Goal: Task Accomplishment & Management: Use online tool/utility

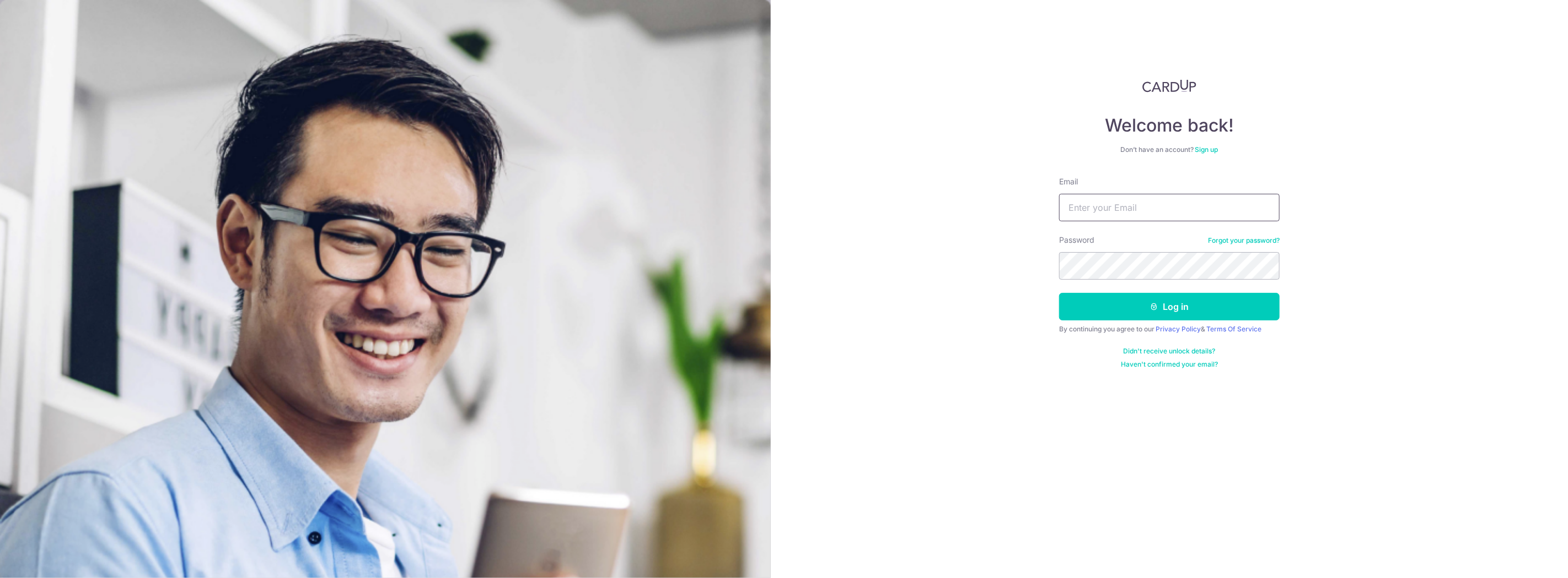
click at [1157, 206] on input "Email" at bounding box center [1169, 207] width 220 height 27
type input "[PERSON_NAME][EMAIL_ADDRESS][DOMAIN_NAME]"
click at [1059, 293] on button "Log in" at bounding box center [1169, 306] width 220 height 27
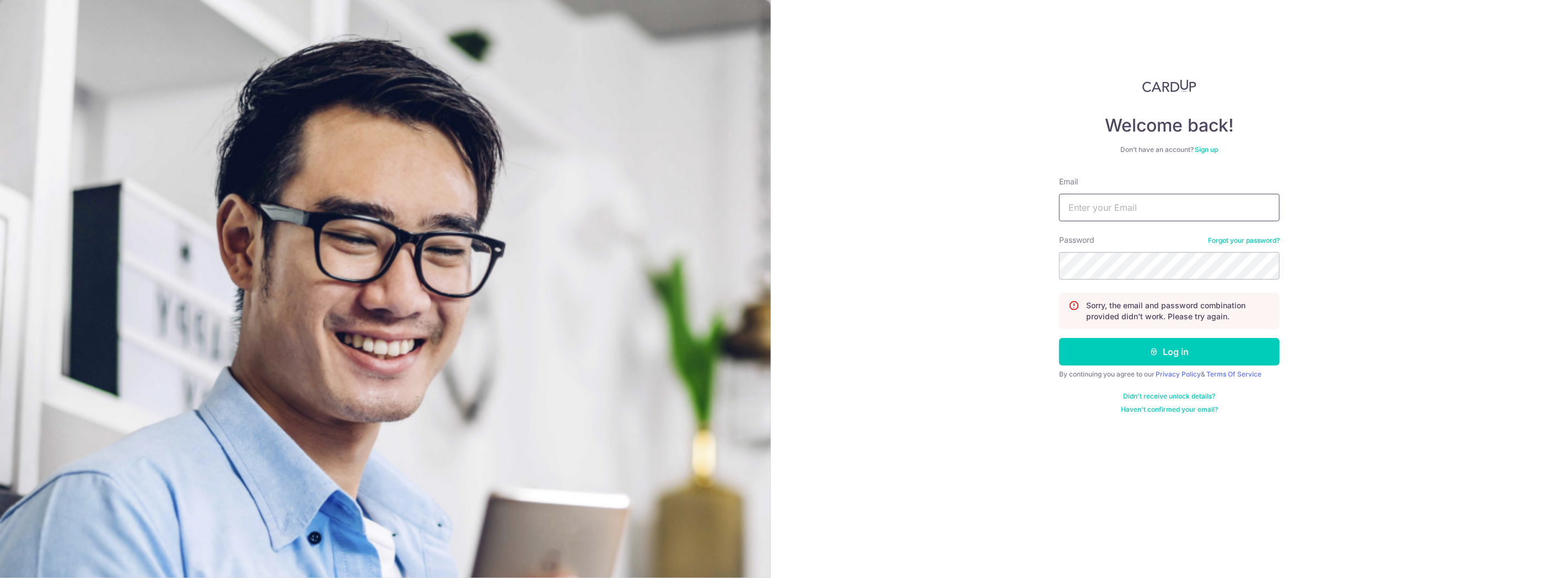
click at [1134, 202] on input "Email" at bounding box center [1169, 207] width 220 height 27
type input "[PERSON_NAME][EMAIL_ADDRESS][DOMAIN_NAME]"
click at [1059, 338] on button "Log in" at bounding box center [1169, 351] width 220 height 27
click at [1120, 219] on input "Email" at bounding box center [1169, 207] width 220 height 27
type input "[PERSON_NAME][EMAIL_ADDRESS][DOMAIN_NAME]"
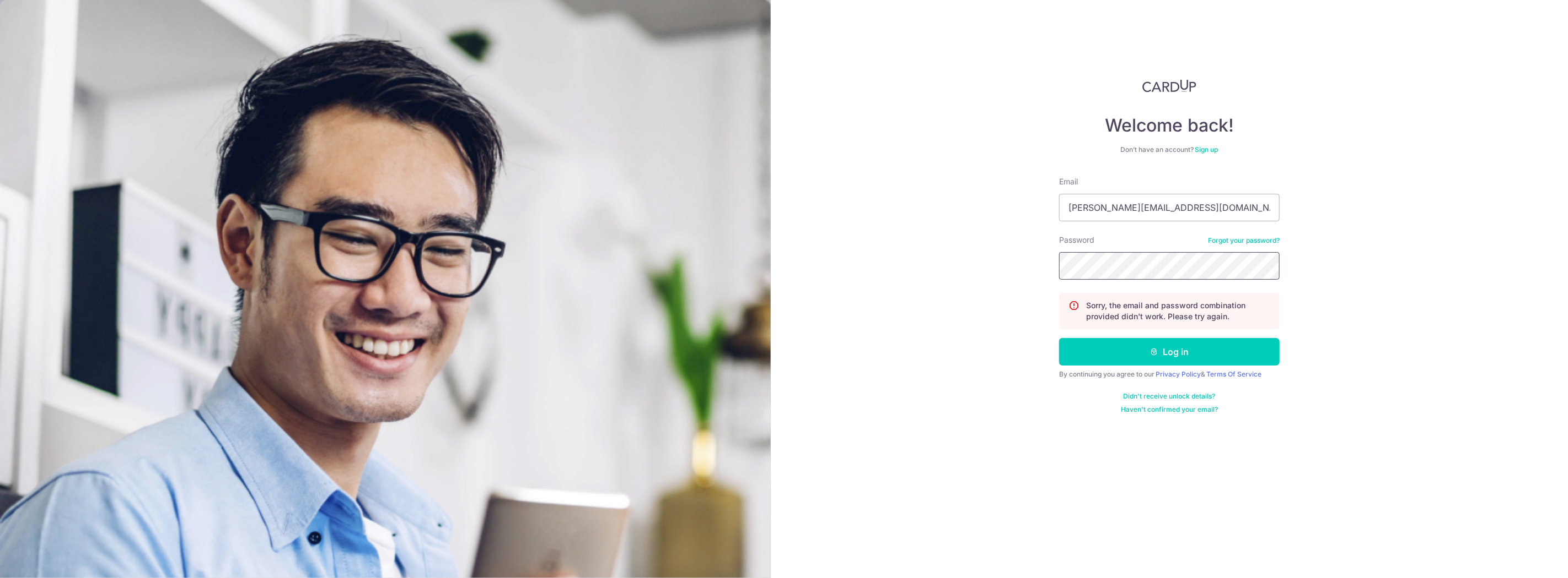
click at [1059, 338] on button "Log in" at bounding box center [1169, 351] width 220 height 27
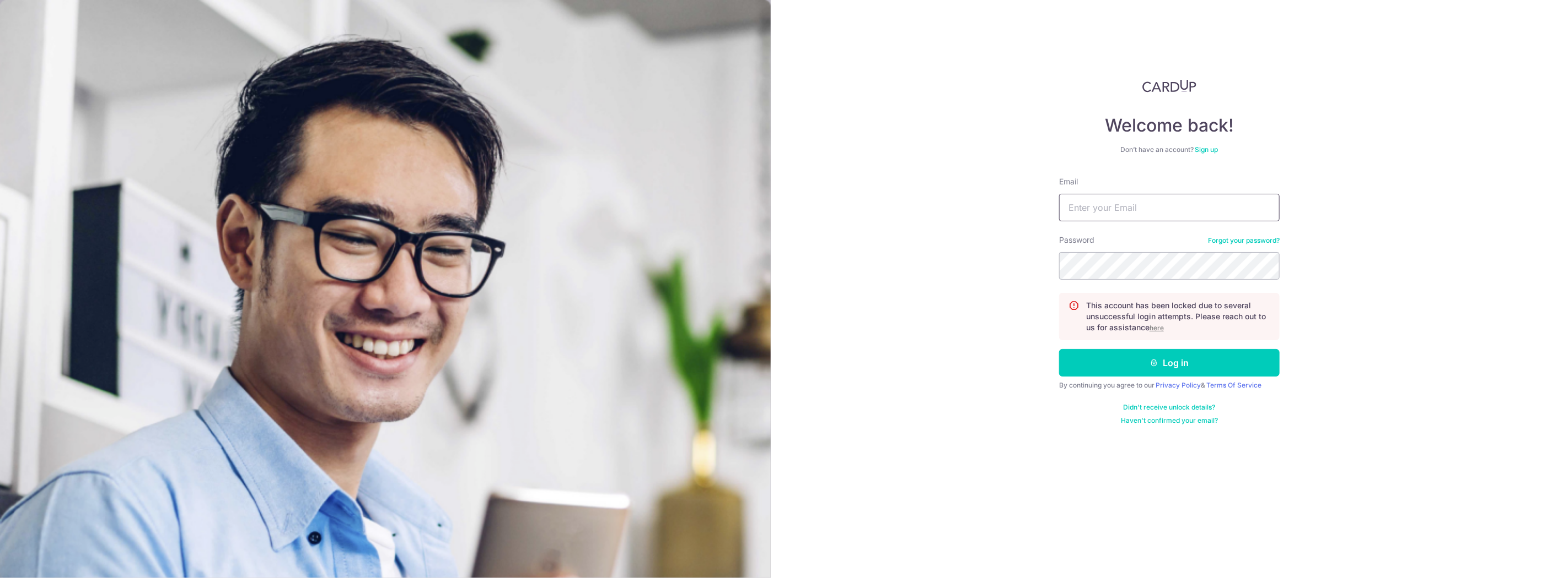
click at [1161, 203] on input "Email" at bounding box center [1169, 207] width 220 height 27
type input "[PERSON_NAME][EMAIL_ADDRESS][DOMAIN_NAME]"
click at [1212, 357] on button "Log in" at bounding box center [1169, 363] width 220 height 27
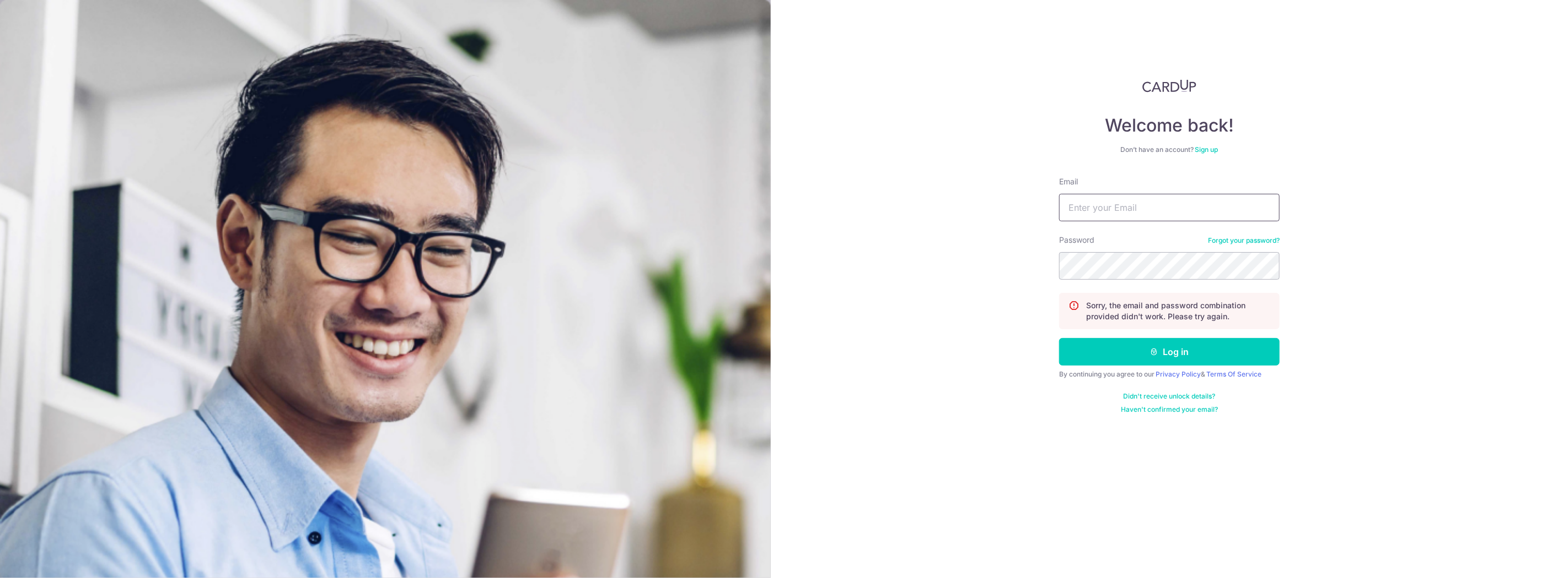
click at [1122, 213] on input "Email" at bounding box center [1169, 207] width 220 height 27
type input "[PERSON_NAME][EMAIL_ADDRESS][DOMAIN_NAME]"
click at [1059, 338] on button "Log in" at bounding box center [1169, 351] width 220 height 27
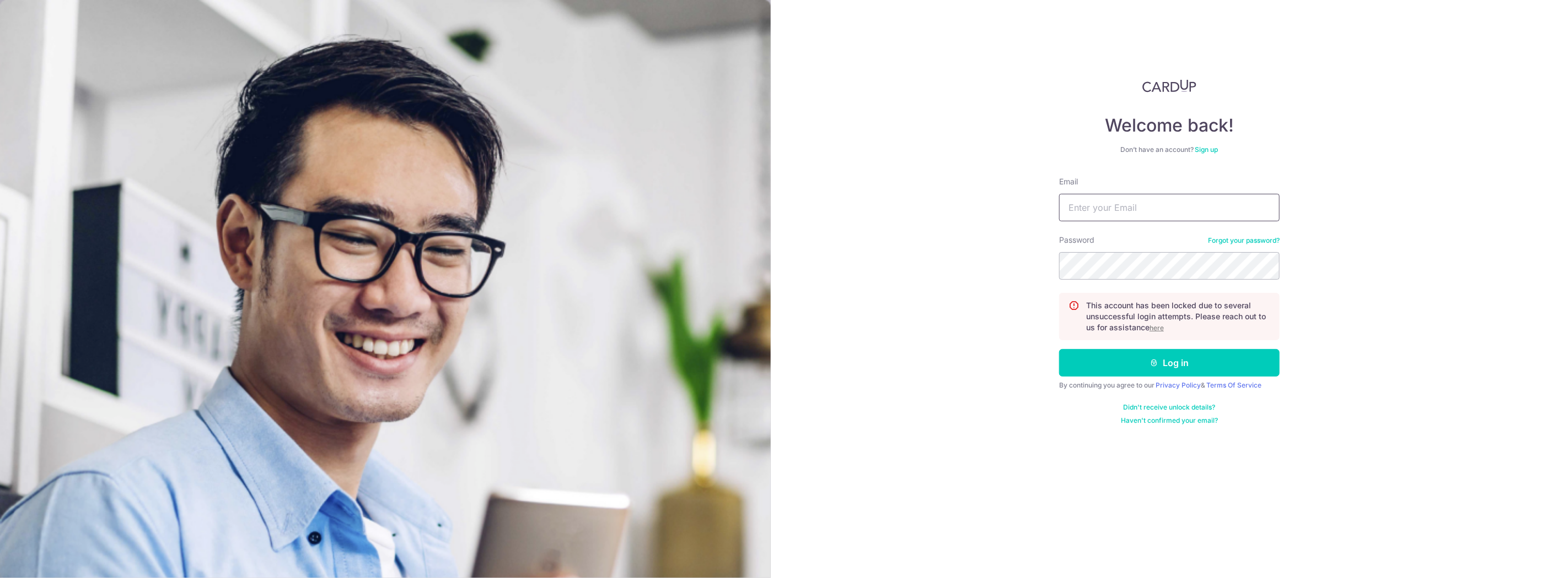
click at [1139, 209] on input "Email" at bounding box center [1169, 207] width 220 height 27
type input "[PERSON_NAME][EMAIL_ADDRESS][DOMAIN_NAME]"
click at [1141, 367] on button "Log in" at bounding box center [1169, 363] width 220 height 27
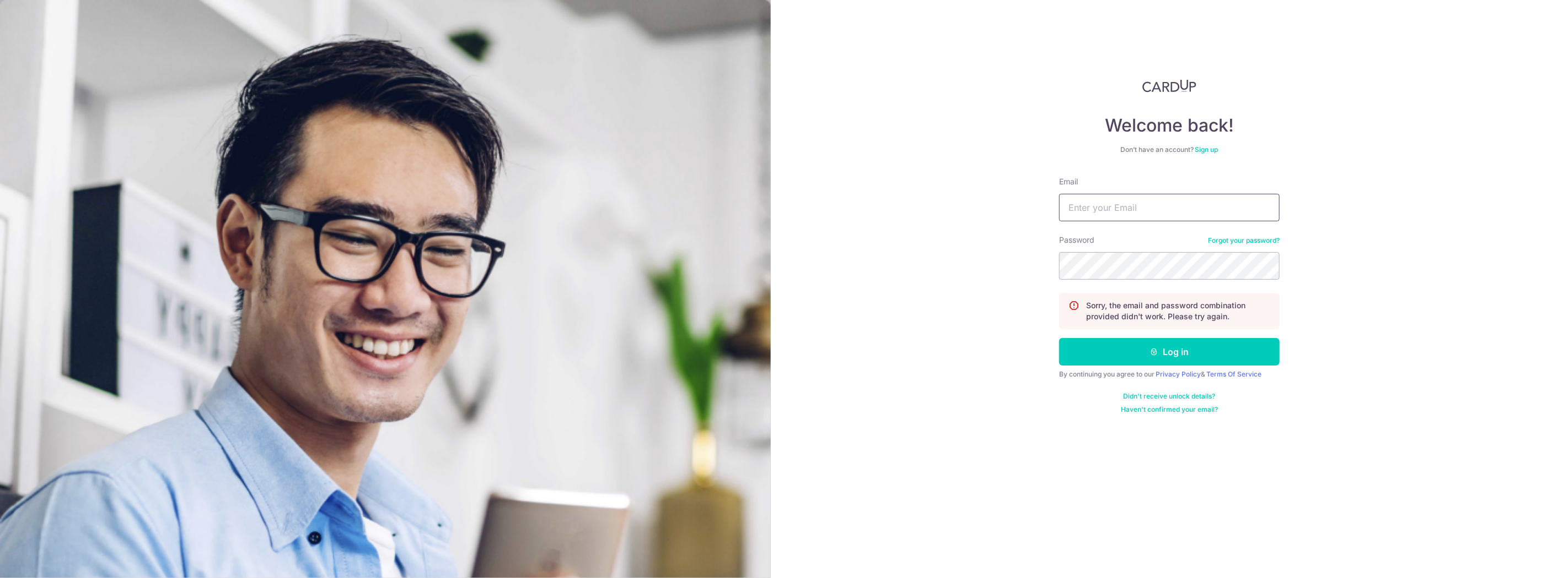
drag, startPoint x: 1132, startPoint y: 219, endPoint x: 1138, endPoint y: 219, distance: 6.0
click at [1132, 219] on input "Email" at bounding box center [1169, 207] width 220 height 27
click at [1273, 244] on link "Forgot your password?" at bounding box center [1243, 240] width 71 height 8
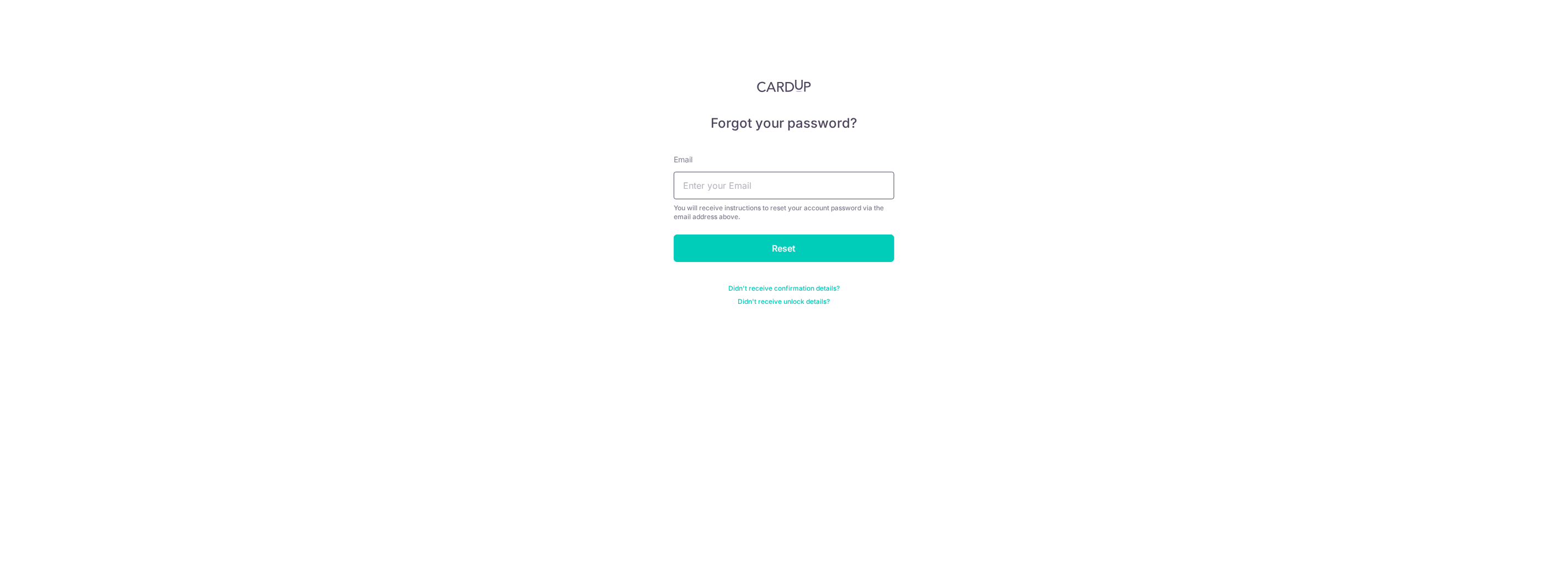
click at [747, 172] on input "text" at bounding box center [784, 185] width 220 height 27
type input "[PERSON_NAME][EMAIL_ADDRESS][DOMAIN_NAME]"
click at [741, 247] on input "Reset" at bounding box center [784, 248] width 220 height 27
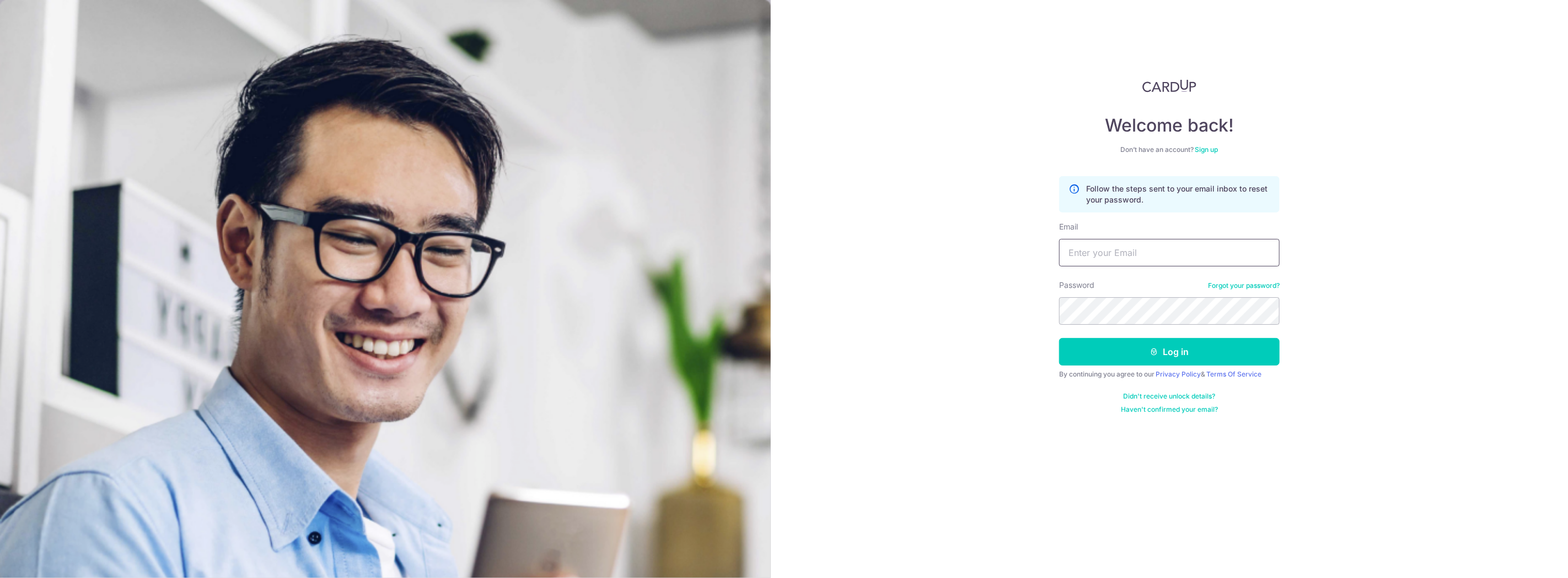
click at [1100, 256] on input "Email" at bounding box center [1169, 252] width 220 height 27
type input "[PERSON_NAME][EMAIL_ADDRESS][DOMAIN_NAME]"
click at [1148, 360] on button "Log in" at bounding box center [1169, 351] width 220 height 27
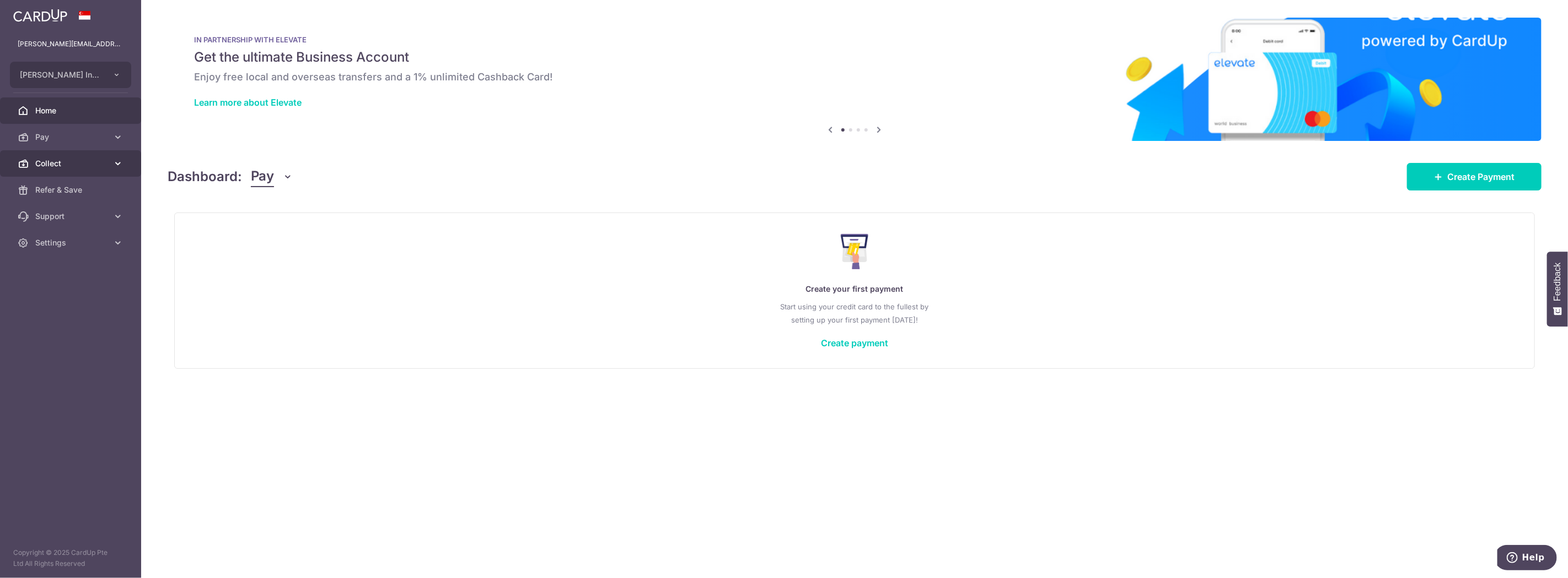
click at [42, 162] on span "Collect" at bounding box center [71, 164] width 72 height 11
click at [52, 195] on body "valentina@smm.edu.sg Sir Manasseh Meyer International School Pte Ltd Add new co…" at bounding box center [784, 289] width 1568 height 578
click at [1489, 175] on span "Create Payment" at bounding box center [1481, 177] width 68 height 13
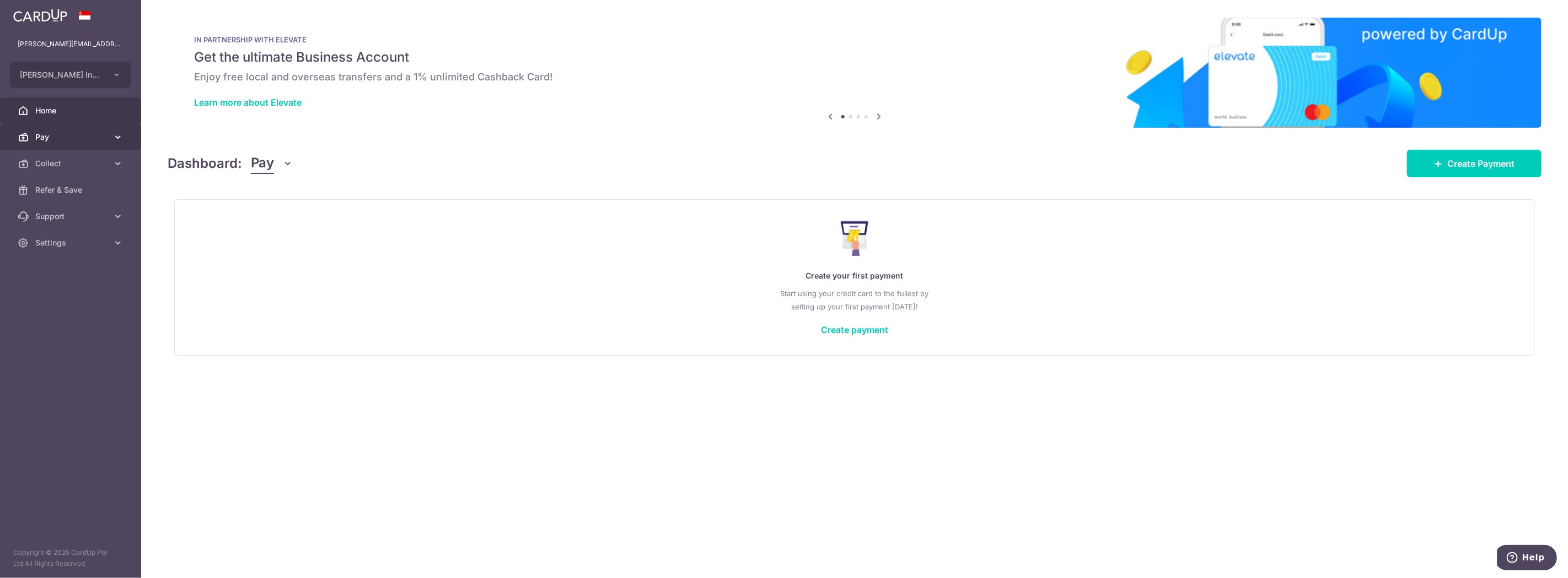
click at [74, 135] on span "Pay" at bounding box center [71, 137] width 72 height 11
click at [63, 273] on link "Collect" at bounding box center [71, 283] width 141 height 26
click at [50, 106] on span "Home" at bounding box center [71, 111] width 72 height 11
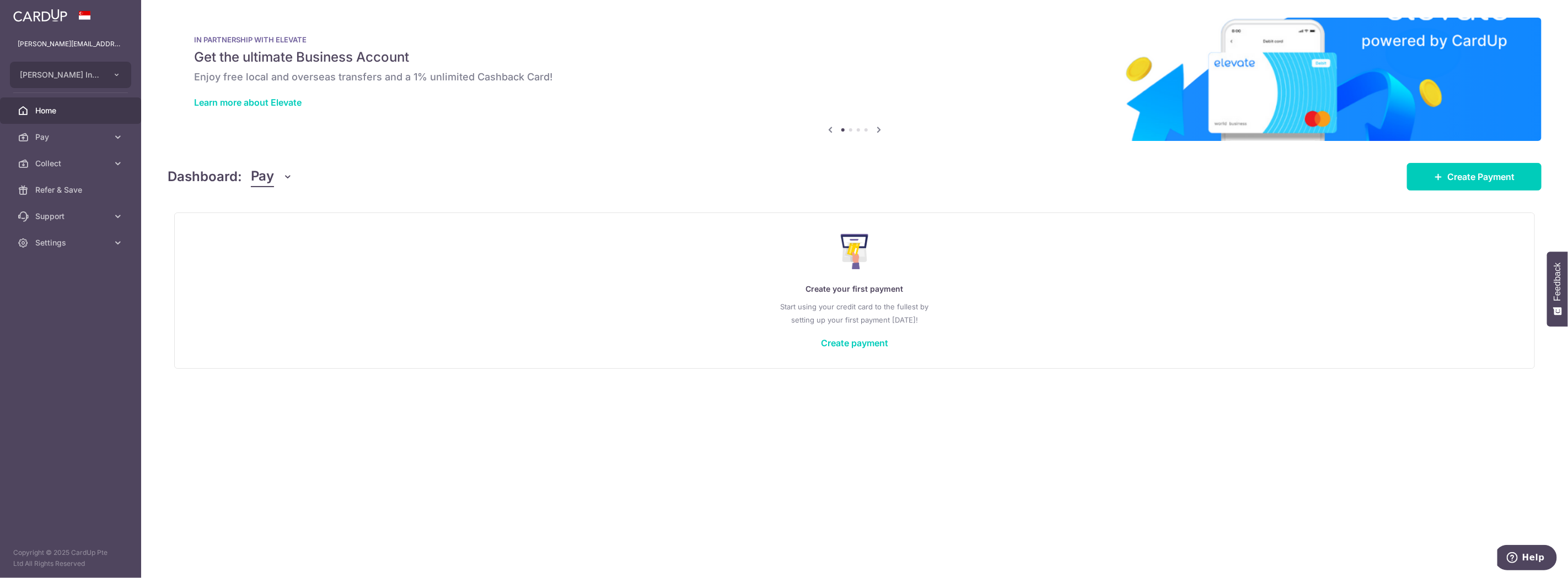
click at [1500, 161] on div "Dashboard: Pay Pay Collect Download Report Create Payment" at bounding box center [854, 175] width 1374 height 32
click at [1489, 175] on span "Create Payment" at bounding box center [1481, 177] width 68 height 13
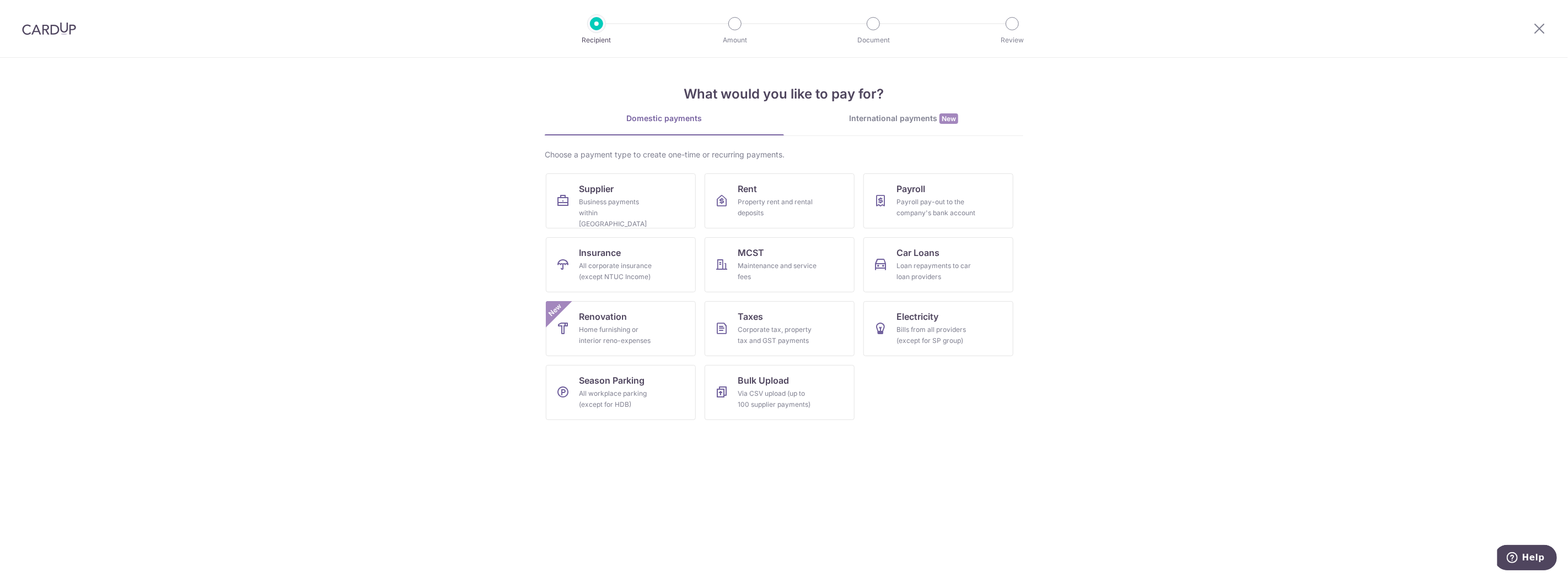
click at [40, 33] on img at bounding box center [48, 28] width 54 height 13
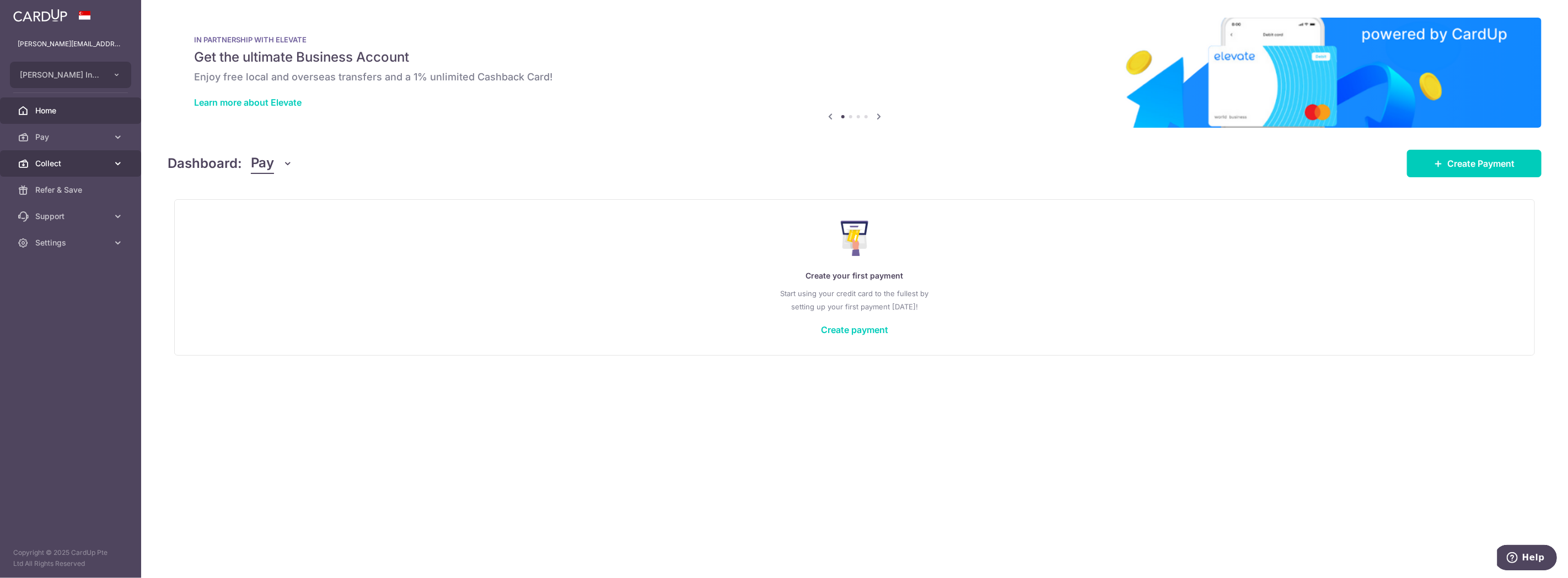
click at [78, 162] on span "Collect" at bounding box center [71, 164] width 72 height 11
click at [65, 191] on span "Dashboard" at bounding box center [71, 190] width 72 height 11
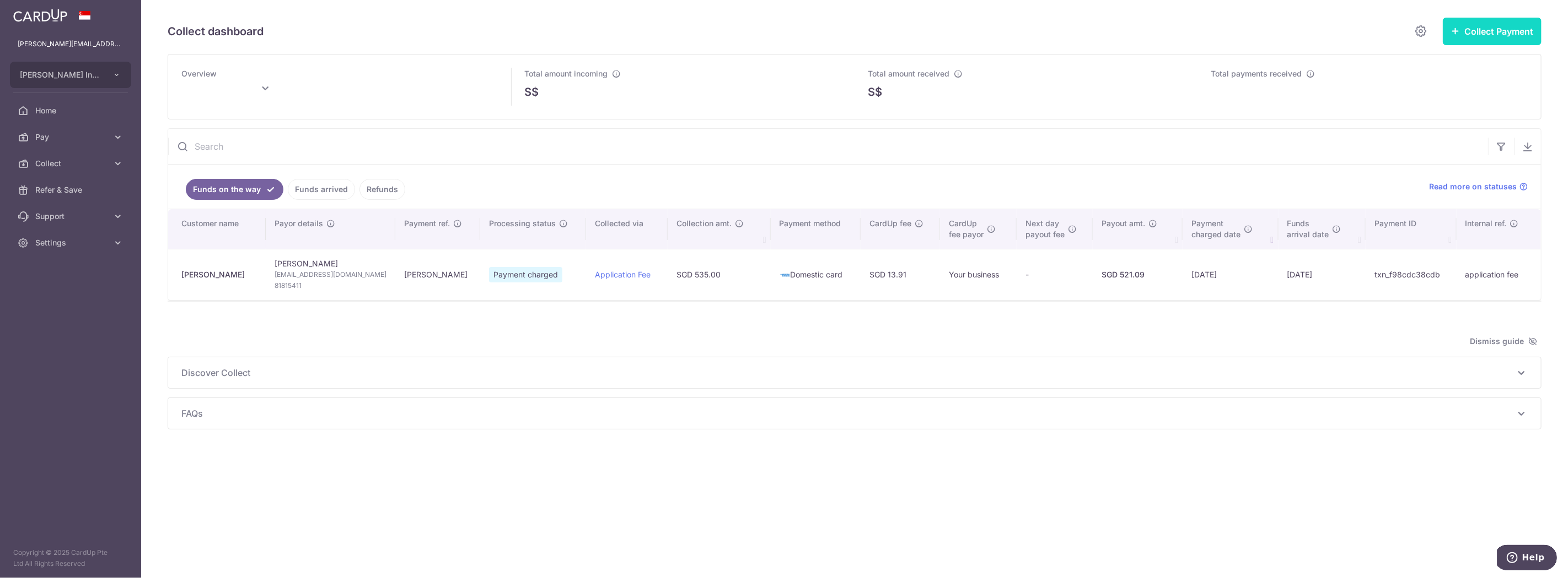
click at [1504, 28] on button "Collect Payment" at bounding box center [1492, 31] width 99 height 27
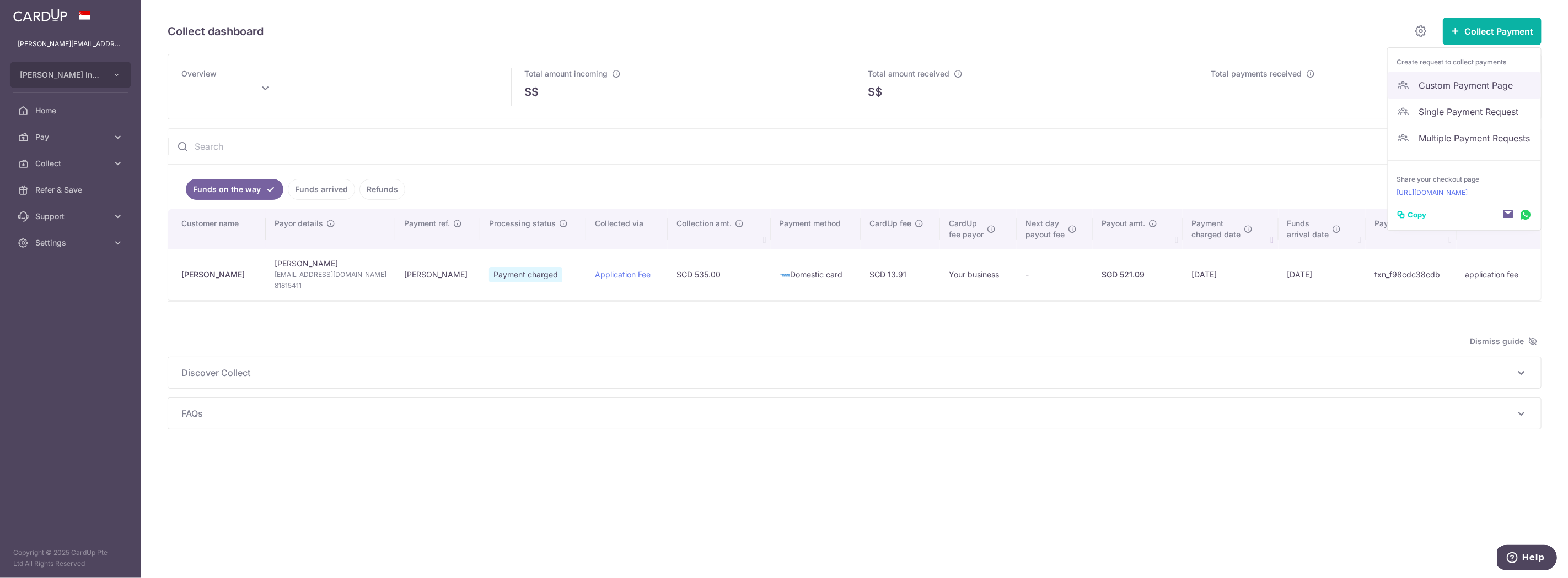
click at [1477, 87] on span "Custom Payment Page" at bounding box center [1475, 86] width 114 height 13
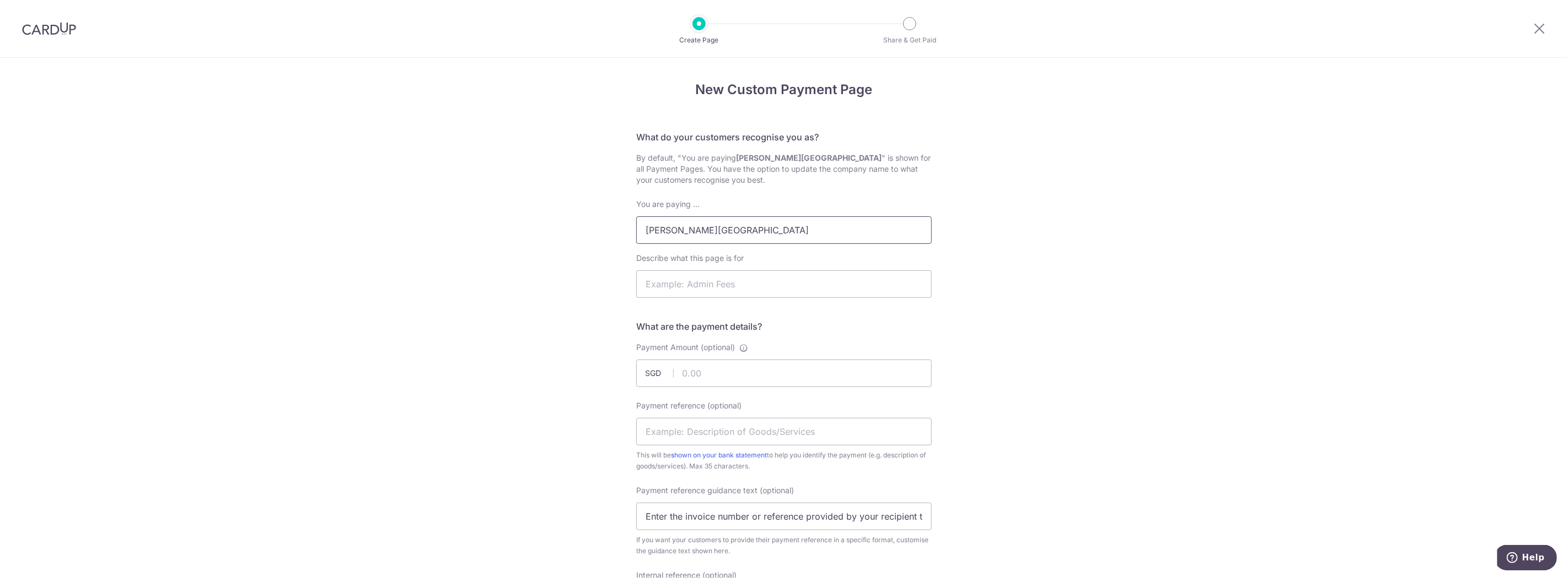
click at [871, 233] on input "Sir Manasseh Meyer International School" at bounding box center [784, 229] width 295 height 27
click at [1042, 284] on div "New Custom Payment Page What do your customers recognise you as? By default, "Y…" at bounding box center [784, 551] width 1568 height 986
click at [784, 276] on input "Describe what this page is for" at bounding box center [784, 284] width 295 height 27
click at [803, 223] on input "Sir Manasseh Meyer International School" at bounding box center [784, 229] width 295 height 27
click at [668, 281] on input "Describe what this page is for" at bounding box center [784, 284] width 295 height 27
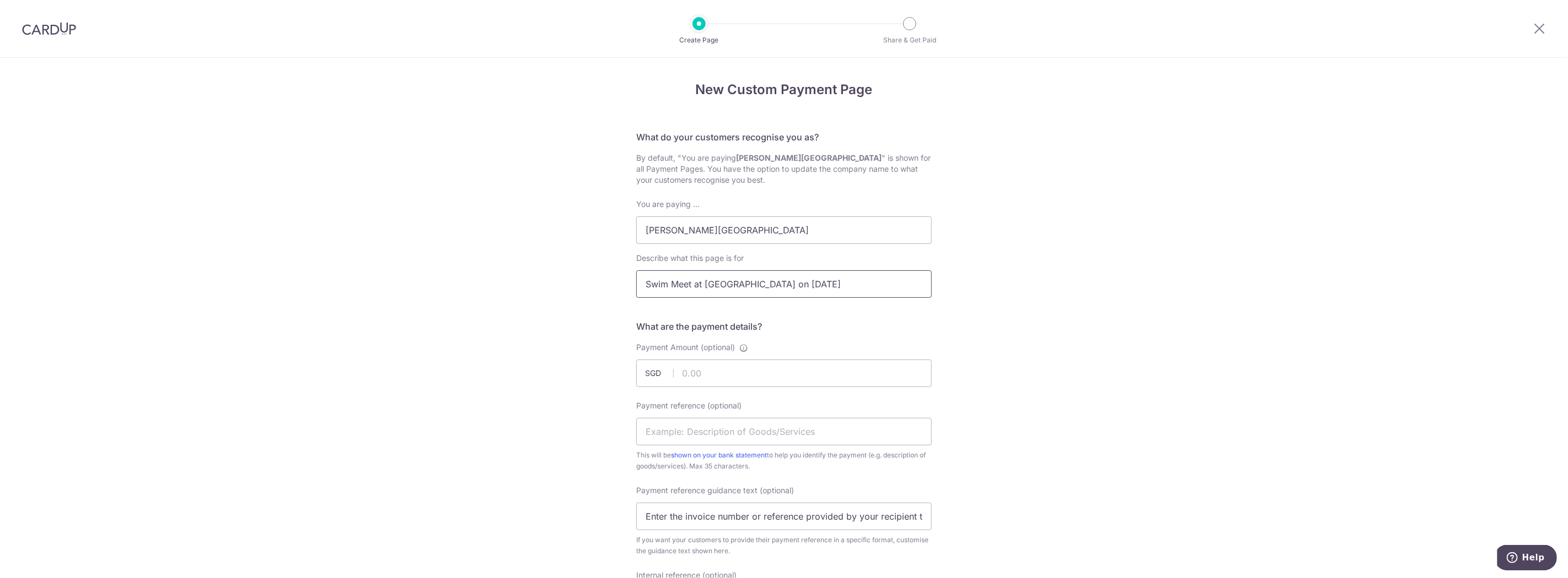
drag, startPoint x: 704, startPoint y: 286, endPoint x: 816, endPoint y: 295, distance: 112.4
click at [816, 295] on input "Swim Meet at Singapore American School on 15th May 2025" at bounding box center [784, 284] width 295 height 27
type input "Swim Meet at SJII on 4 Sep 2025"
click at [832, 248] on div "You are paying ... Sir Manasseh Meyer International School Describe what this p…" at bounding box center [784, 253] width 295 height 108
click at [840, 241] on input "Sir Manasseh Meyer International School" at bounding box center [784, 229] width 295 height 27
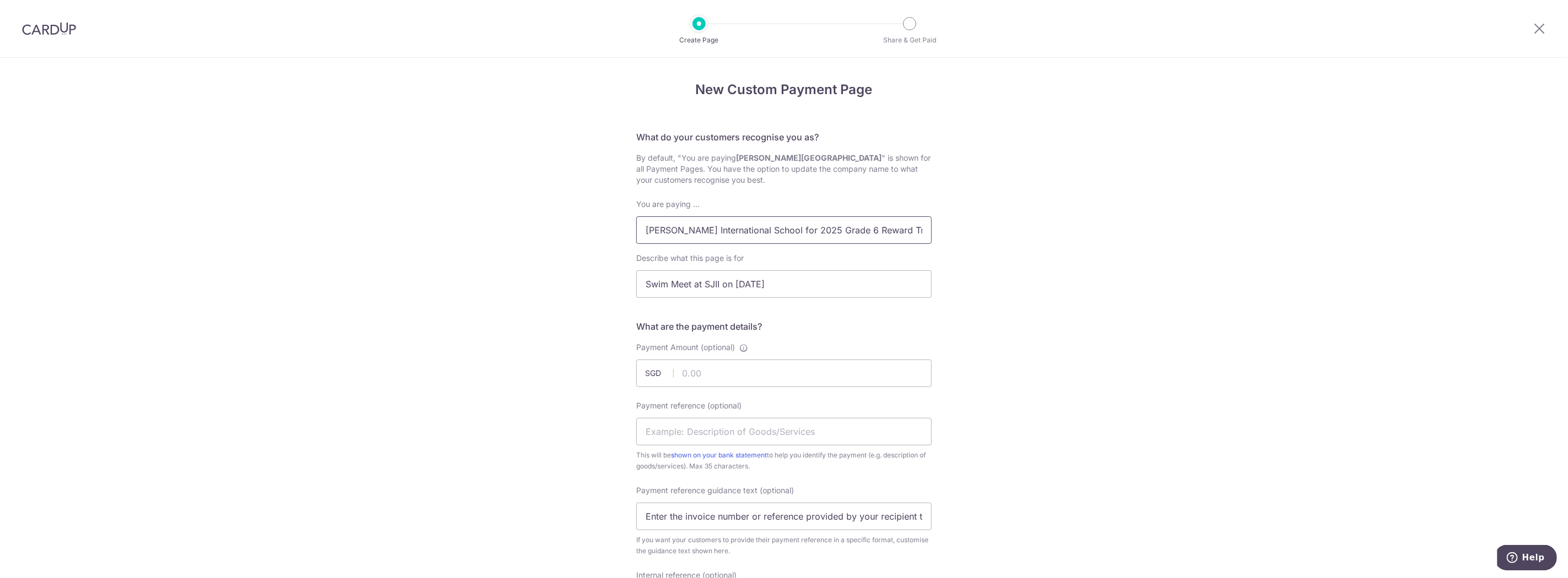
scroll to position [0, 20]
drag, startPoint x: 831, startPoint y: 227, endPoint x: 1150, endPoint y: 258, distance: 320.5
click at [1150, 258] on div "New Custom Payment Page What do your customers recognise you as? By default, "Y…" at bounding box center [784, 551] width 1568 height 986
type input "[PERSON_NAME] International School for Swim Meet at SJII on [DATE]"
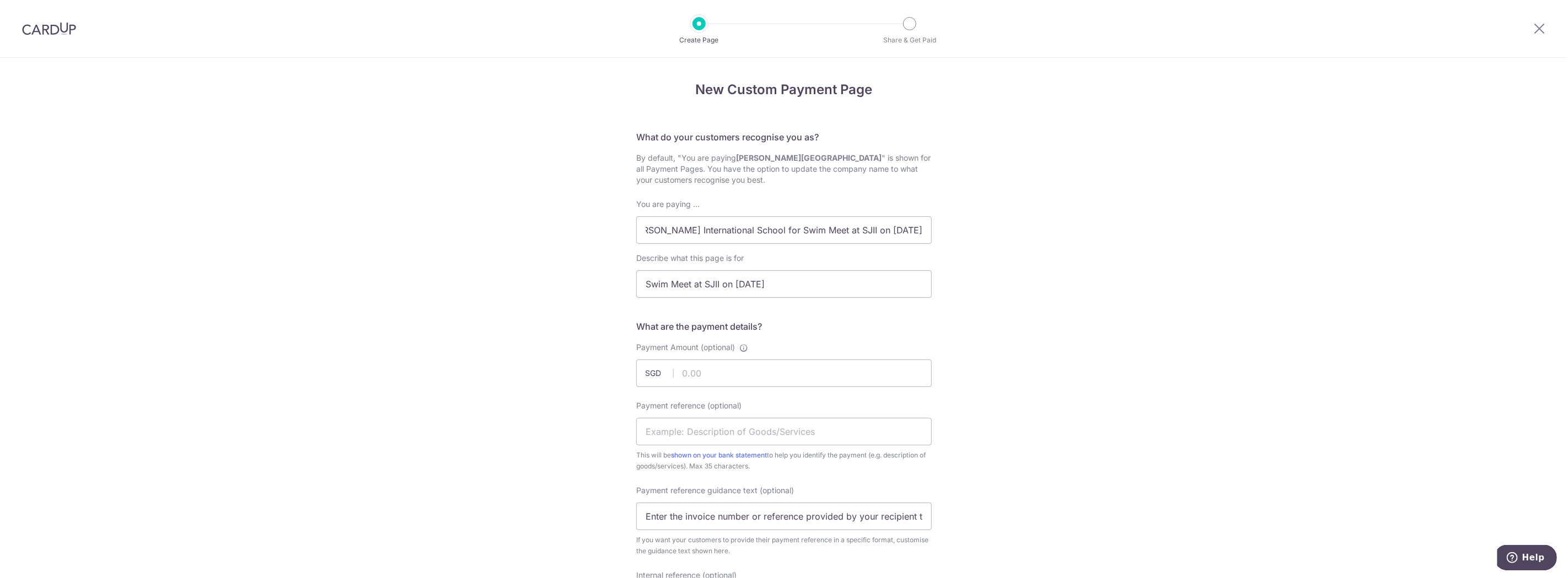
scroll to position [0, 0]
click at [717, 358] on div "Payment Amount (optional) SGD" at bounding box center [784, 365] width 295 height 45
click at [684, 379] on input "Payment Amount (optional)" at bounding box center [784, 373] width 295 height 27
type input "25.00"
click at [1155, 346] on div "New Custom Payment Page What do your customers recognise you as? By default, "Y…" at bounding box center [784, 551] width 1568 height 986
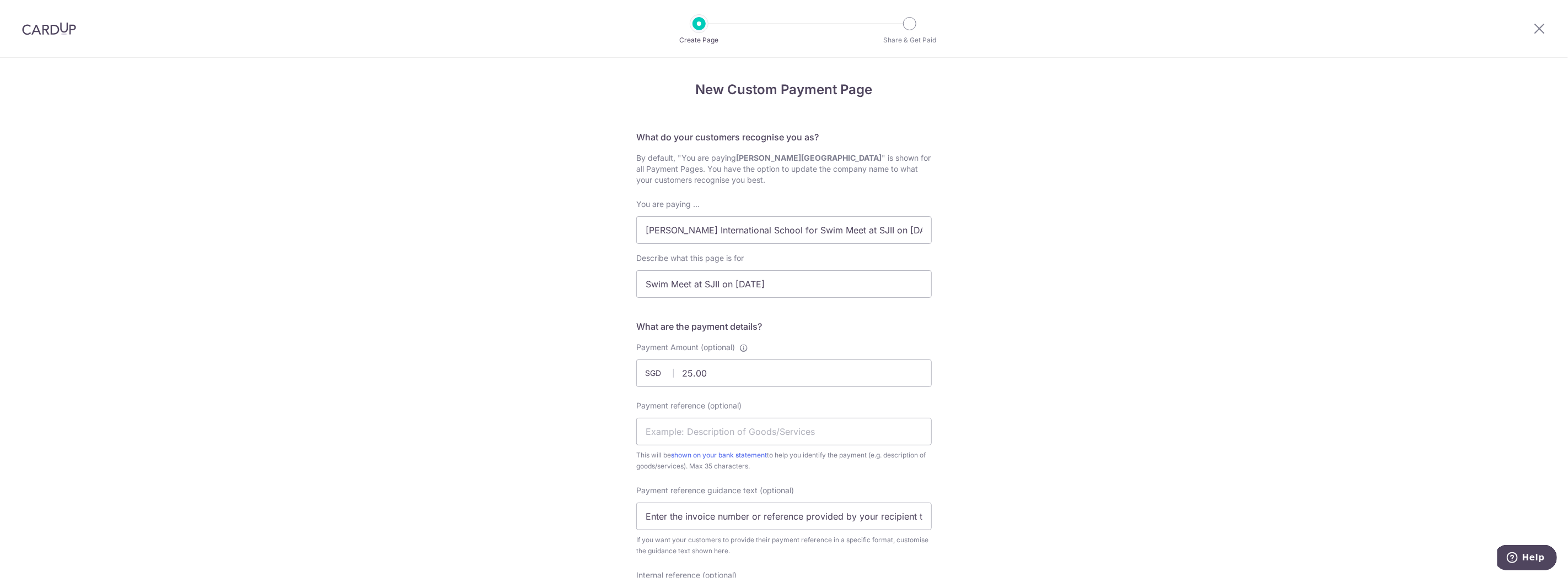
scroll to position [204, 0]
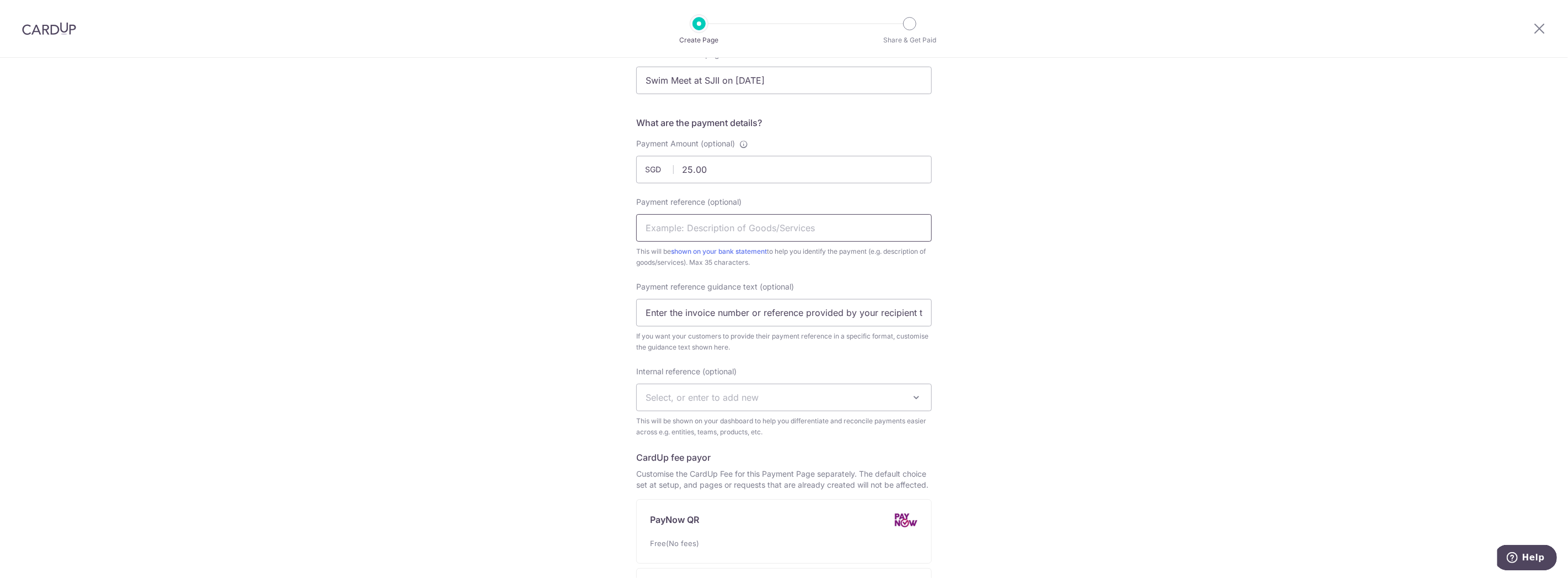
click at [732, 233] on input "Payment reference (optional)" at bounding box center [784, 227] width 295 height 27
click at [713, 225] on input "Payment reference (optional)" at bounding box center [784, 227] width 295 height 27
click at [737, 226] on input "Payment reference (optional)" at bounding box center [784, 227] width 295 height 27
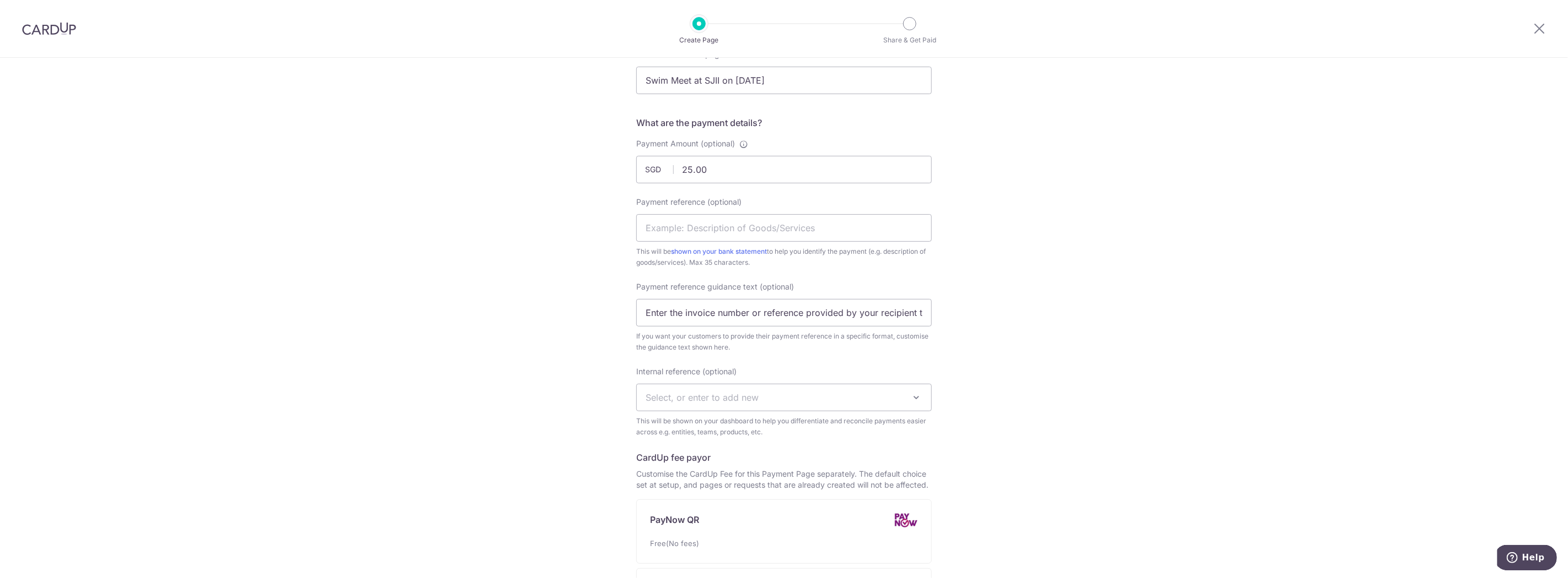
click at [736, 393] on span "Select, or enter to add new" at bounding box center [702, 398] width 113 height 11
click at [699, 227] on input "Payment reference (optional)" at bounding box center [784, 227] width 295 height 27
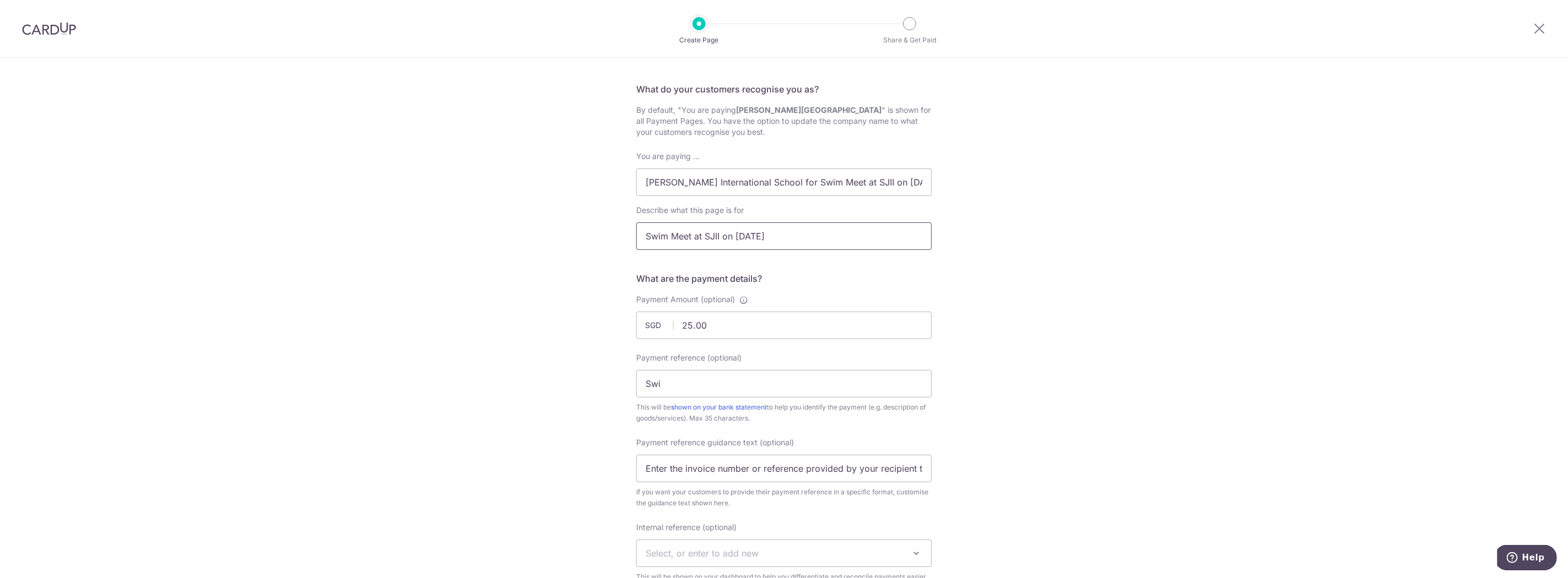
drag, startPoint x: 792, startPoint y: 84, endPoint x: 385, endPoint y: 40, distance: 409.4
click at [385, 40] on div "Create Page Share & Get Paid New Custom Payment Page What do your customers rec…" at bounding box center [784, 289] width 1568 height 578
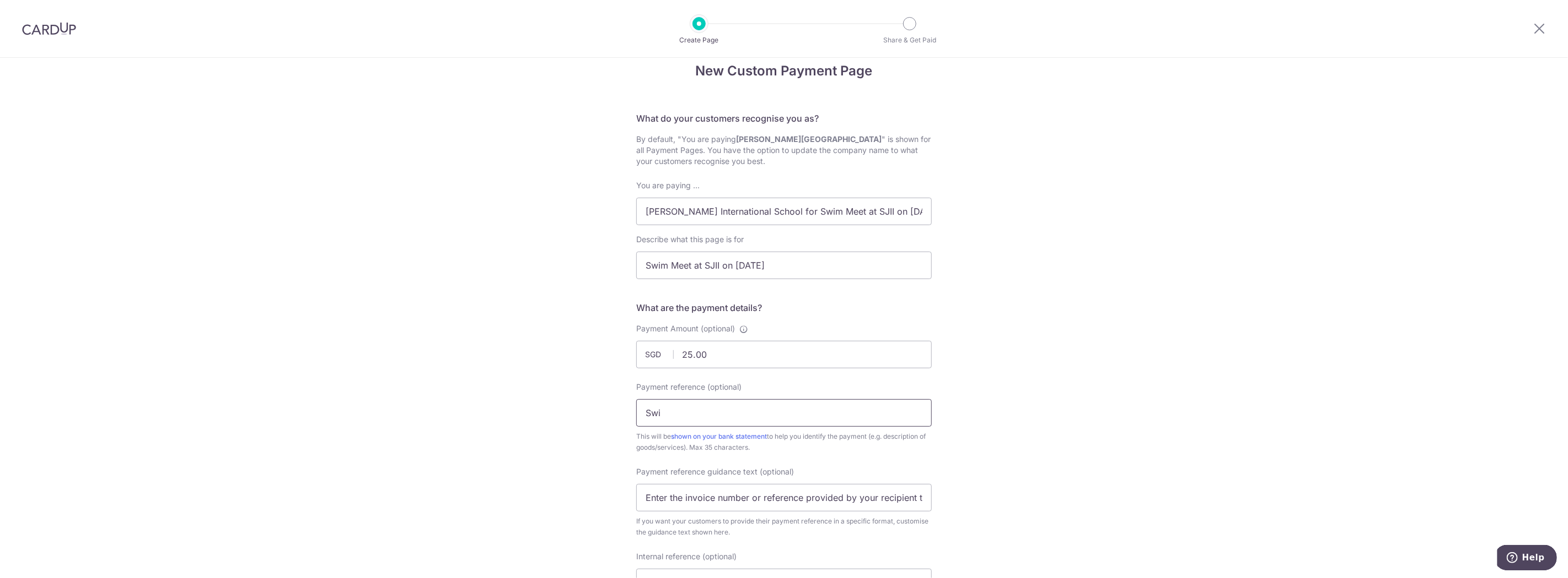
drag, startPoint x: 668, startPoint y: 414, endPoint x: 596, endPoint y: 414, distance: 72.0
click at [596, 414] on div "New Custom Payment Page What do your customers recognise you as? By default, "Y…" at bounding box center [784, 532] width 1568 height 986
paste input "m Meet at SJII on 4 Sep 2025"
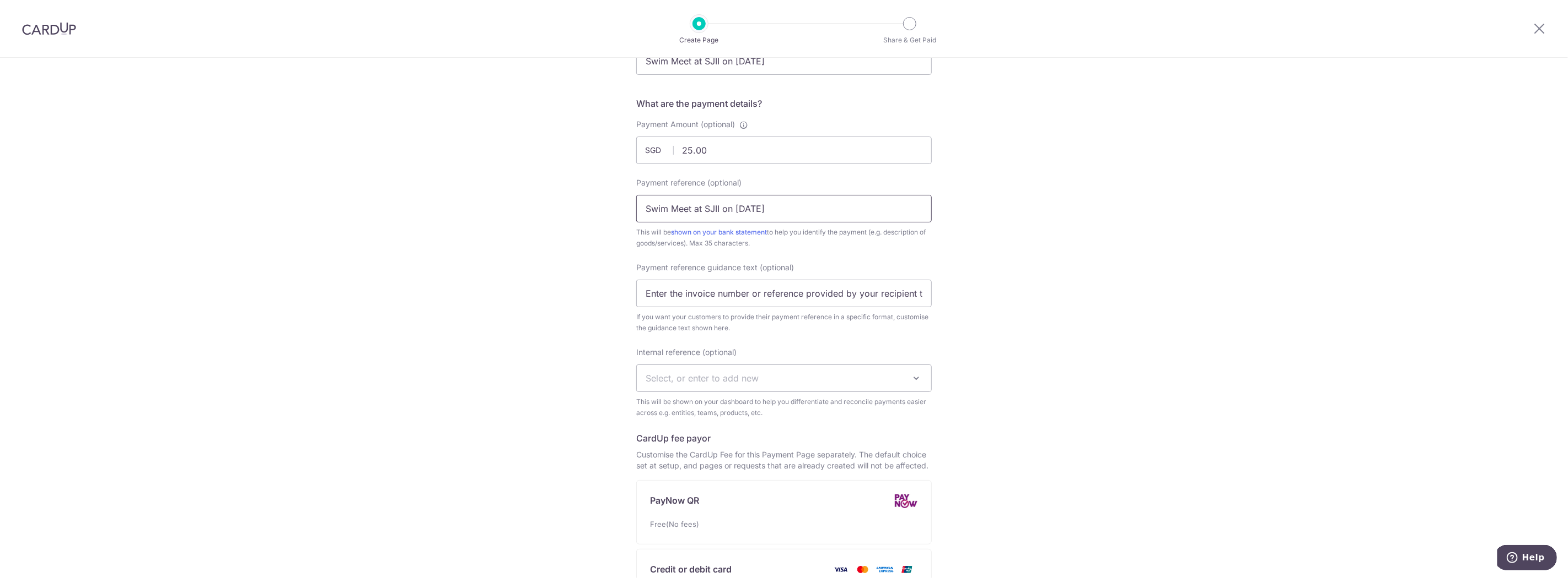
type input "Swim Meet at SJII on 4 Sep 2025"
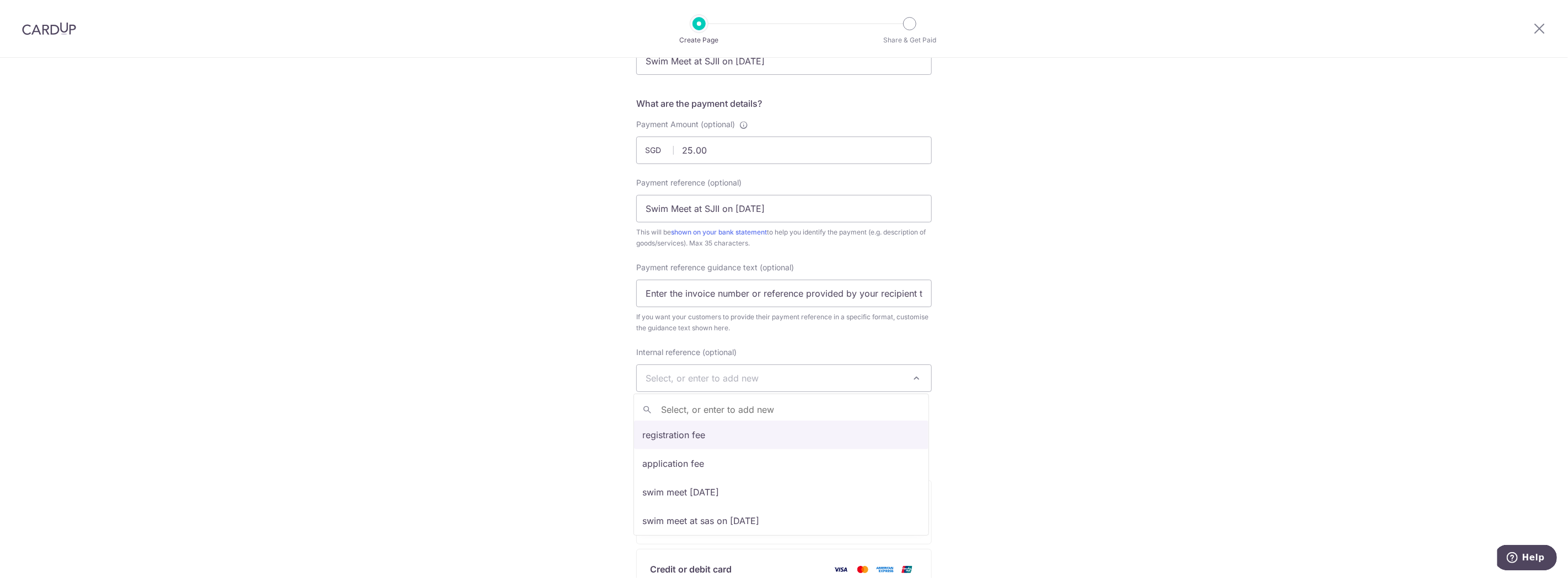
click at [704, 387] on span "Select, or enter to add new" at bounding box center [784, 379] width 294 height 26
select select "swim meet at sas on 15 may 2025"
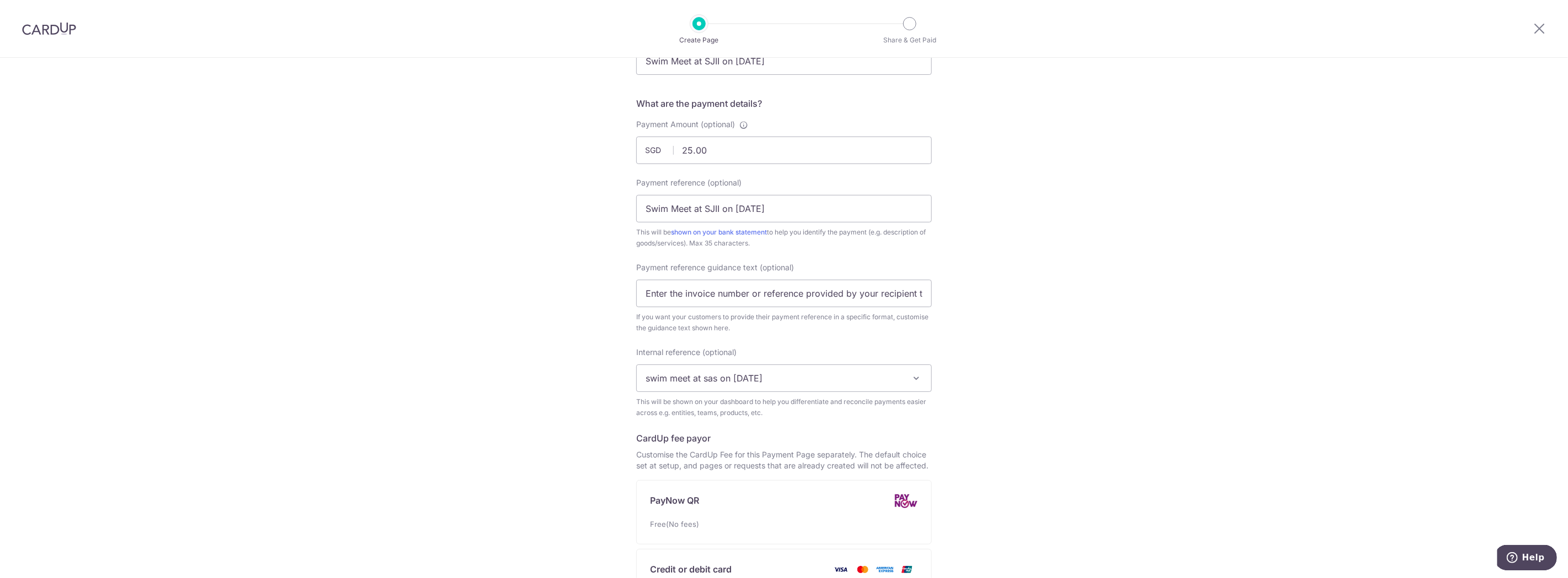
click at [712, 377] on span "swim meet at sas on 15 may 2025" at bounding box center [784, 379] width 294 height 26
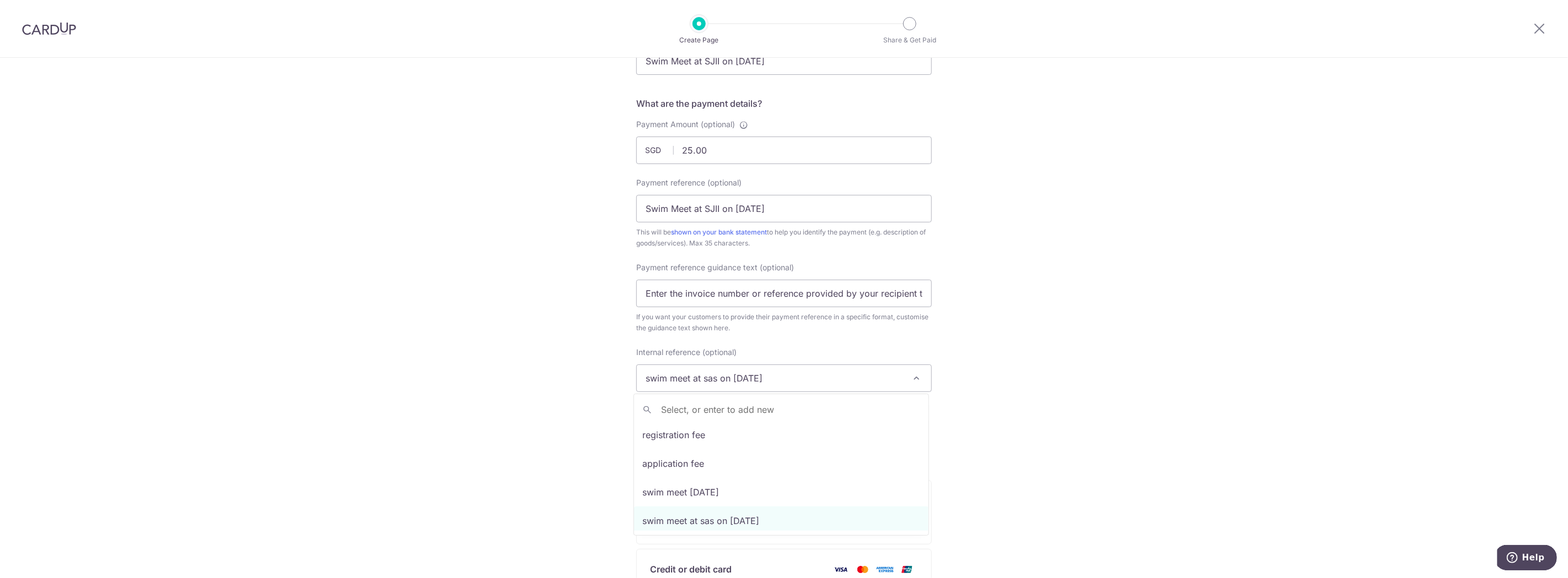
scroll to position [57, 0]
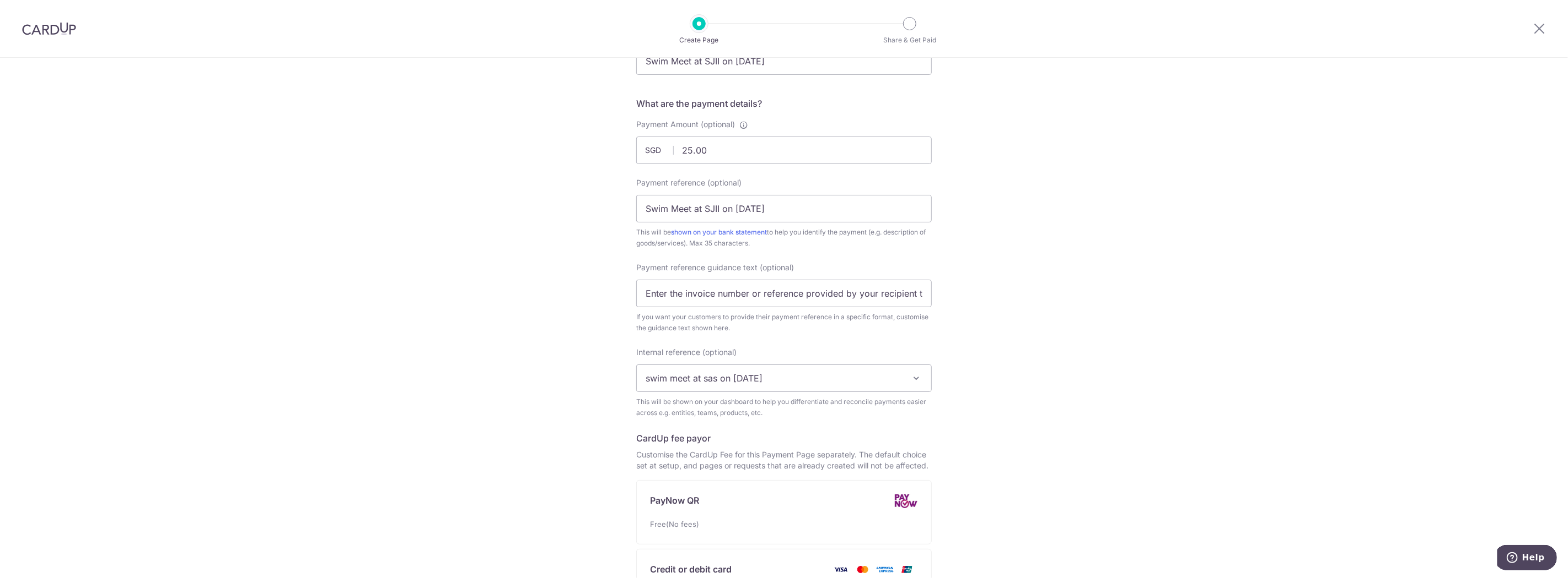
drag, startPoint x: 802, startPoint y: 384, endPoint x: 629, endPoint y: 380, distance: 173.0
click at [629, 380] on div "New Custom Payment Page What do your customers recognise you as? By default, "Y…" at bounding box center [784, 327] width 1568 height 986
click at [688, 375] on span "swim meet at sas on 15 may 2025" at bounding box center [784, 379] width 294 height 26
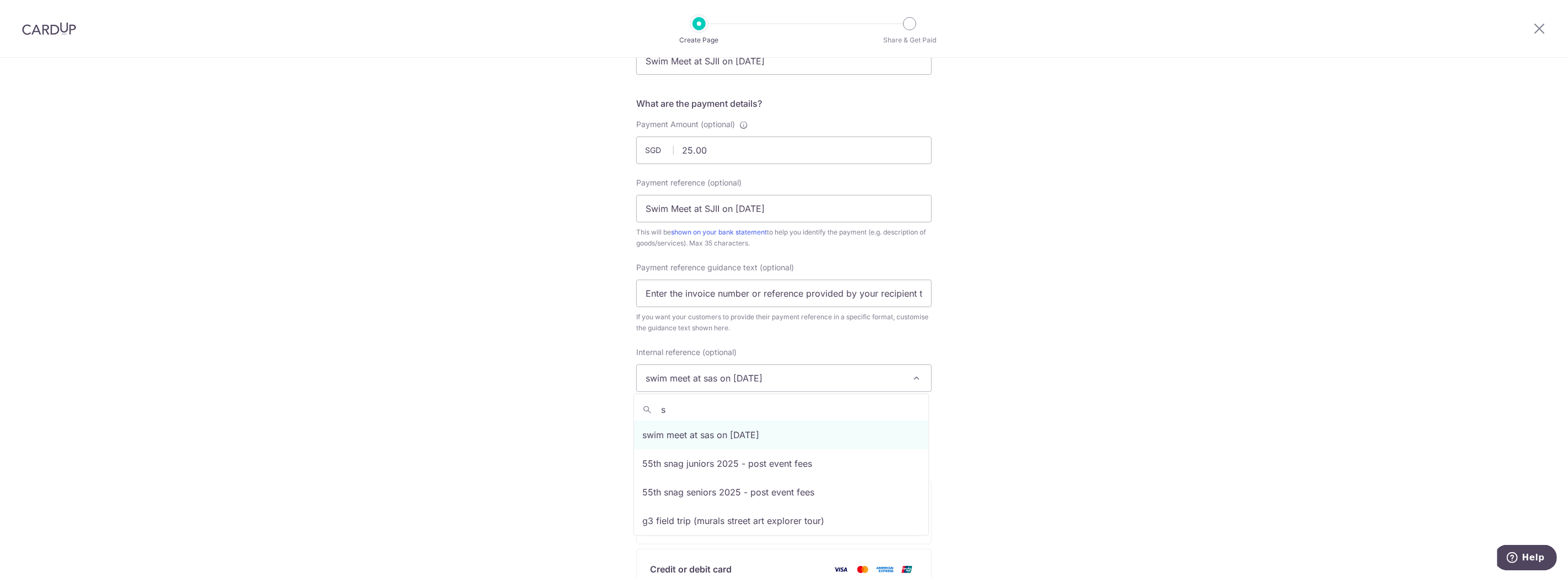
scroll to position [0, 0]
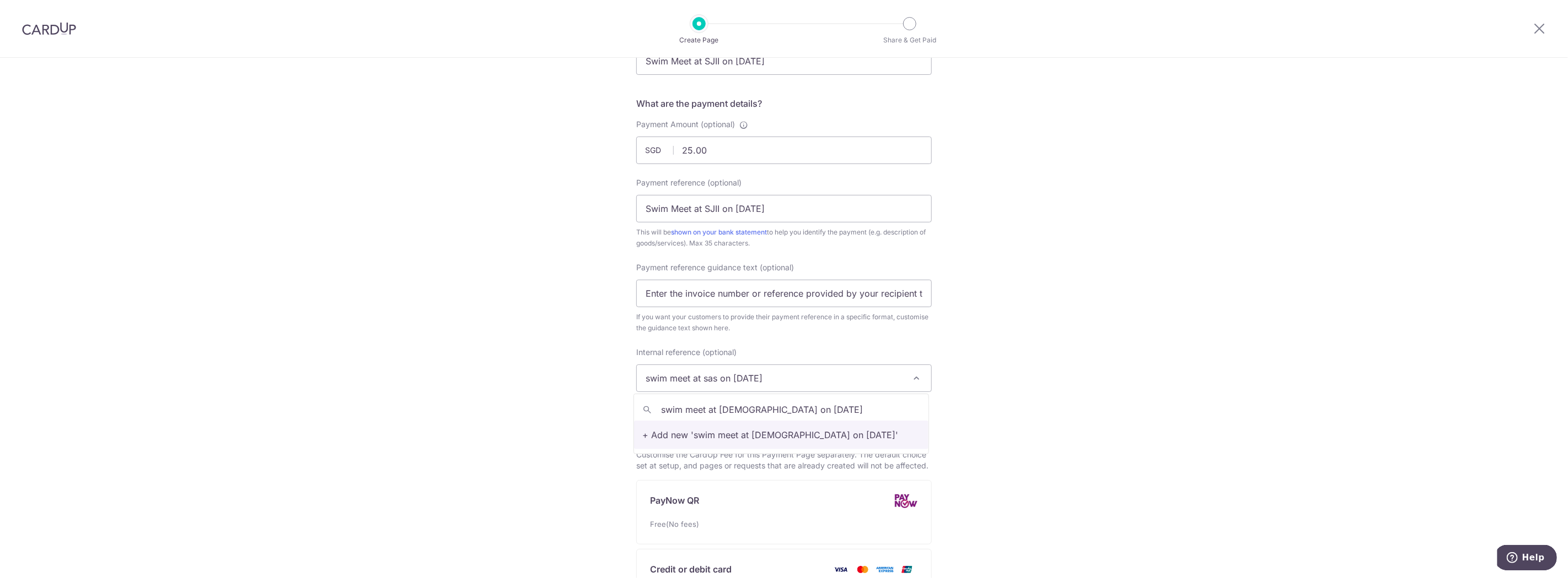
type input "swim meet at sjii on 4 sep 2025"
select select "swim meet at sjii on 4 sep 2025"
click at [1057, 366] on div "New Custom Payment Page What do your customers recognise you as? By default, "Y…" at bounding box center [784, 327] width 1568 height 986
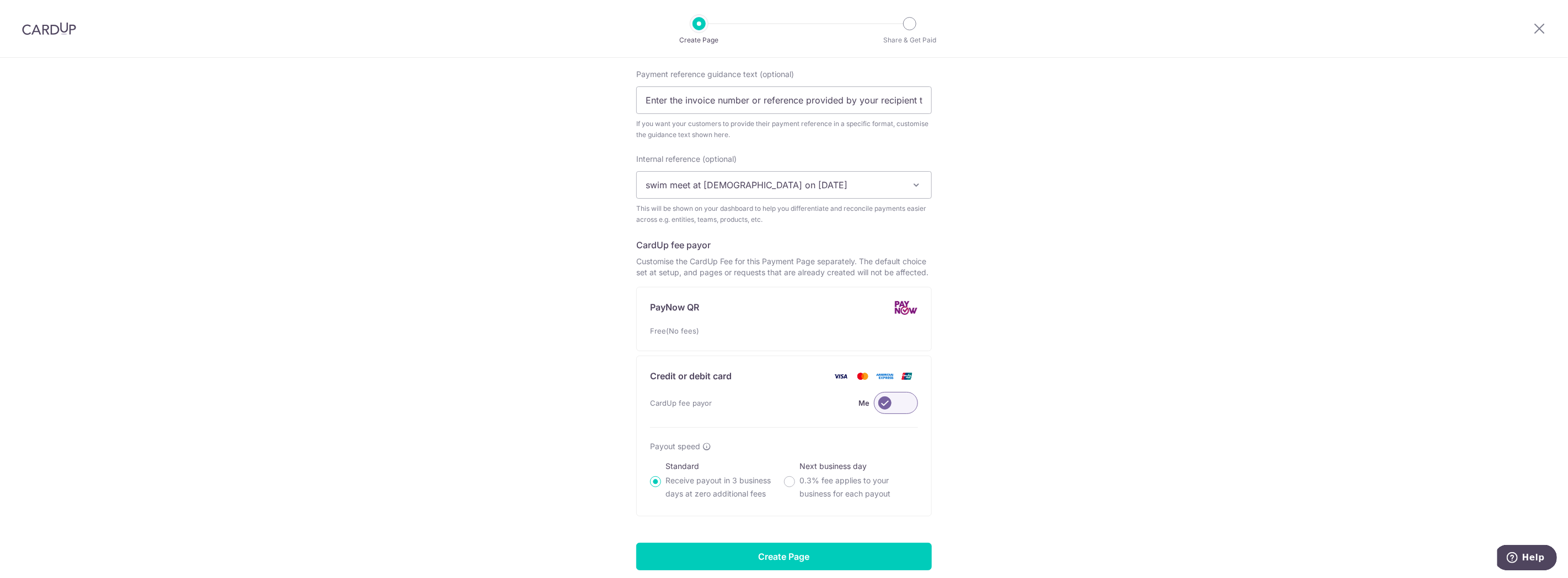
scroll to position [427, 0]
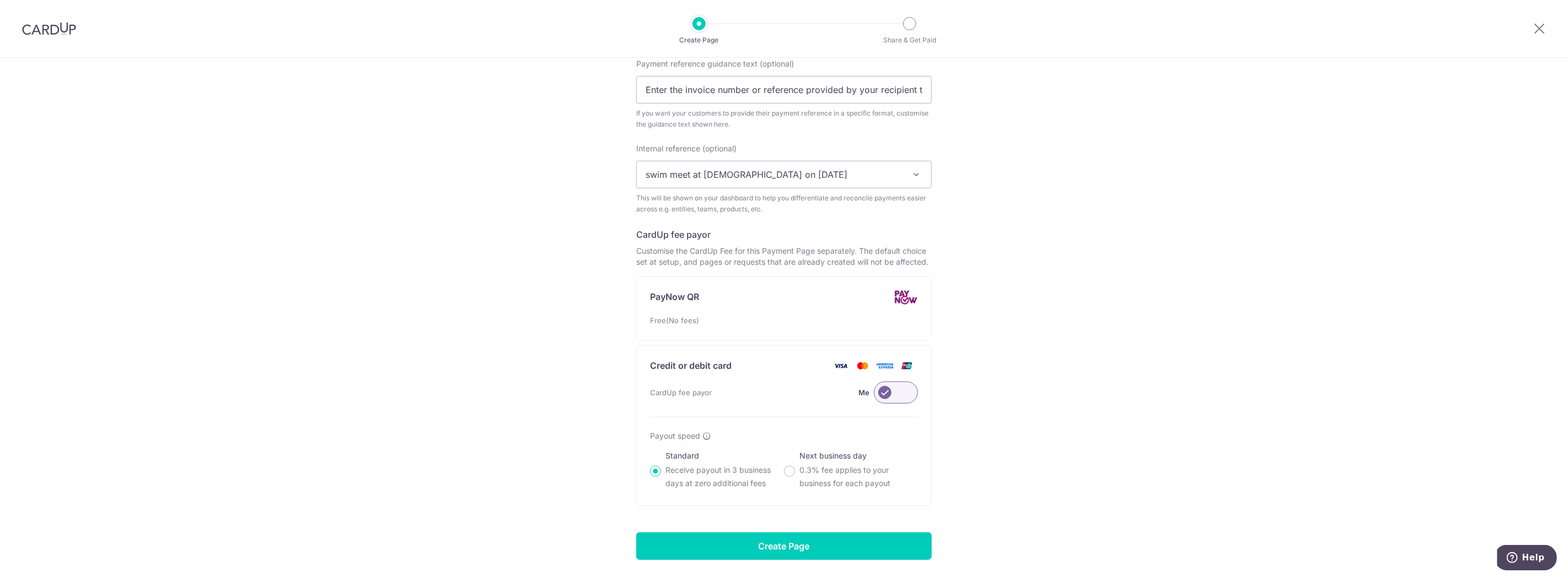
click at [890, 394] on label at bounding box center [895, 392] width 44 height 22
click at [0, 0] on input "Me" at bounding box center [0, 0] width 0 height 0
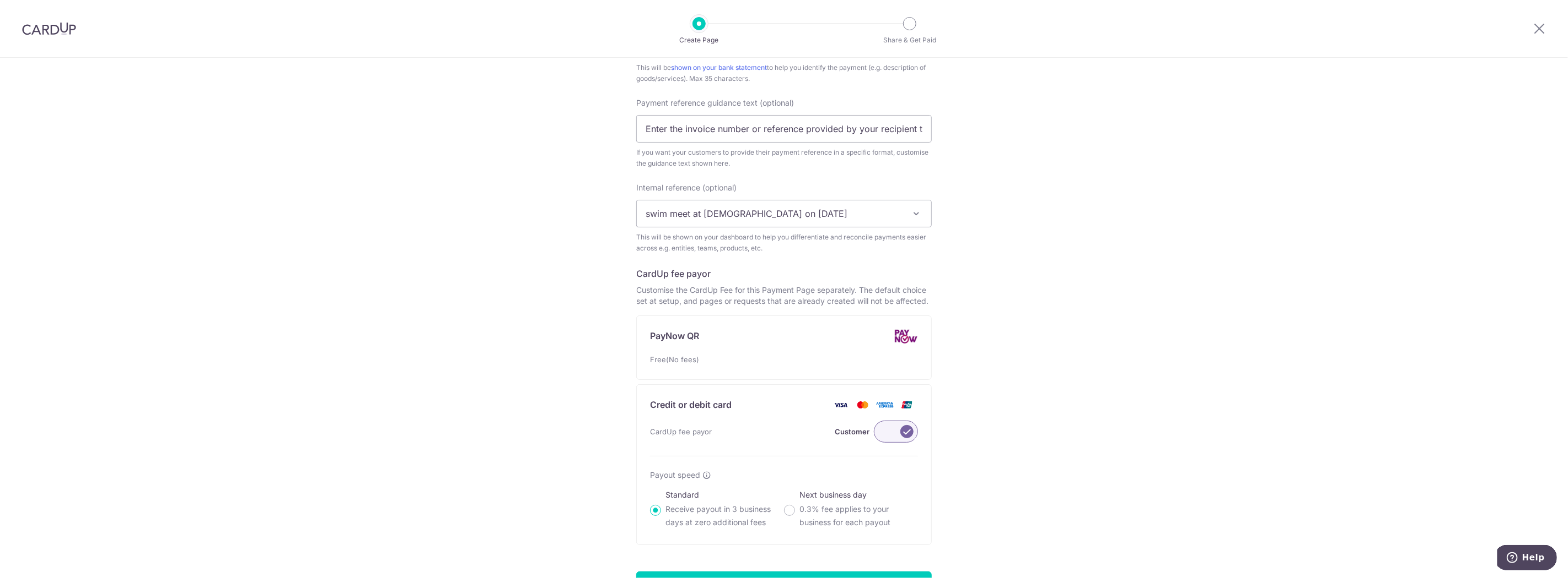
scroll to position [464, 0]
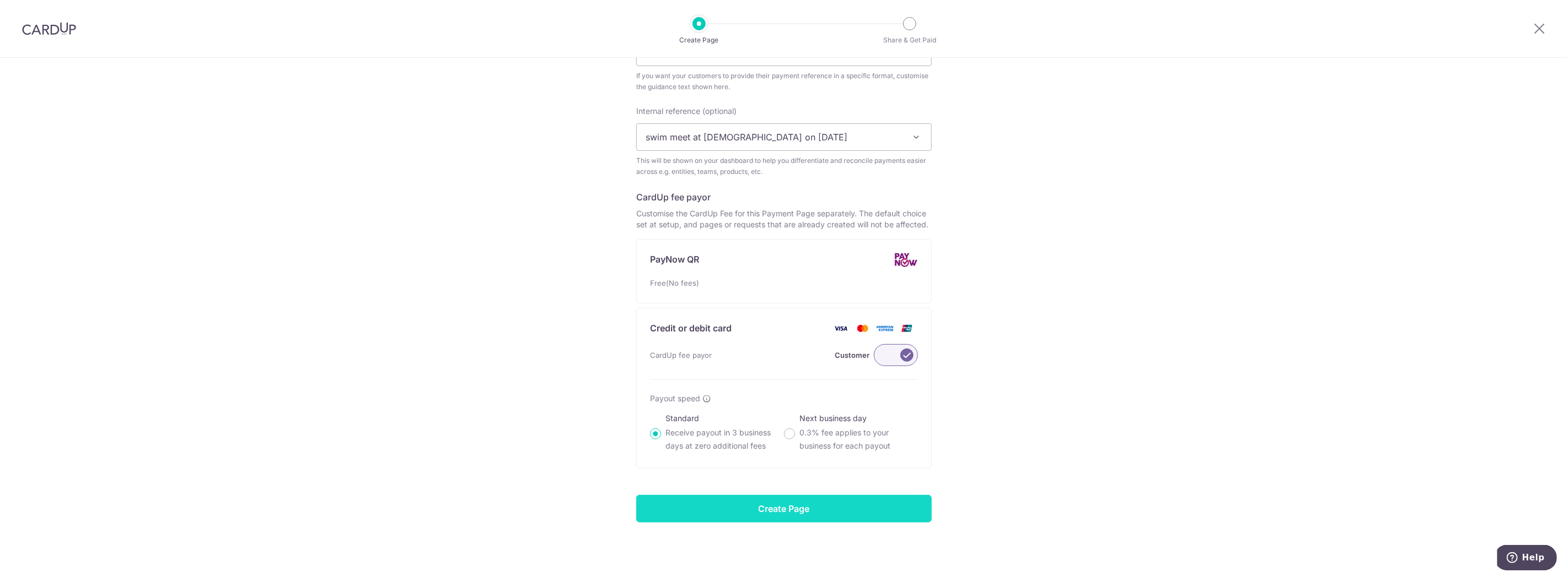
click at [751, 512] on input "Create Page" at bounding box center [784, 508] width 295 height 27
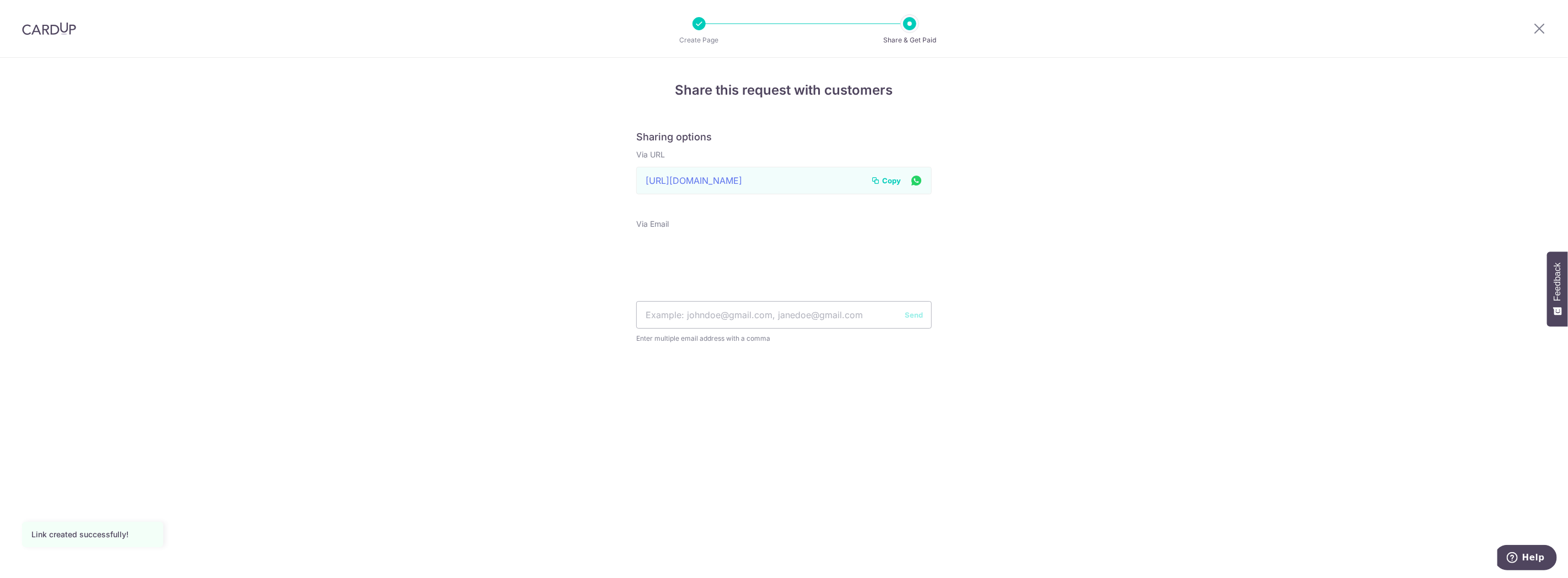
click at [894, 179] on span "Copy" at bounding box center [892, 180] width 19 height 11
click at [45, 39] on div at bounding box center [49, 28] width 98 height 57
click at [54, 28] on img at bounding box center [48, 28] width 54 height 13
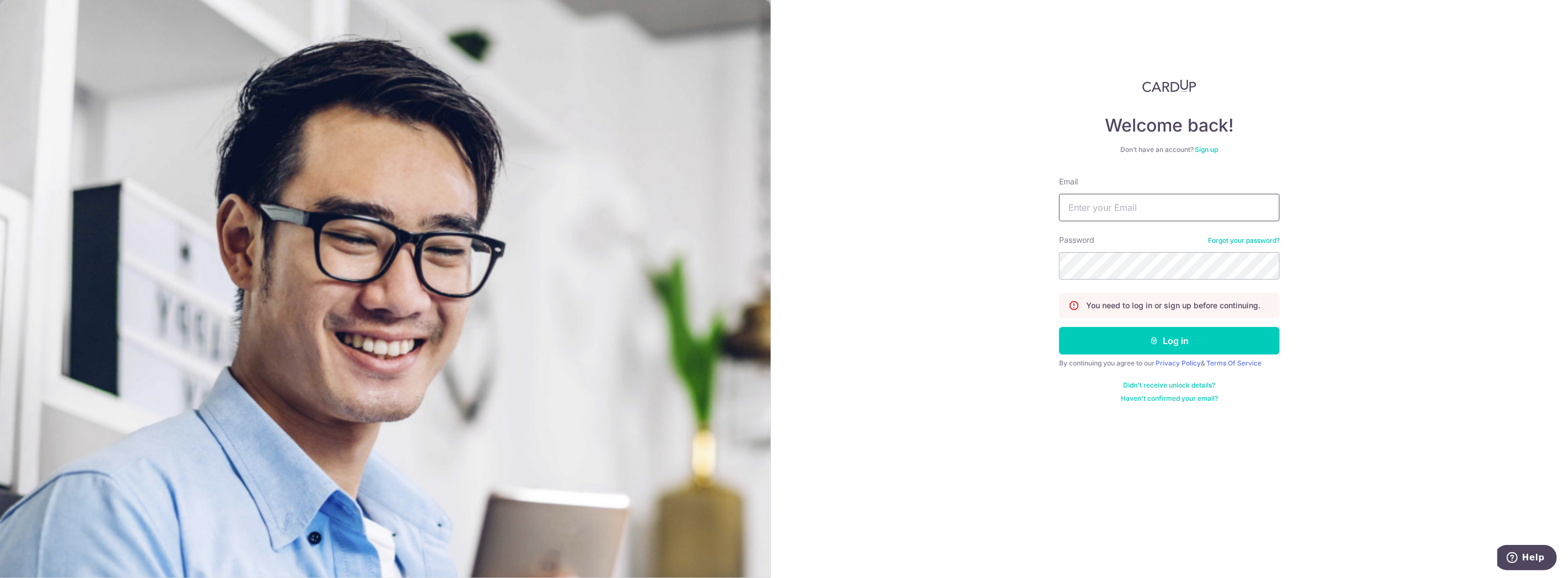
click at [1189, 215] on input "Email" at bounding box center [1169, 207] width 220 height 27
type input "valentina@smm.edu.sg"
click at [1144, 347] on button "Log in" at bounding box center [1169, 340] width 220 height 27
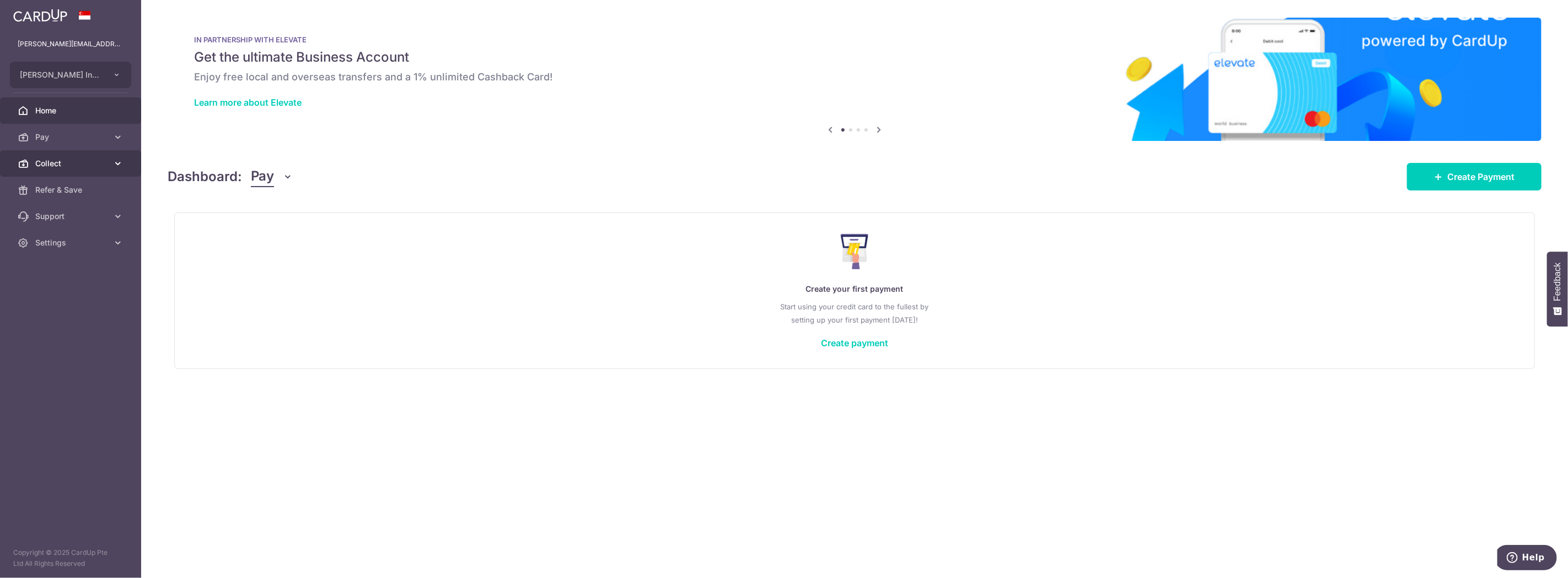
click at [54, 159] on span "Collect" at bounding box center [71, 164] width 72 height 11
click at [56, 180] on link "Dashboard" at bounding box center [71, 190] width 141 height 26
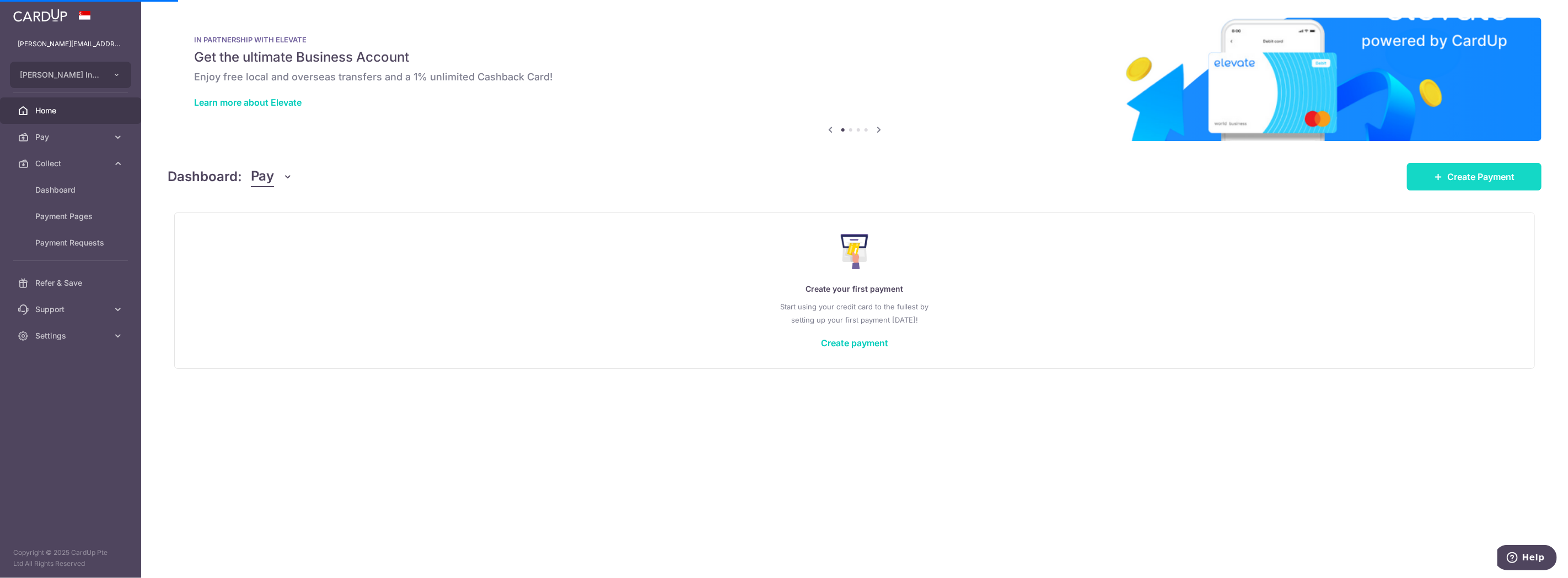
click at [1479, 181] on span "Create Payment" at bounding box center [1481, 177] width 68 height 13
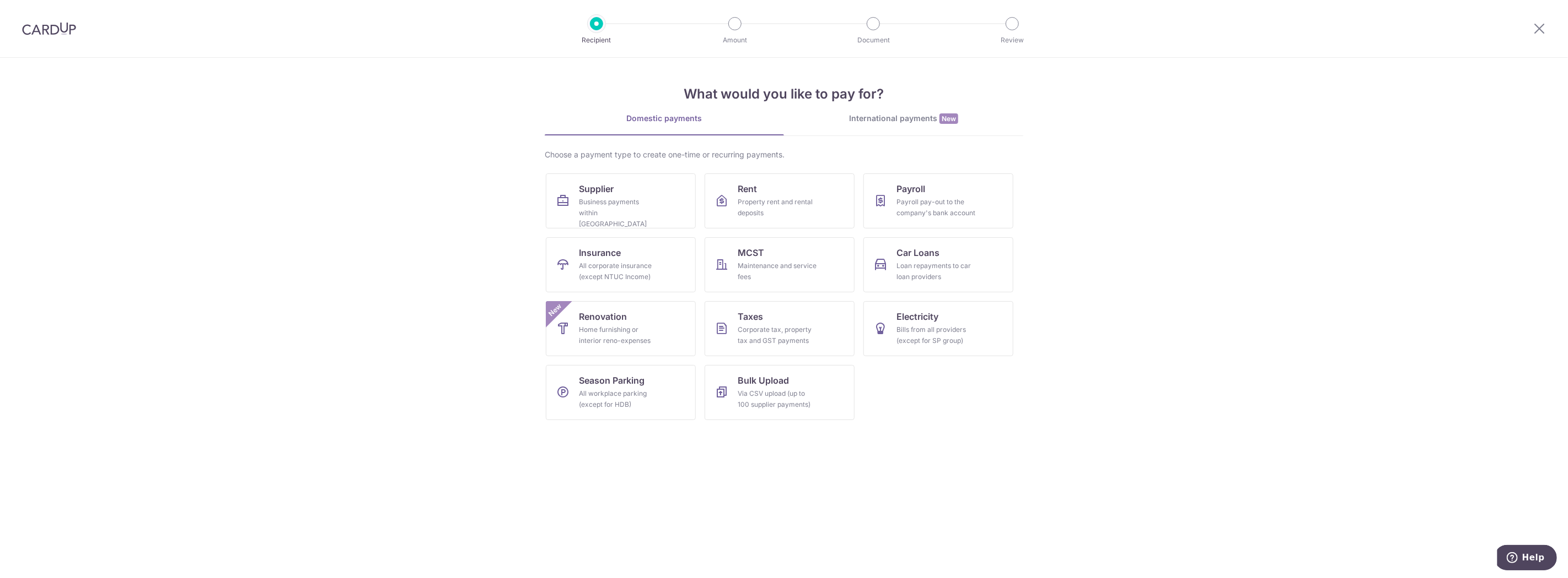
click at [35, 20] on div at bounding box center [49, 28] width 98 height 57
click at [38, 32] on img at bounding box center [48, 28] width 54 height 13
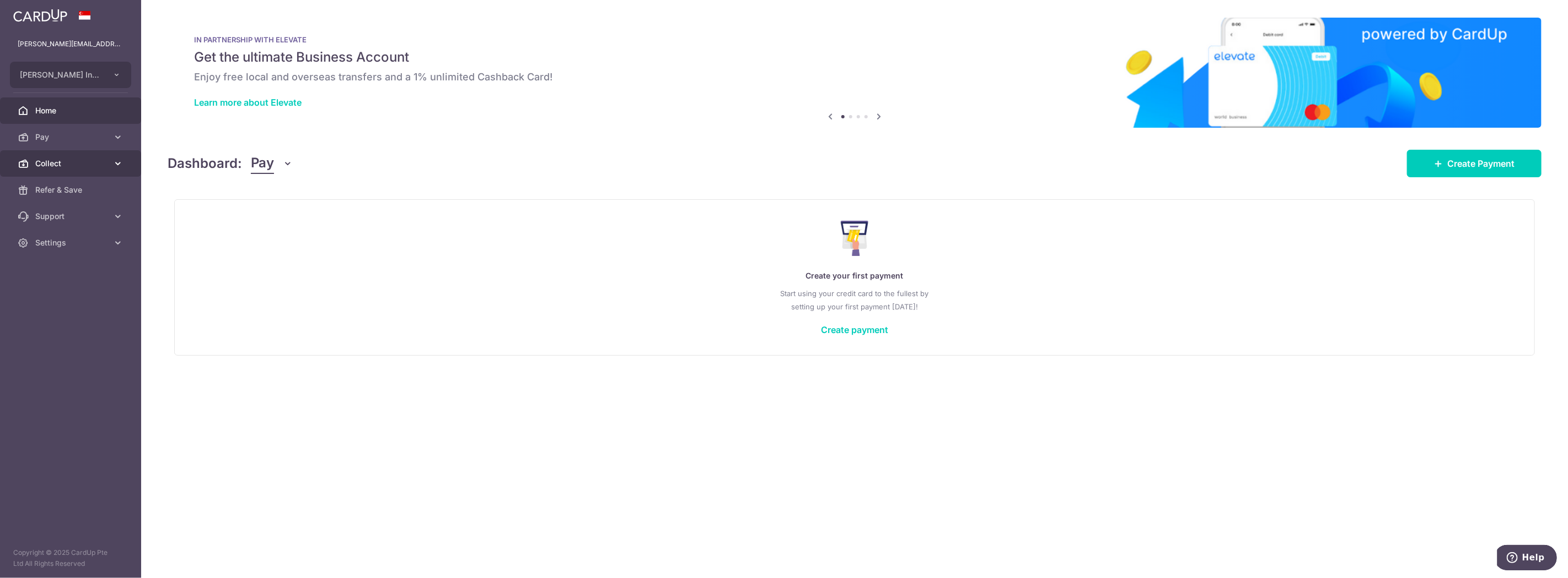
click at [54, 169] on link "Collect" at bounding box center [71, 164] width 141 height 26
click at [54, 190] on span "Dashboard" at bounding box center [71, 190] width 72 height 11
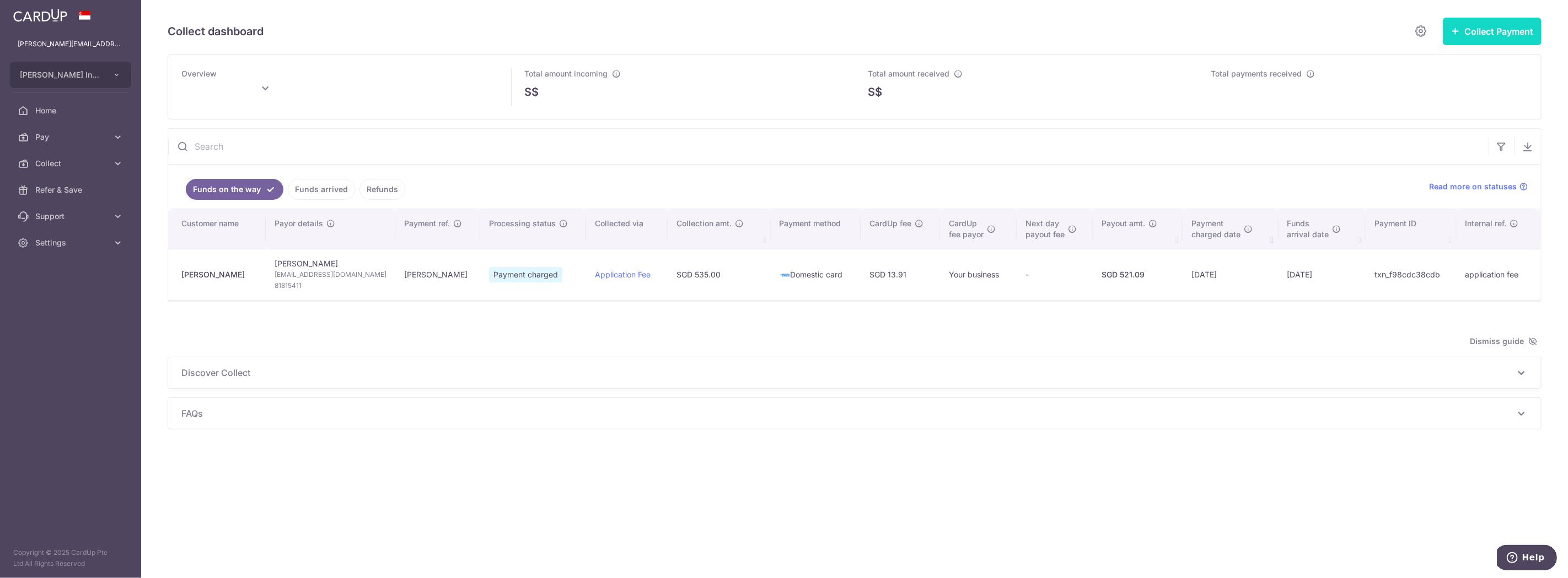
click at [1481, 39] on button "Collect Payment" at bounding box center [1492, 31] width 99 height 27
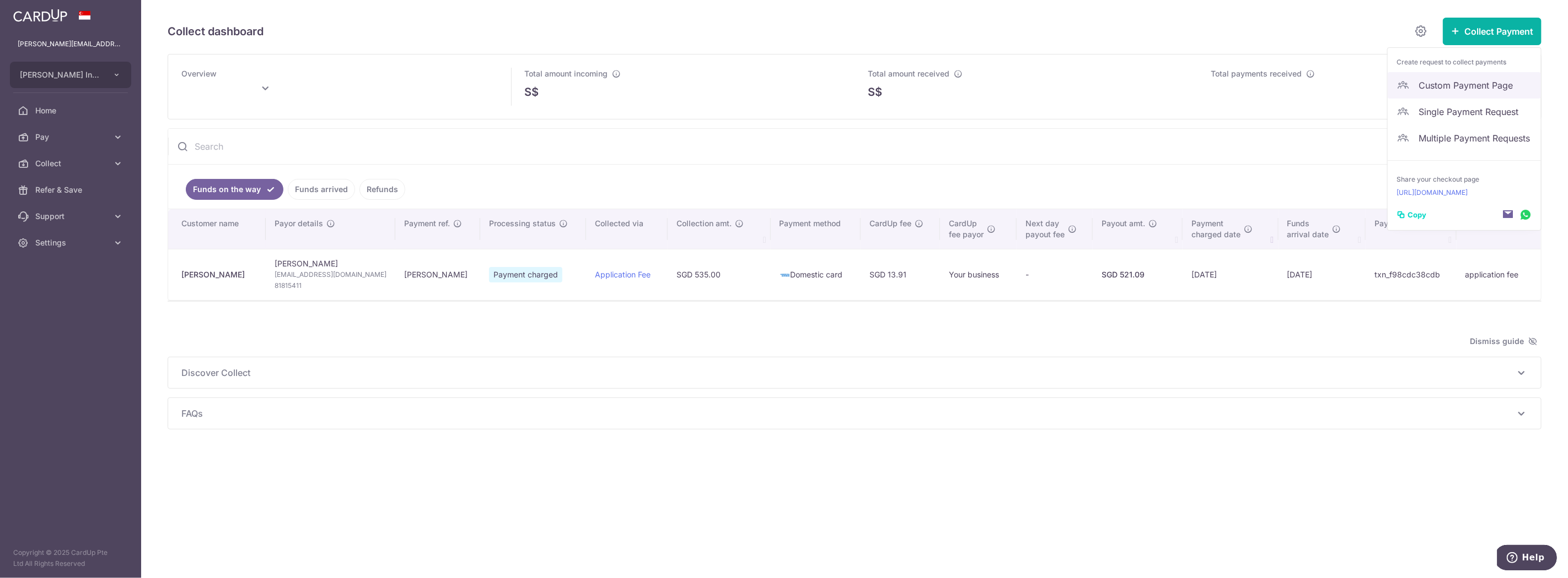
click at [1465, 88] on span "Custom Payment Page" at bounding box center [1475, 86] width 114 height 13
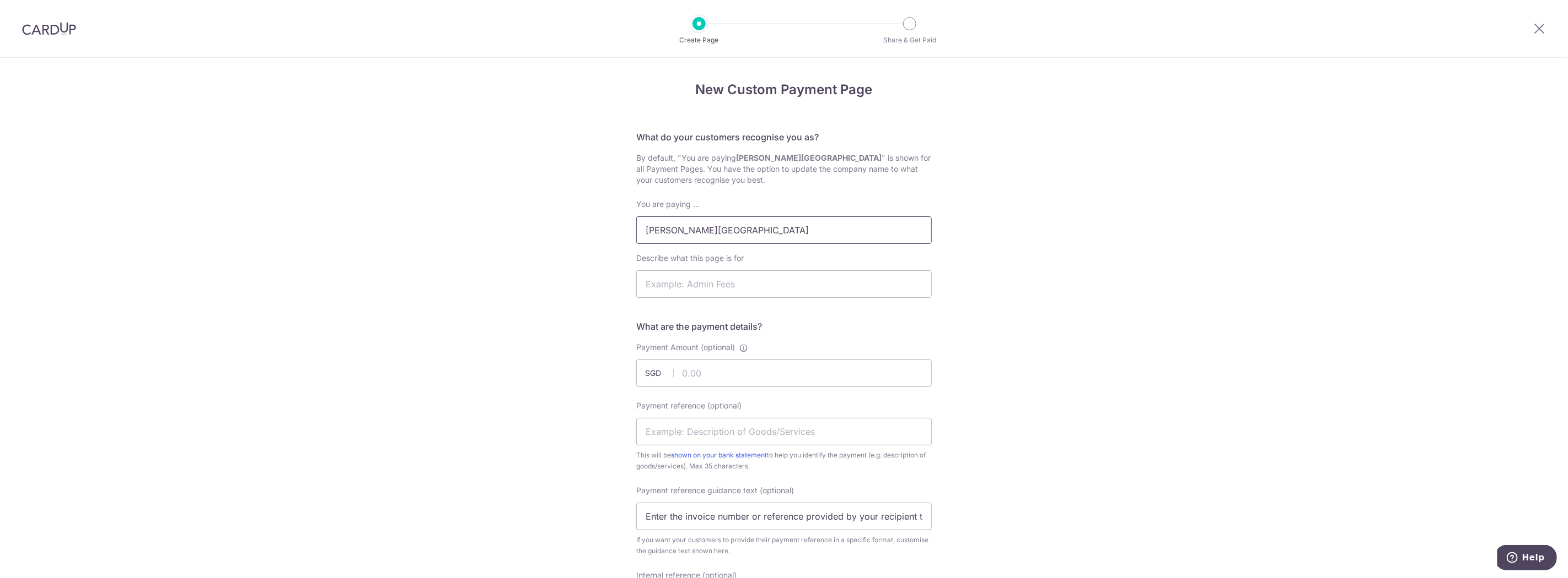
click at [824, 230] on input "Sir Manasseh Meyer International School" at bounding box center [784, 229] width 295 height 27
click at [828, 229] on input "Sir Manasseh Meyer International School" at bounding box center [784, 229] width 295 height 27
type input "Sir Manasseh Meyer International School for Swim Meet"
click at [748, 280] on input "Describe what this page is for" at bounding box center [784, 284] width 295 height 27
drag, startPoint x: 702, startPoint y: 283, endPoint x: 816, endPoint y: 298, distance: 115.0
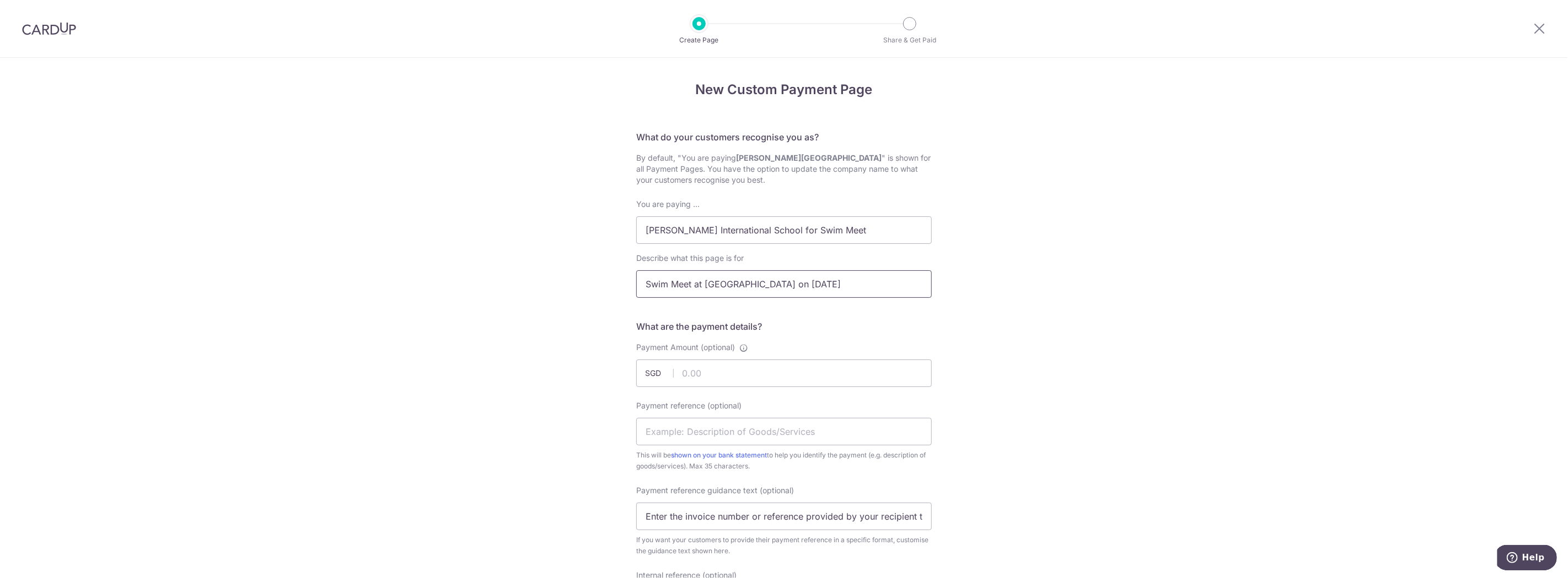
click at [816, 298] on div "You are paying ... Sir Manasseh Meyer International School for Swim Meet Descri…" at bounding box center [784, 253] width 295 height 108
type input "Swim Meet at SJII on 4 Sep 2025"
click at [888, 223] on input "Sir Manasseh Meyer International School for Swim Meet" at bounding box center [784, 229] width 295 height 27
click at [1094, 277] on div "New Custom Payment Page What do your customers recognise you as? By default, "Y…" at bounding box center [784, 551] width 1568 height 986
click at [903, 232] on input "Sir Manasseh Meyer International School for Swim Meet at SJII" at bounding box center [784, 229] width 295 height 27
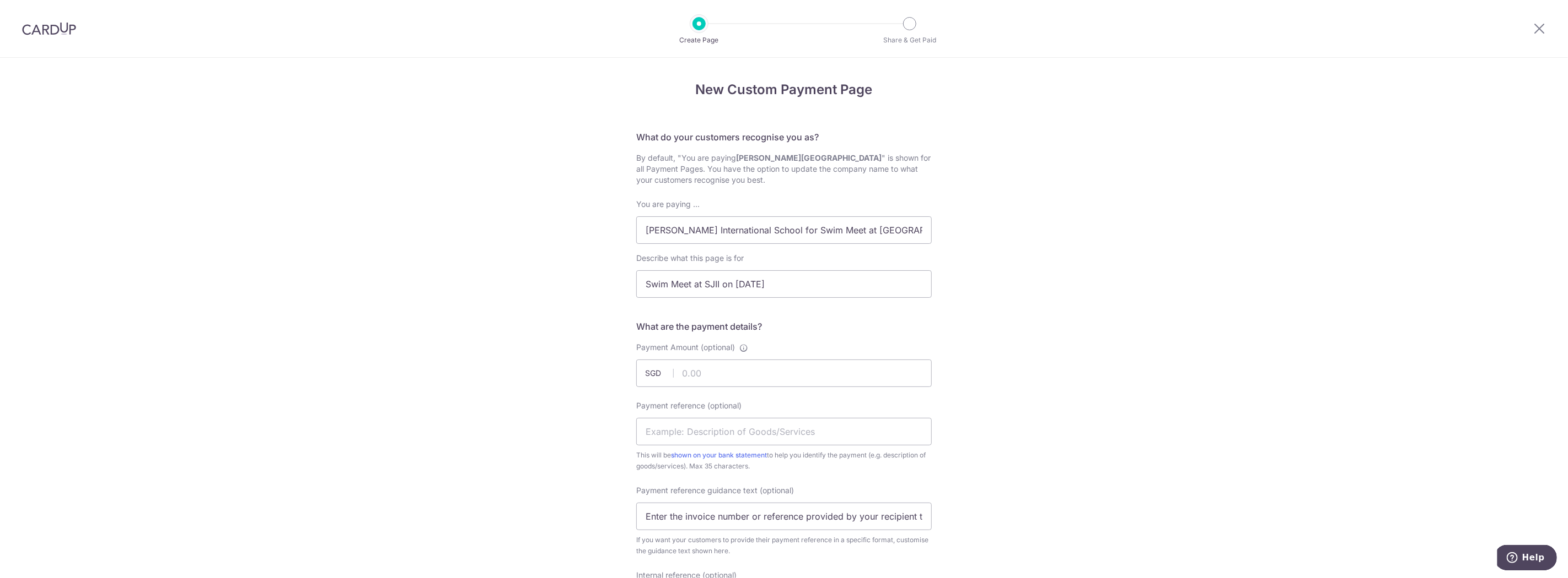
click at [1057, 233] on div "New Custom Payment Page What do your customers recognise you as? By default, "Y…" at bounding box center [784, 551] width 1568 height 986
click at [917, 233] on input "Sir Manasseh Meyer International School for Swim Meet at SJII" at bounding box center [784, 229] width 295 height 27
type input "[PERSON_NAME] International School for Swim Meet at SJII on [DATE]"
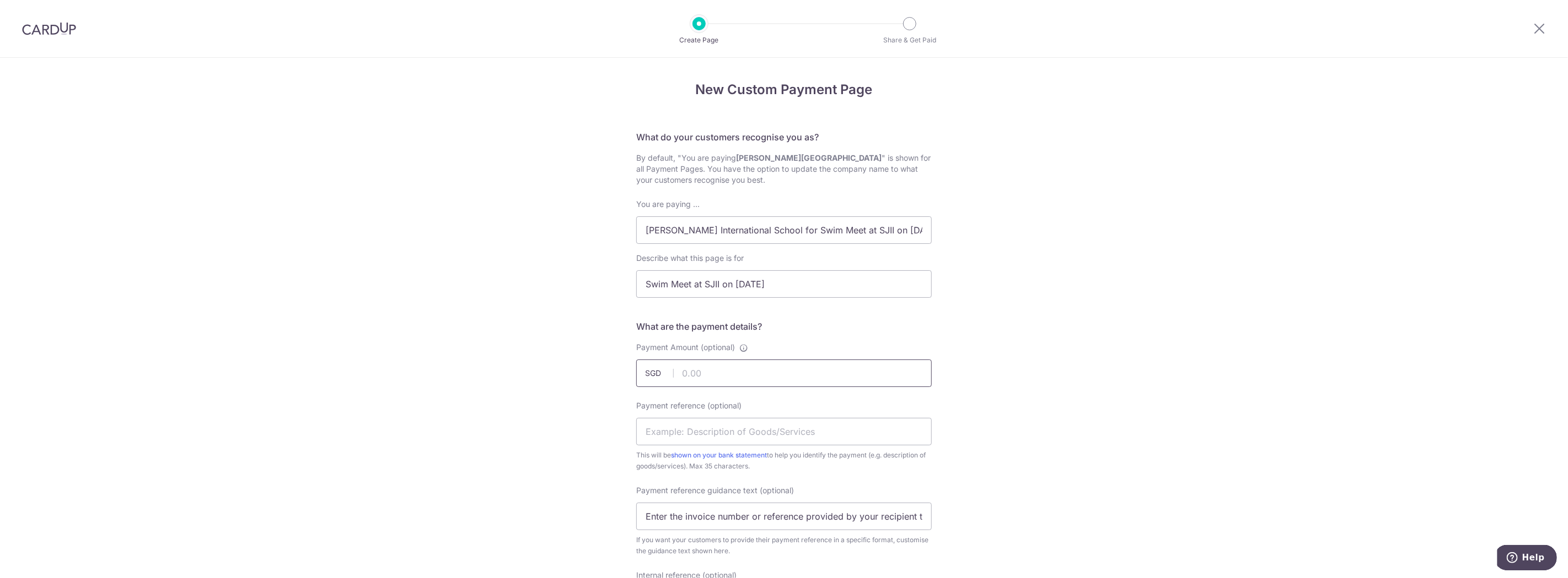
click at [722, 361] on input "Payment Amount (optional)" at bounding box center [784, 373] width 295 height 27
type input "25.00"
click at [745, 436] on input "Payment reference (optional)" at bounding box center [784, 431] width 295 height 27
click at [1048, 404] on div "New Custom Payment Page What do your customers recognise you as? By default, "Y…" at bounding box center [784, 551] width 1568 height 986
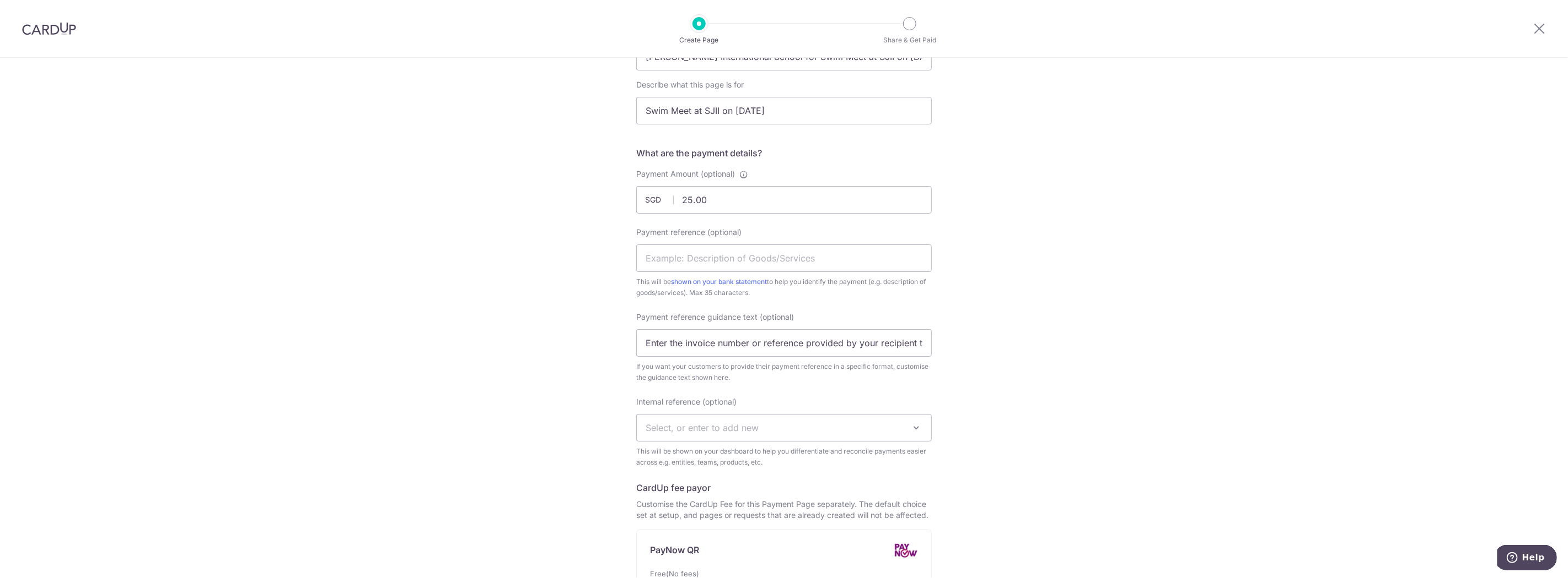
scroll to position [204, 0]
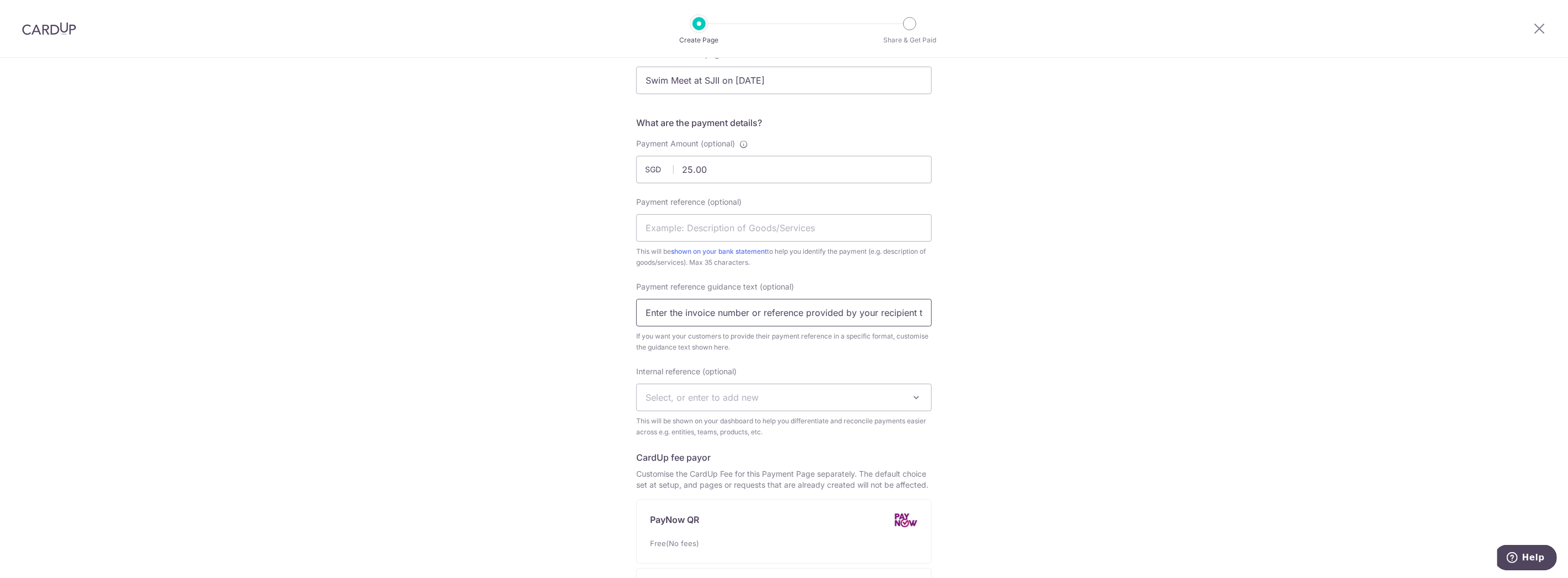
click at [776, 307] on input "Enter the invoice number or reference provided by your recipient to help them i…" at bounding box center [784, 312] width 295 height 27
click at [767, 316] on input "Enter the invoice number or reference provided by your recipient to help them i…" at bounding box center [784, 312] width 295 height 27
click at [696, 312] on input "Enter the invoice number or reference provided by your recipient to help them i…" at bounding box center [784, 312] width 295 height 27
click at [741, 399] on span "Select, or enter to add new" at bounding box center [702, 398] width 113 height 11
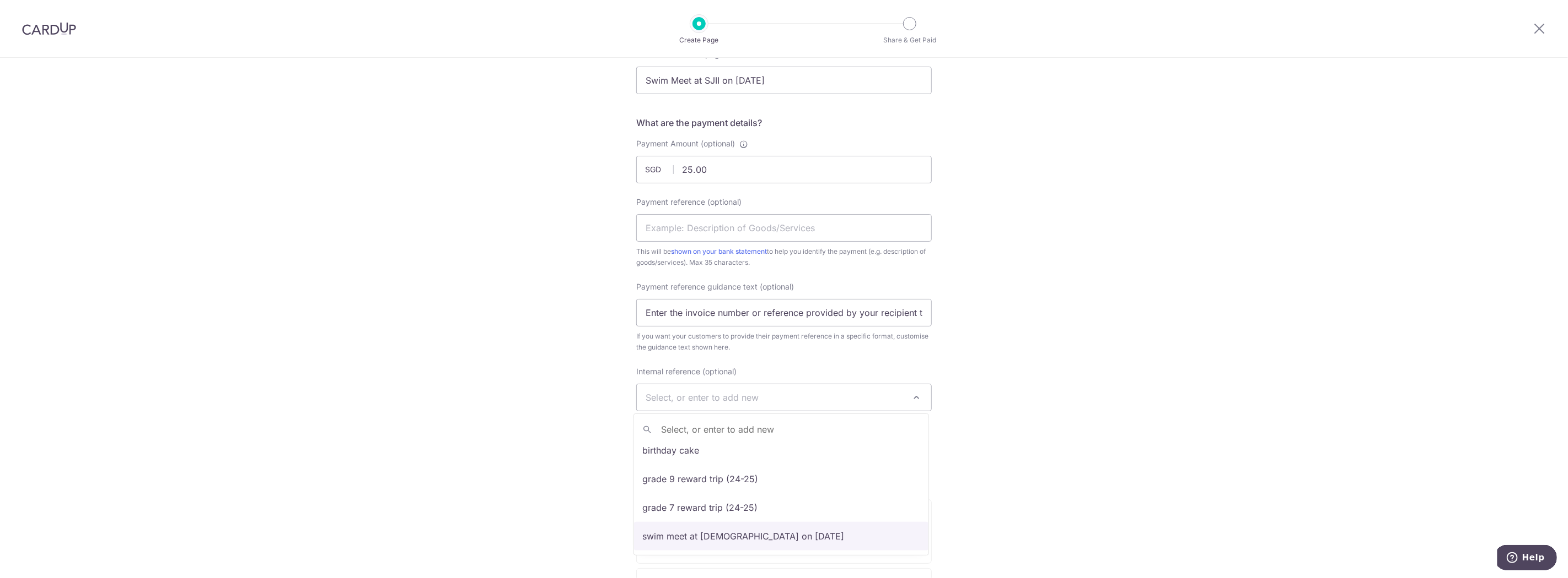
select select "swim meet at [DEMOGRAPHIC_DATA] on [DATE]"
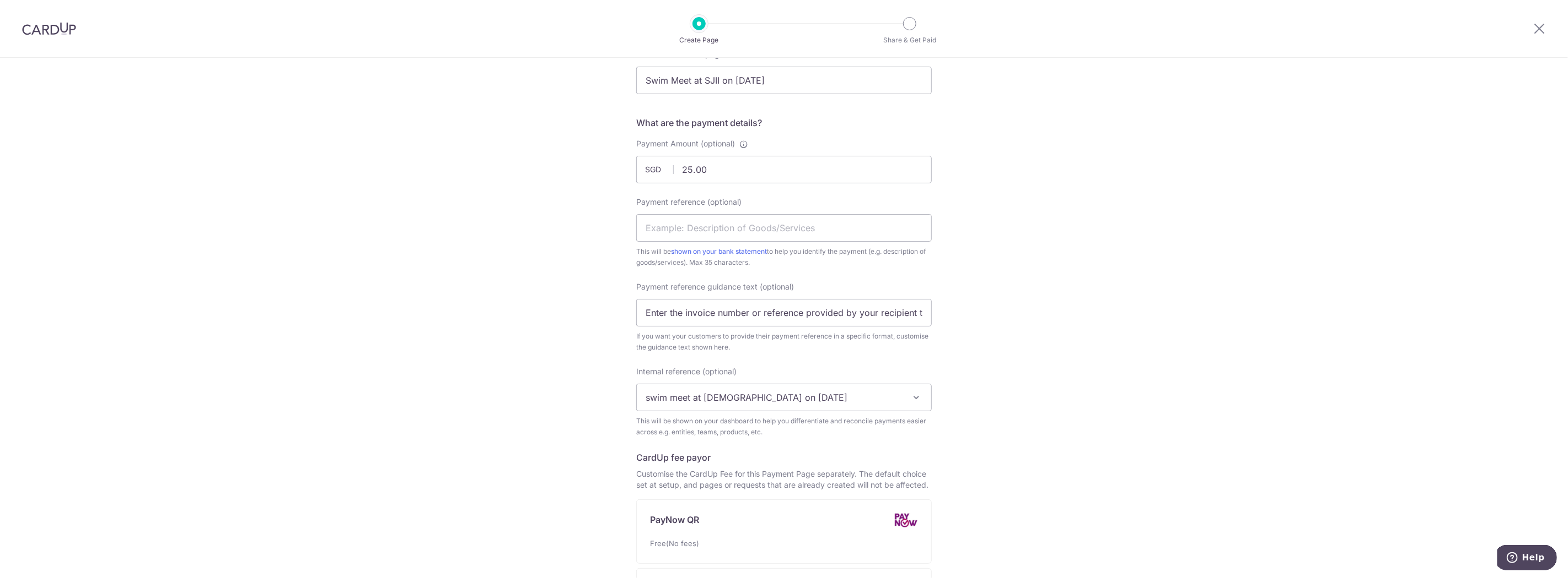
click at [1081, 362] on div "New Custom Payment Page What do your customers recognise you as? By default, "Y…" at bounding box center [784, 347] width 1568 height 986
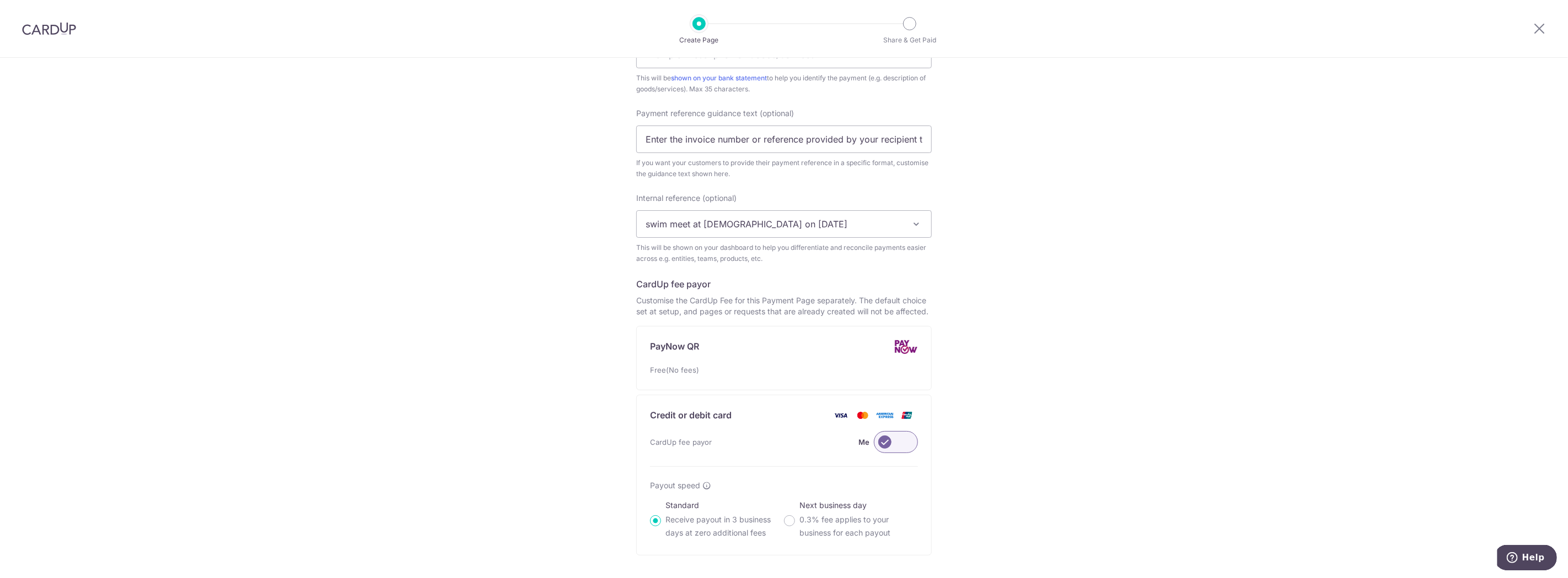
scroll to position [408, 0]
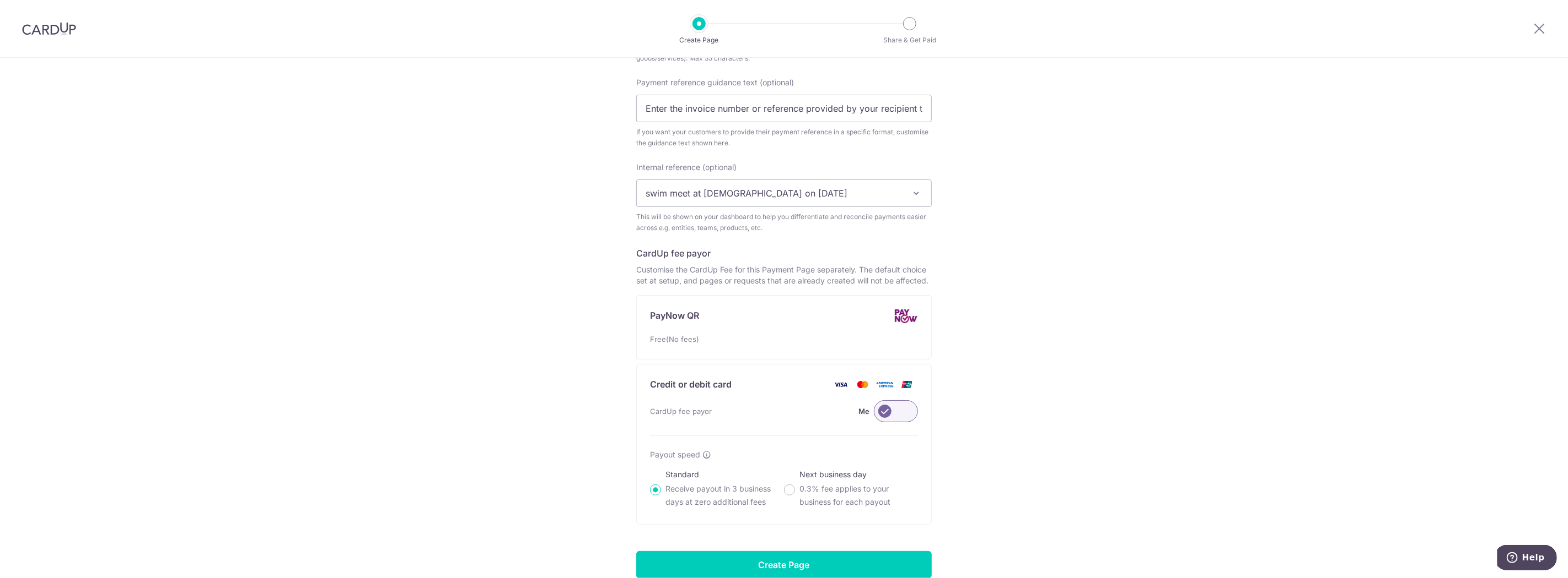
click at [899, 412] on label at bounding box center [895, 411] width 44 height 22
click at [0, 0] on input "Me" at bounding box center [0, 0] width 0 height 0
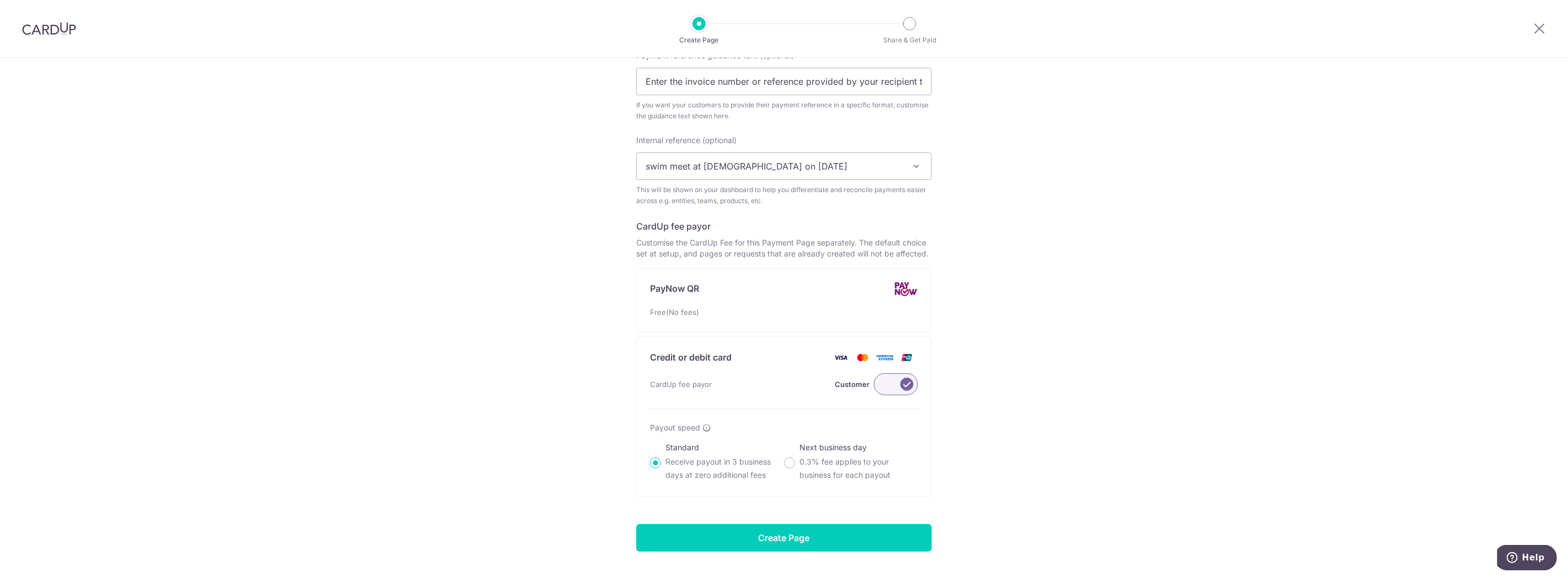
scroll to position [464, 0]
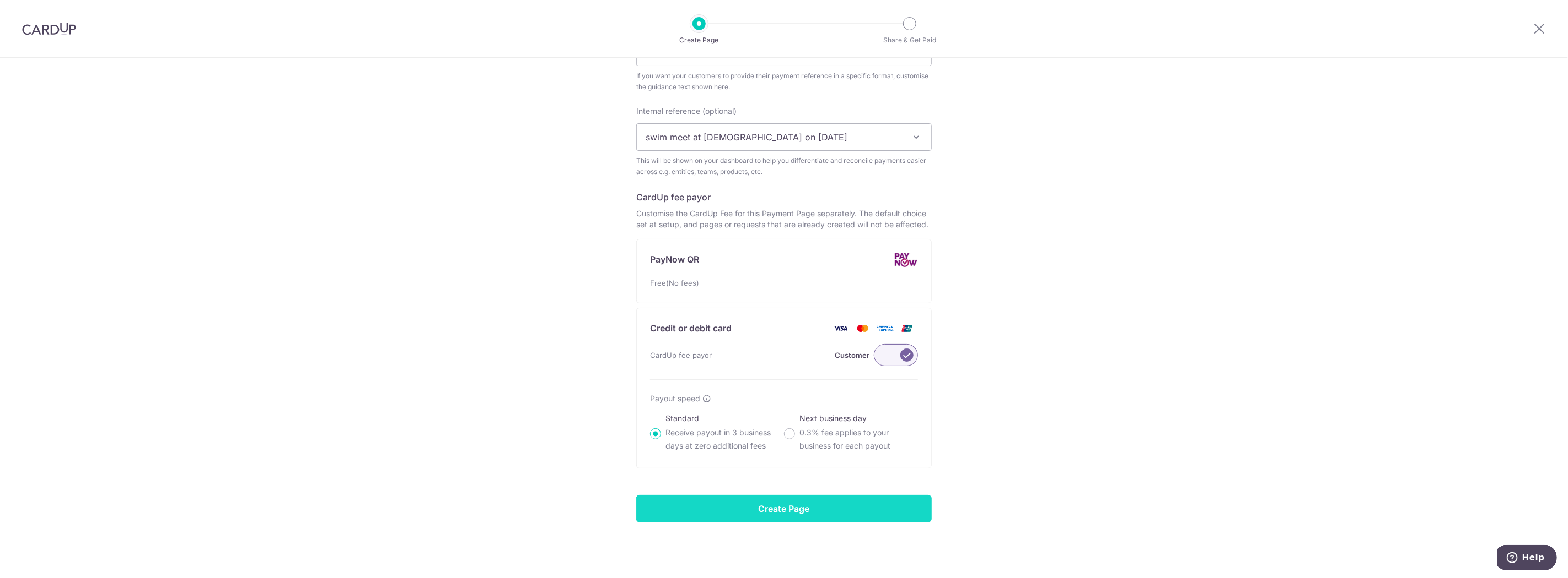
click at [785, 510] on input "Create Page" at bounding box center [784, 508] width 295 height 27
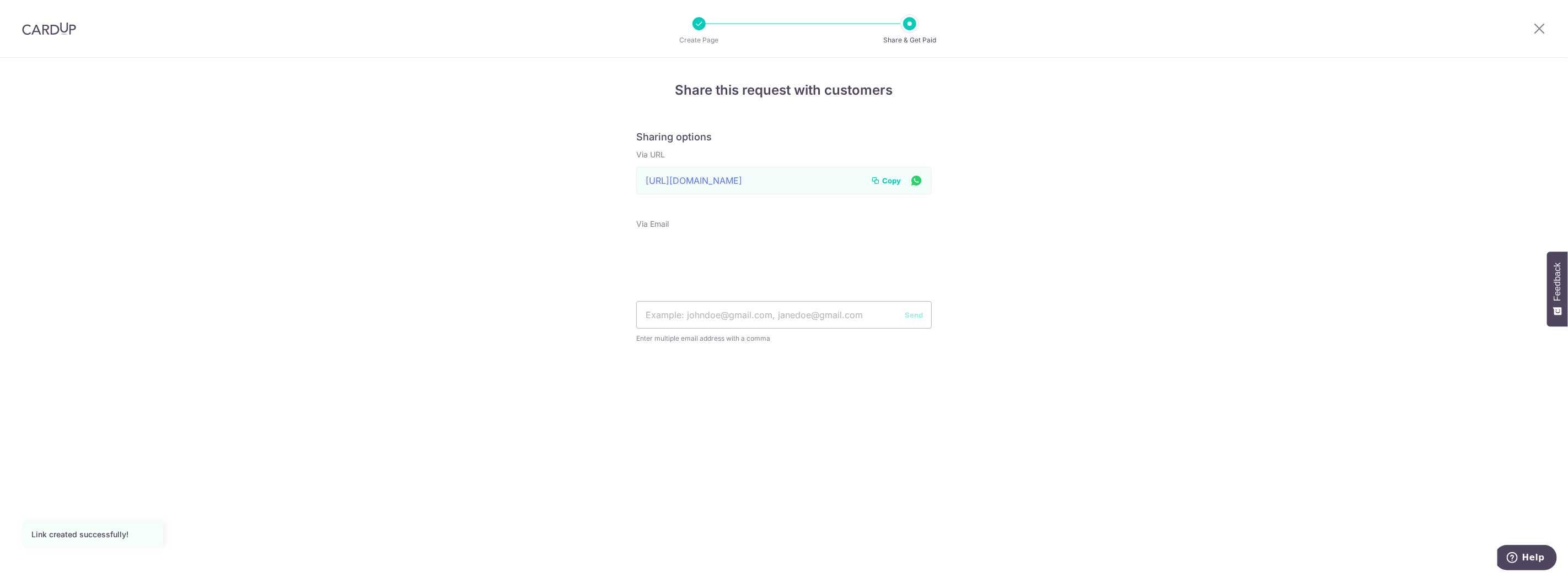
click at [895, 183] on span "Copy" at bounding box center [892, 180] width 19 height 11
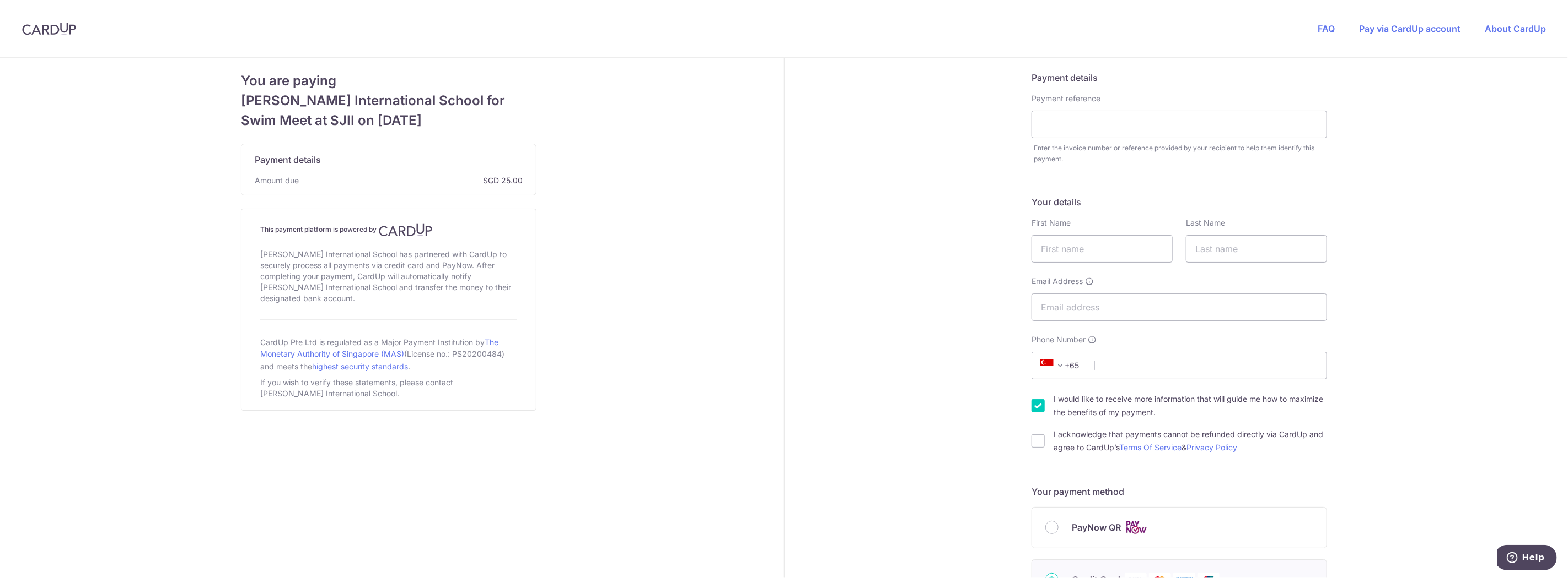
click at [1192, 105] on div "Payment reference" at bounding box center [1180, 116] width 295 height 45
click at [1183, 119] on input "text" at bounding box center [1180, 124] width 295 height 27
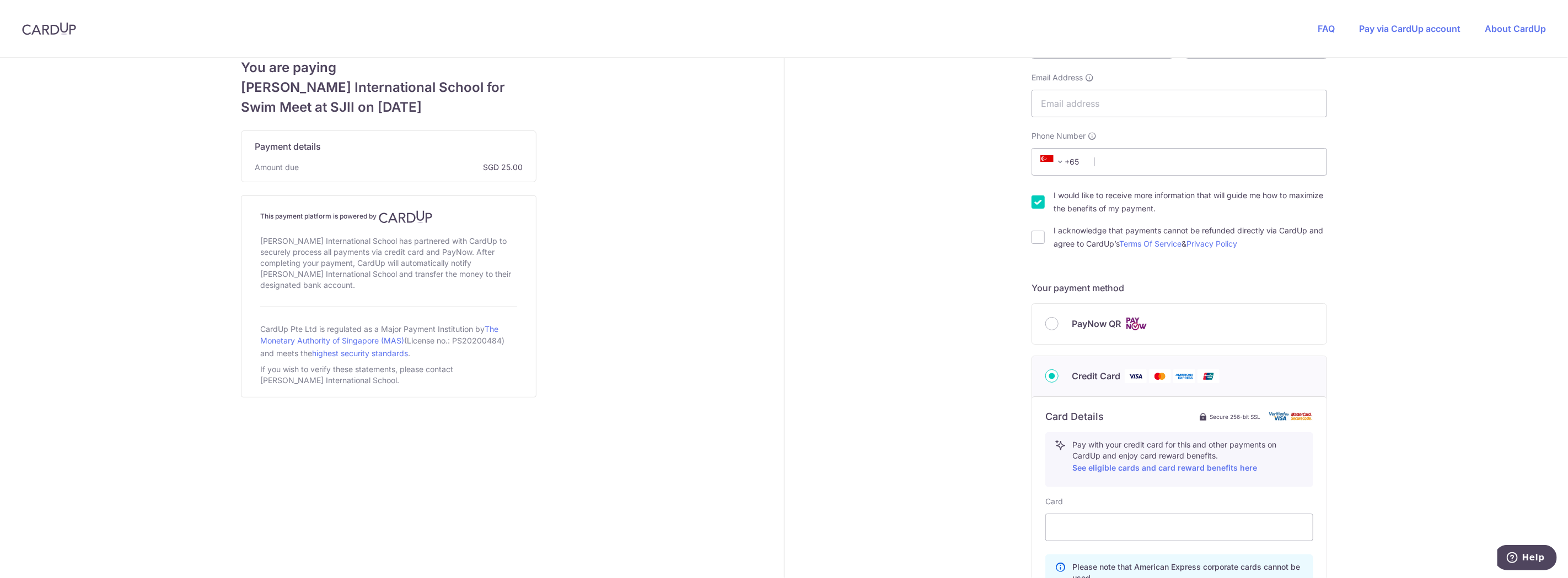
scroll to position [408, 0]
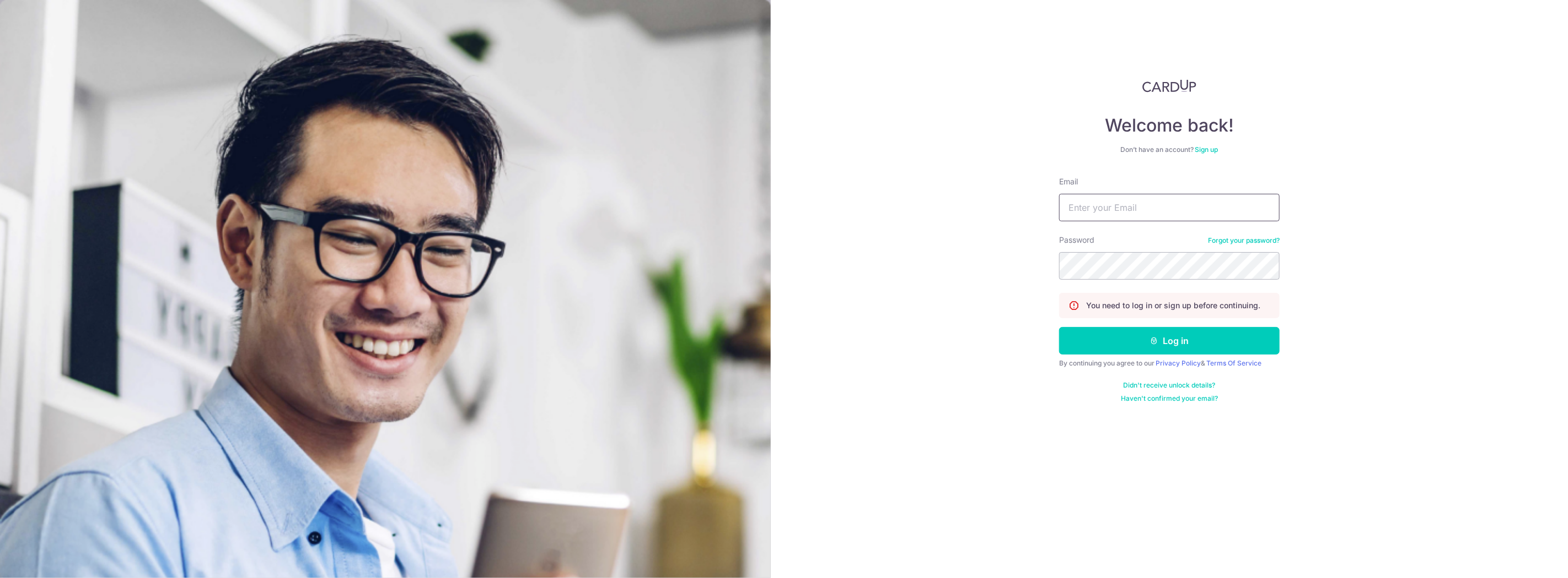
click at [1189, 198] on input "Email" at bounding box center [1169, 207] width 220 height 27
type input "valentina@smm.edu.sg"
click at [1133, 344] on button "Log in" at bounding box center [1169, 340] width 220 height 27
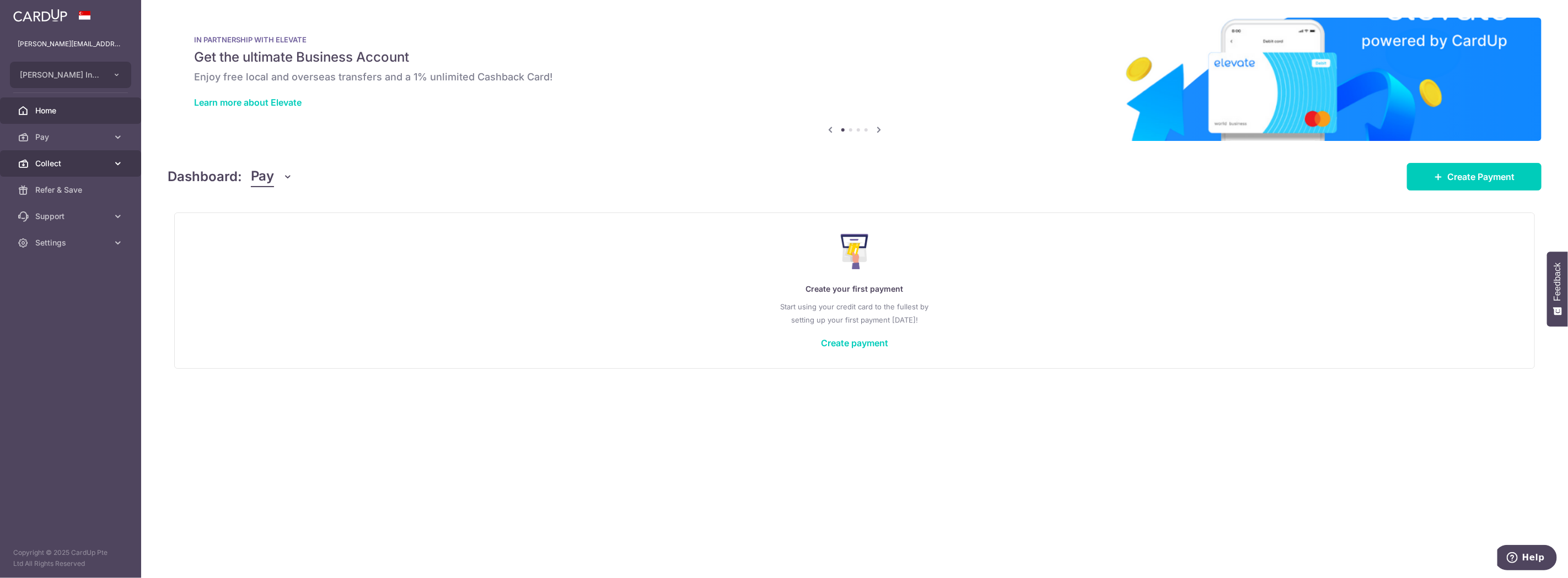
click at [43, 158] on span "Collect" at bounding box center [71, 164] width 72 height 11
click at [40, 183] on link "Dashboard" at bounding box center [71, 190] width 141 height 26
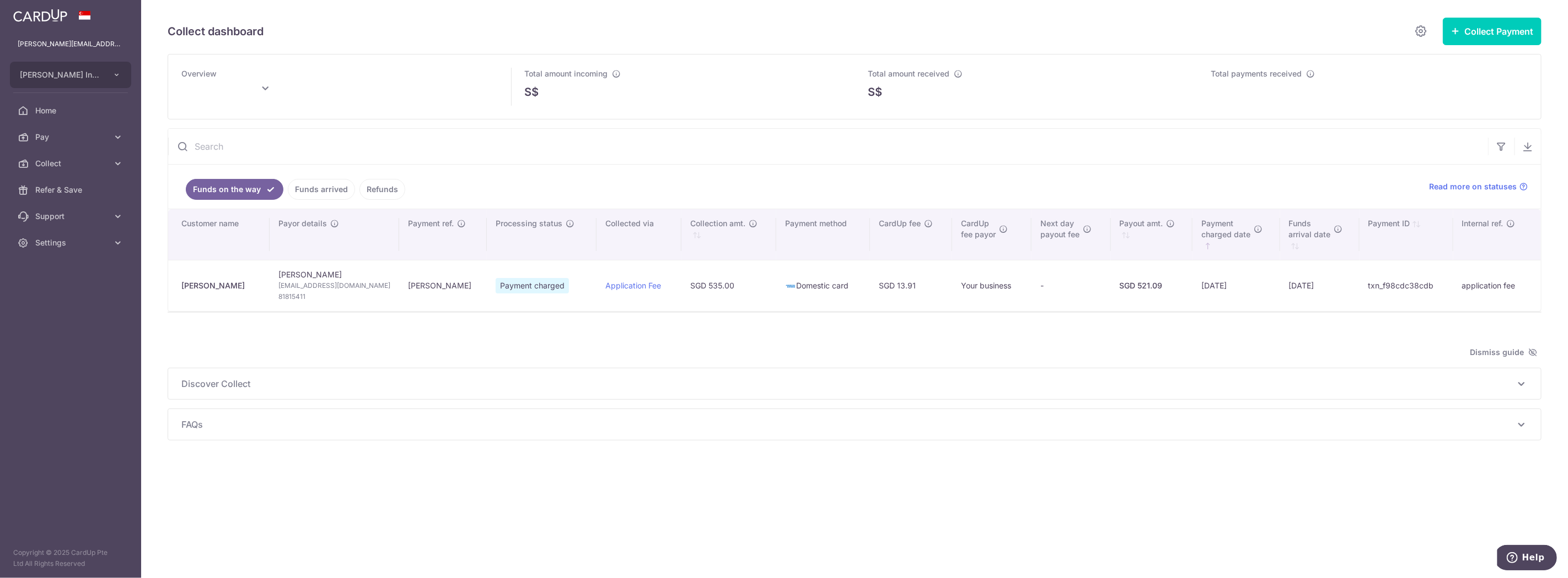
type input "September 2025"
click at [63, 156] on link "Collect" at bounding box center [71, 164] width 141 height 26
click at [57, 186] on span "Dashboard" at bounding box center [71, 190] width 72 height 11
click at [1514, 29] on button "Collect Payment" at bounding box center [1492, 31] width 99 height 27
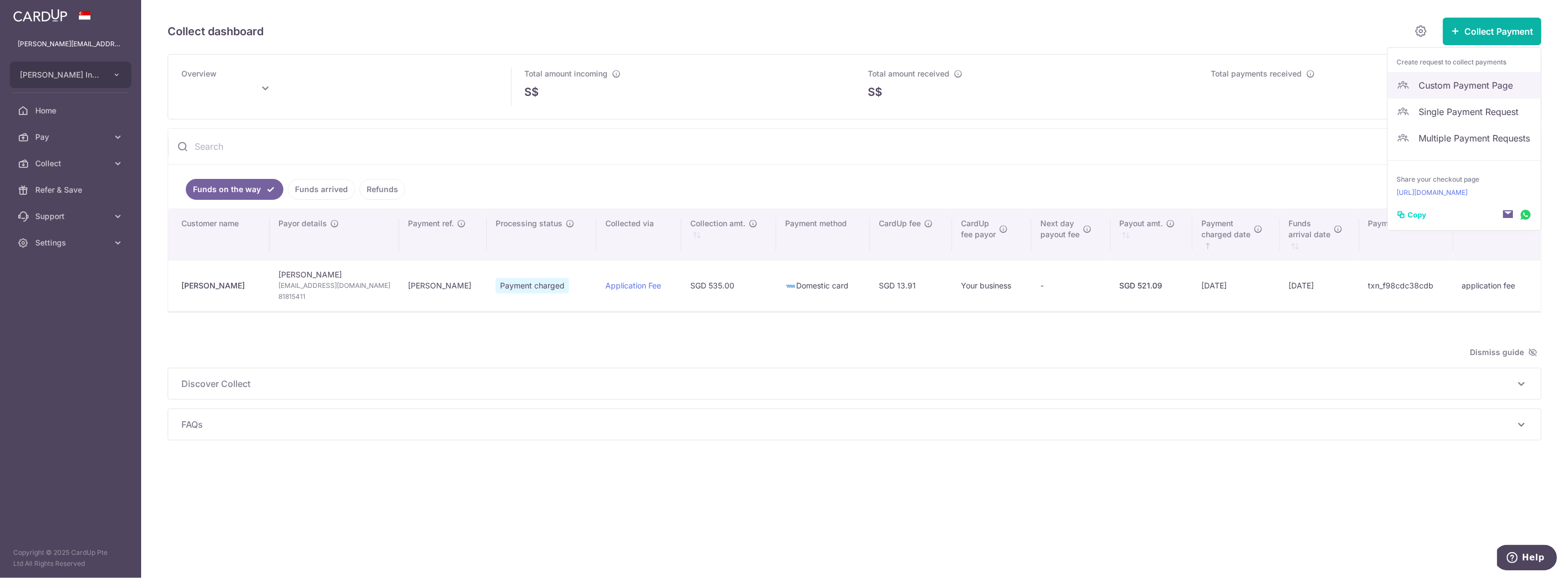
click at [1448, 90] on span "Custom Payment Page" at bounding box center [1475, 86] width 114 height 13
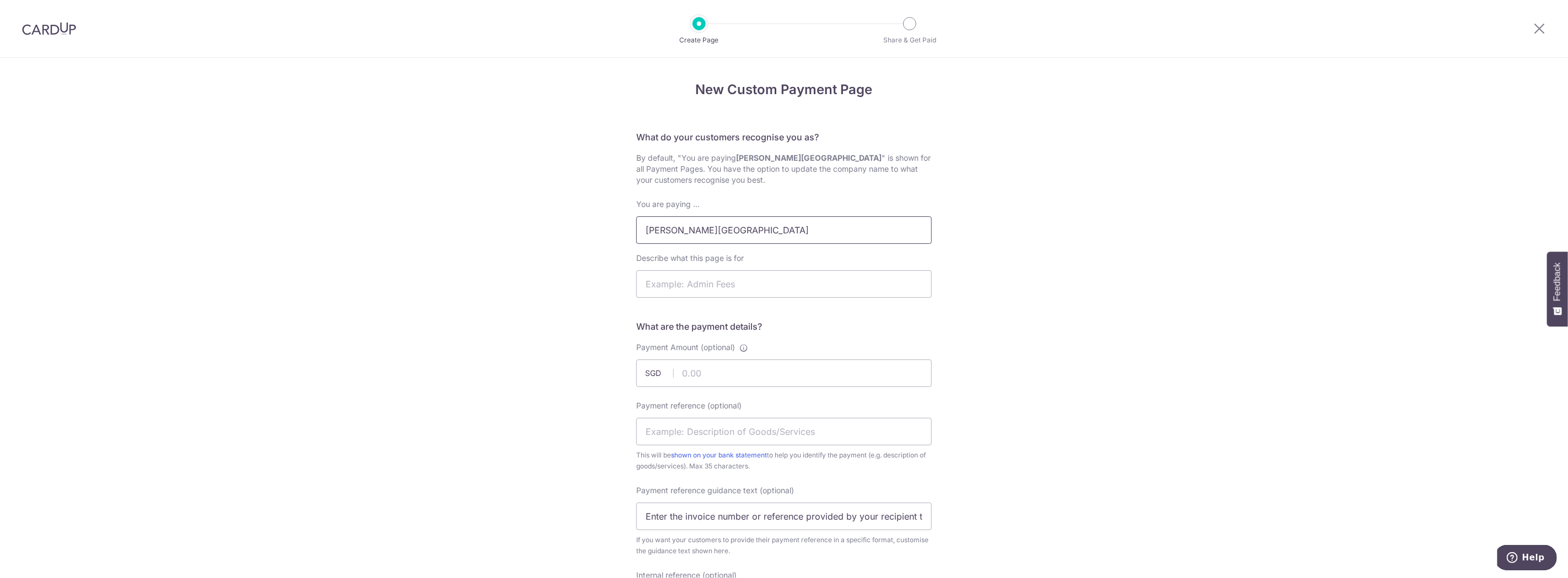
click at [889, 231] on input "Sir Manasseh Meyer International School" at bounding box center [784, 229] width 295 height 27
click at [812, 289] on input "Describe what this page is for" at bounding box center [784, 284] width 295 height 27
type input "Swim Meet at SJII on 4 Sep 2025"
click at [864, 227] on input "[PERSON_NAME][GEOGRAPHIC_DATA]" at bounding box center [784, 229] width 295 height 27
click at [1101, 255] on div "New Custom Payment Page What do your customers recognise you as? By default, "Y…" at bounding box center [784, 551] width 1568 height 986
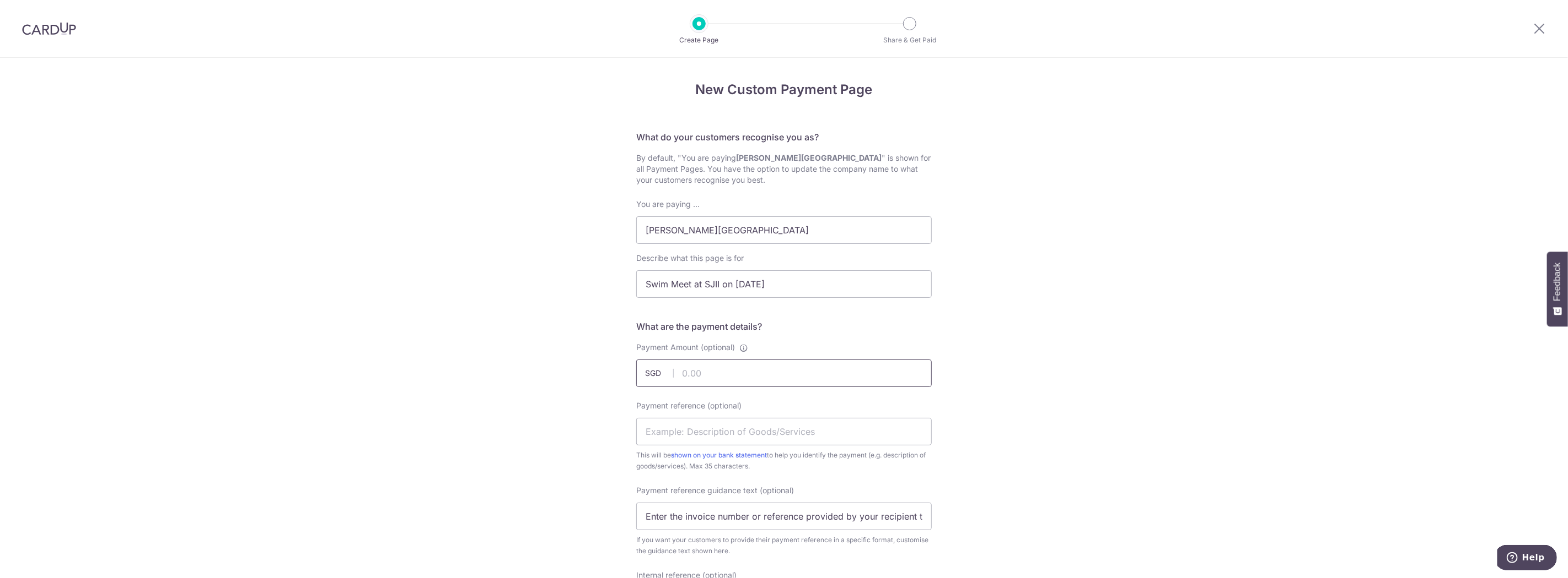
click at [761, 376] on input "Payment Amount (optional)" at bounding box center [784, 373] width 295 height 27
type input "25.00"
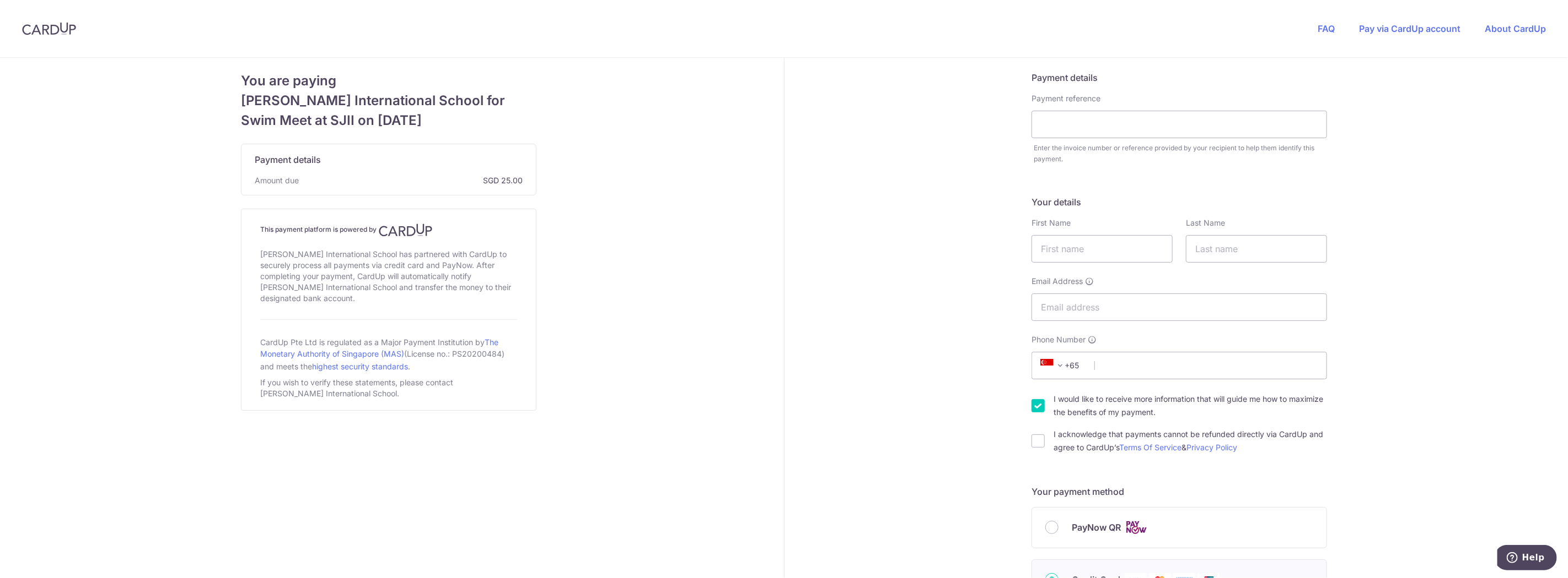
click at [62, 24] on img at bounding box center [48, 28] width 54 height 13
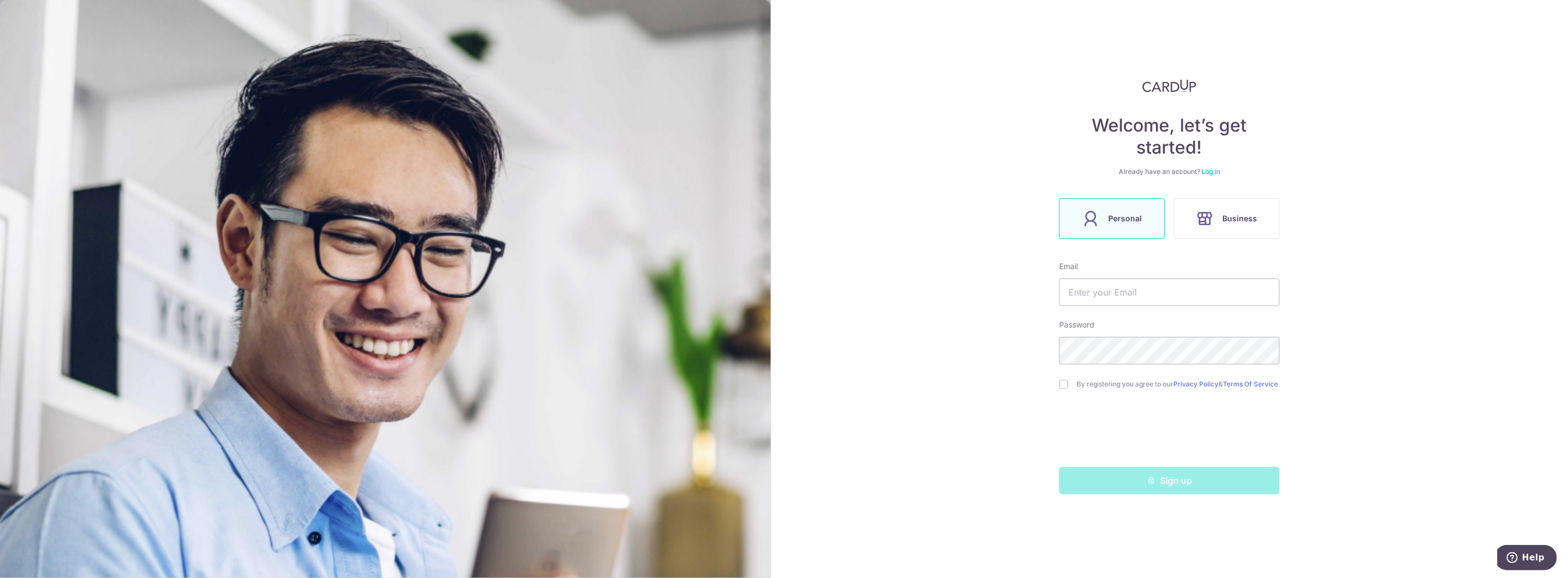
click at [1212, 171] on link "Log in" at bounding box center [1211, 171] width 19 height 8
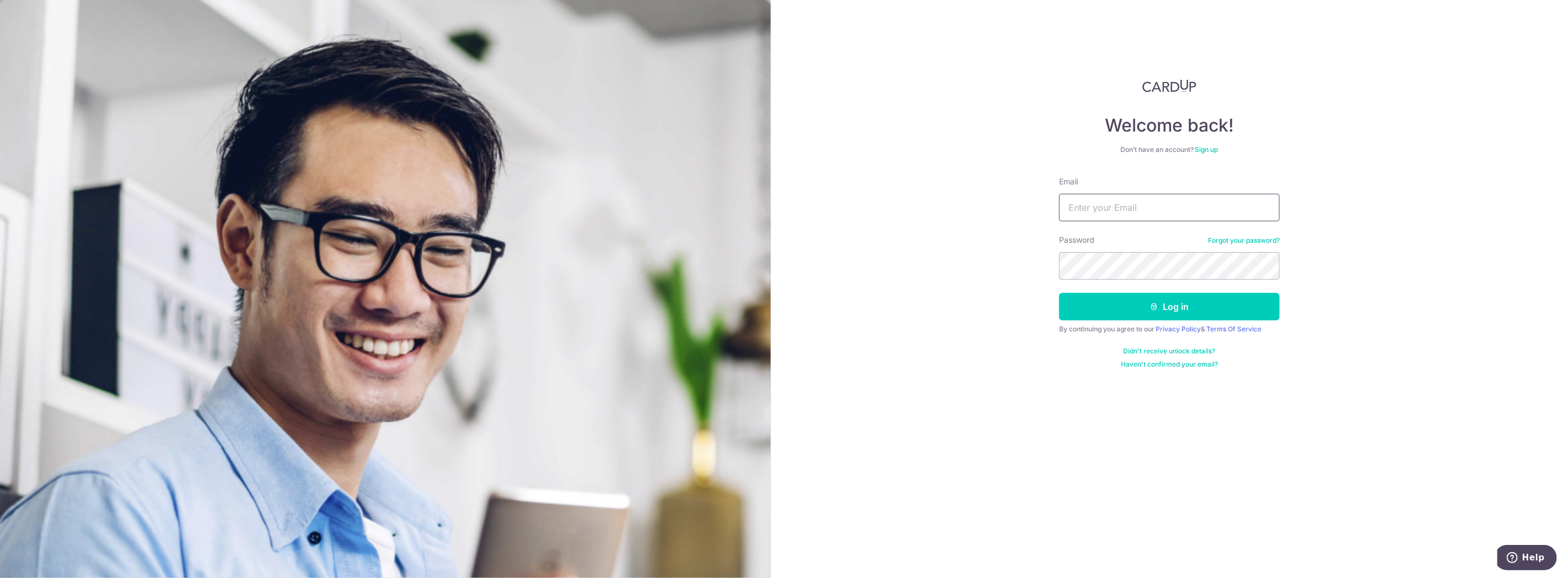
click at [1162, 216] on input "Email" at bounding box center [1169, 207] width 220 height 27
type input "[PERSON_NAME][EMAIL_ADDRESS][DOMAIN_NAME]"
click at [1197, 304] on button "Log in" at bounding box center [1169, 306] width 220 height 27
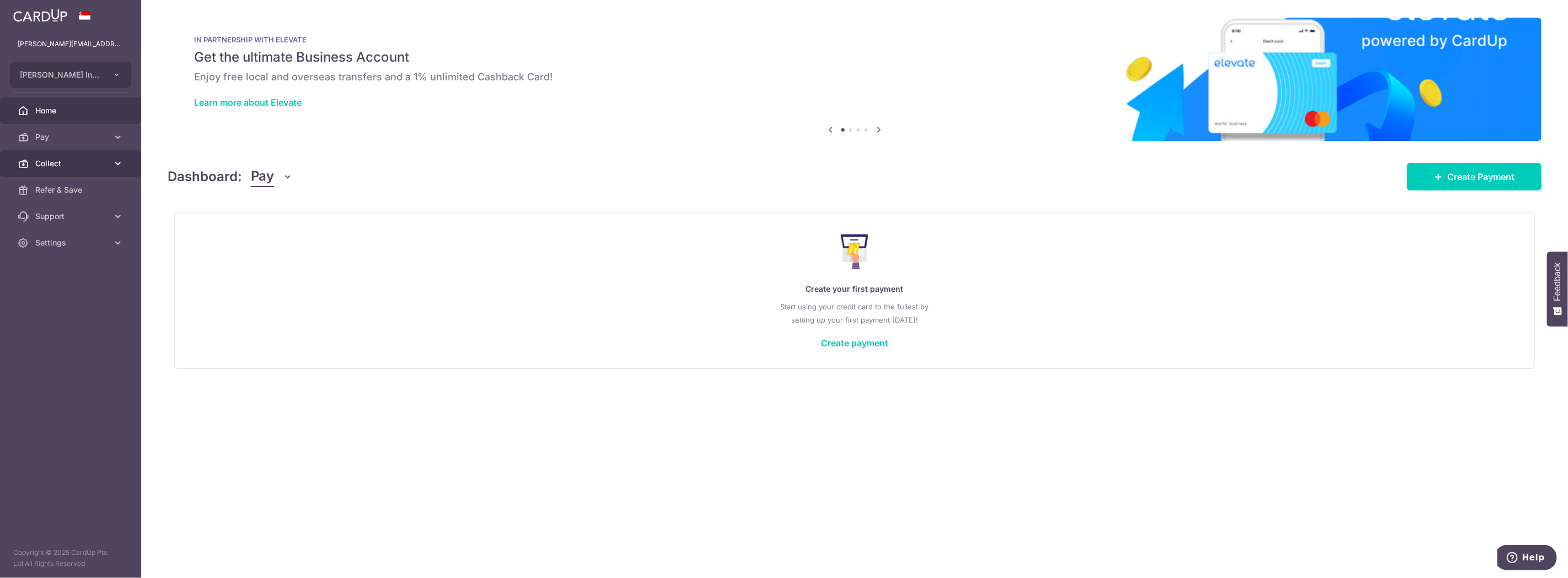
click at [62, 162] on span "Collect" at bounding box center [71, 164] width 72 height 11
click at [69, 186] on span "Dashboard" at bounding box center [71, 190] width 72 height 11
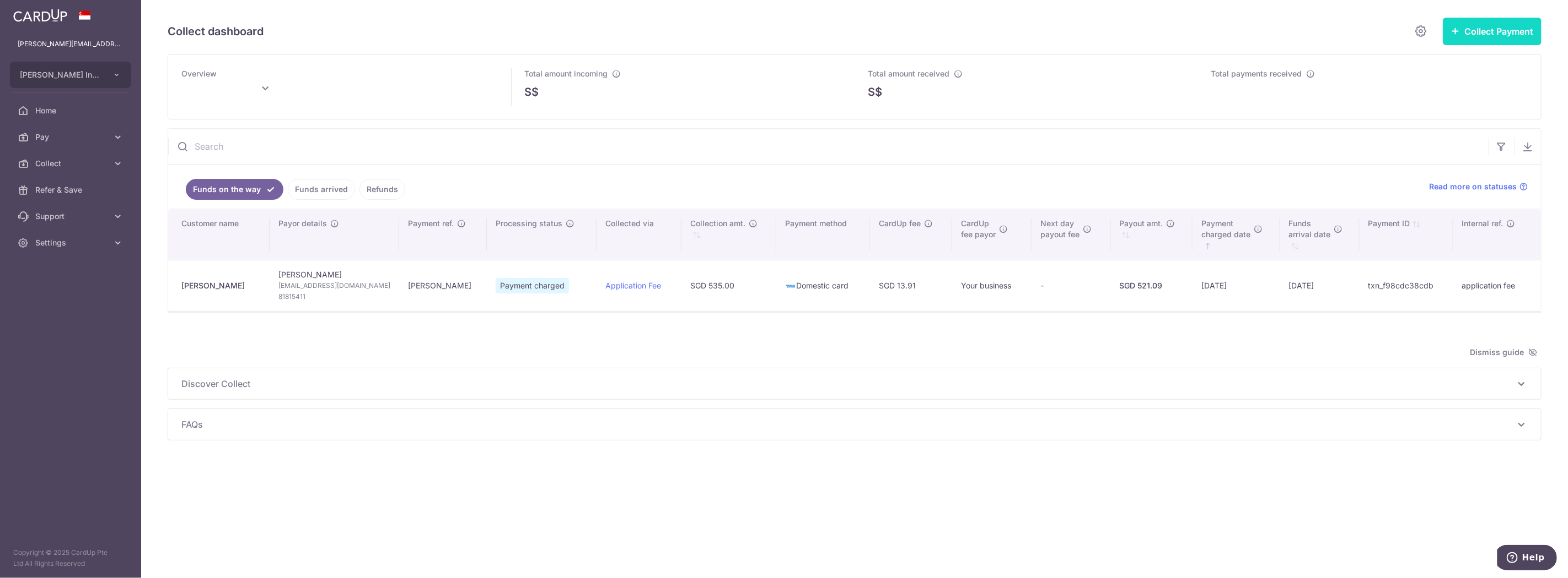
click at [1474, 32] on button "Collect Payment" at bounding box center [1492, 31] width 99 height 27
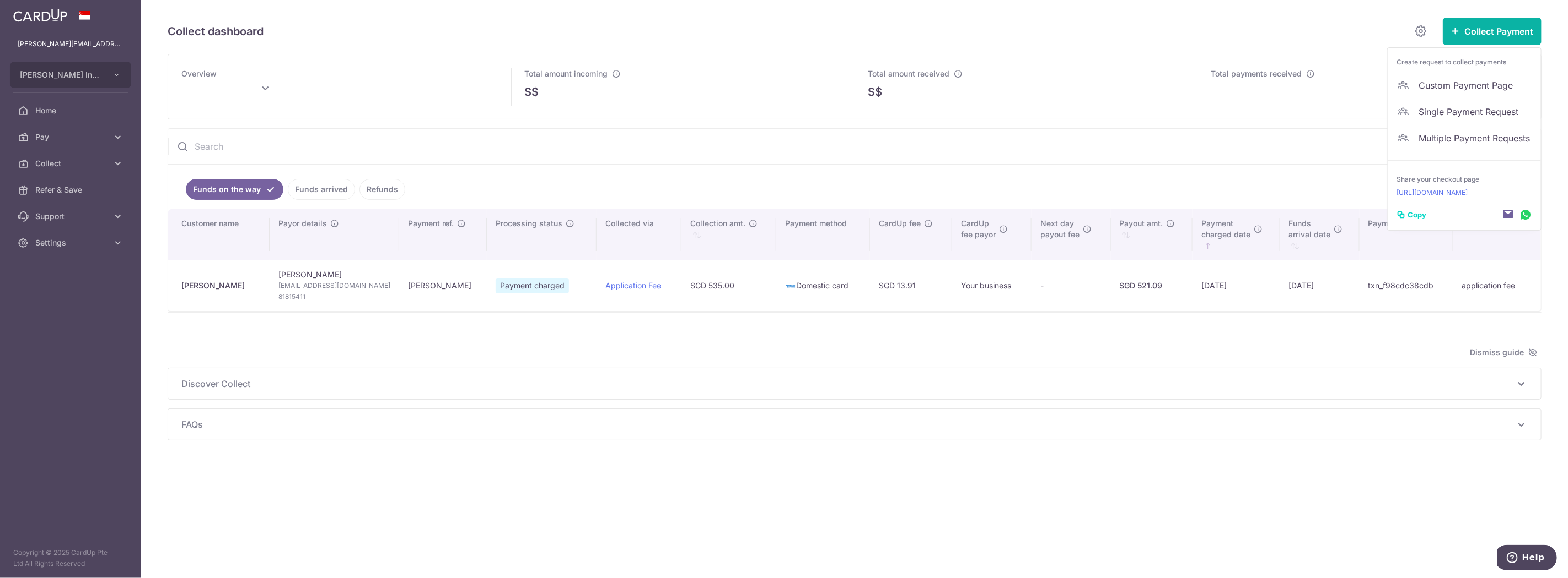
click at [306, 190] on link "Funds arrived" at bounding box center [322, 189] width 68 height 21
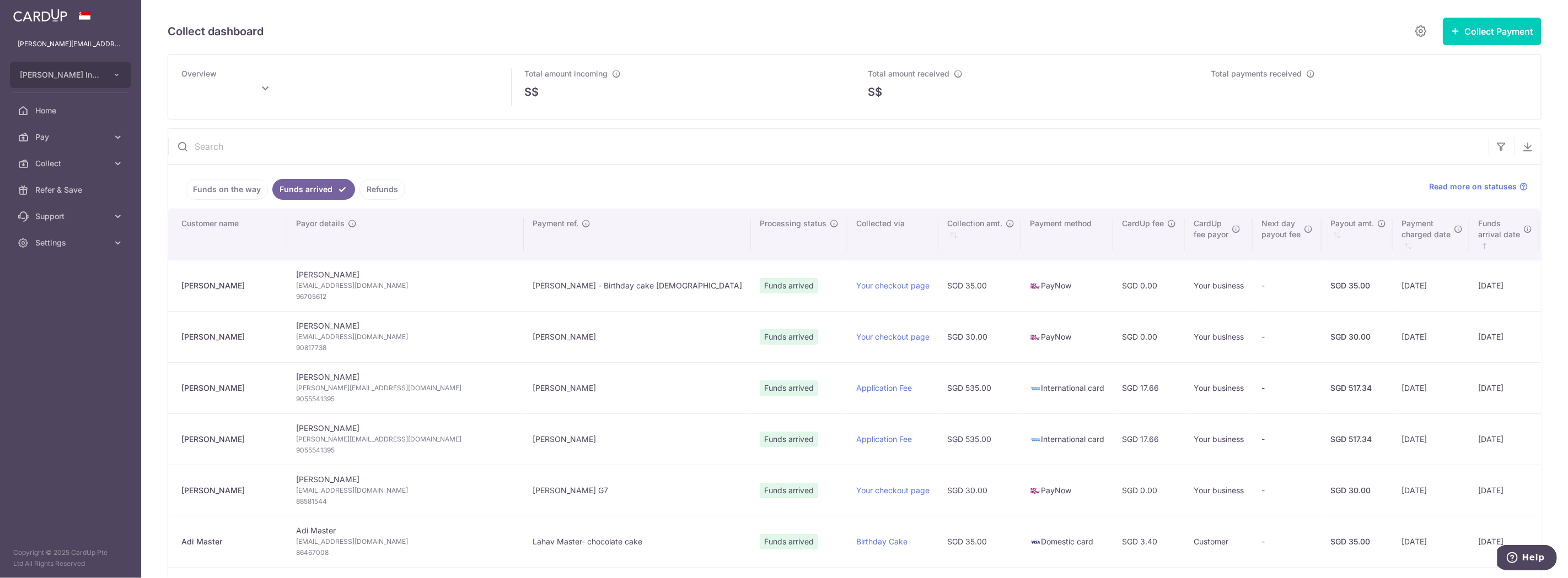
type input "September 2025"
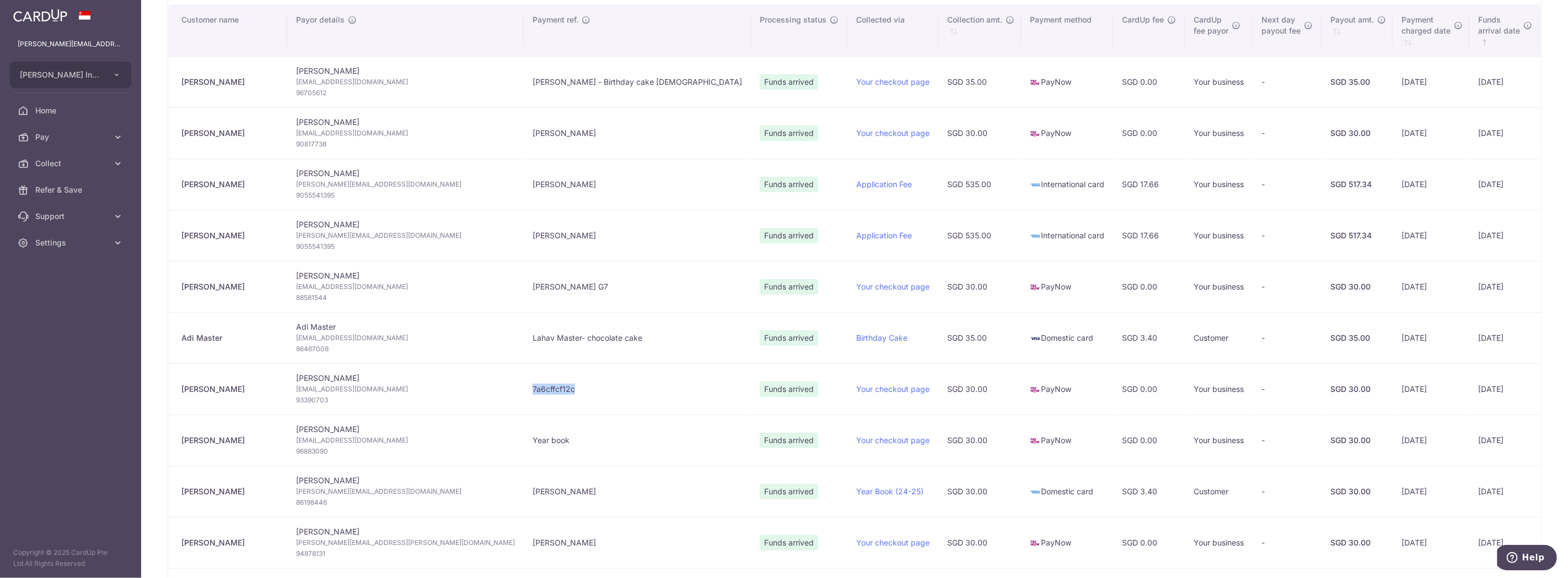
drag, startPoint x: 462, startPoint y: 388, endPoint x: 414, endPoint y: 386, distance: 48.0
click at [524, 386] on td "7a6cffcf12c" at bounding box center [637, 389] width 227 height 52
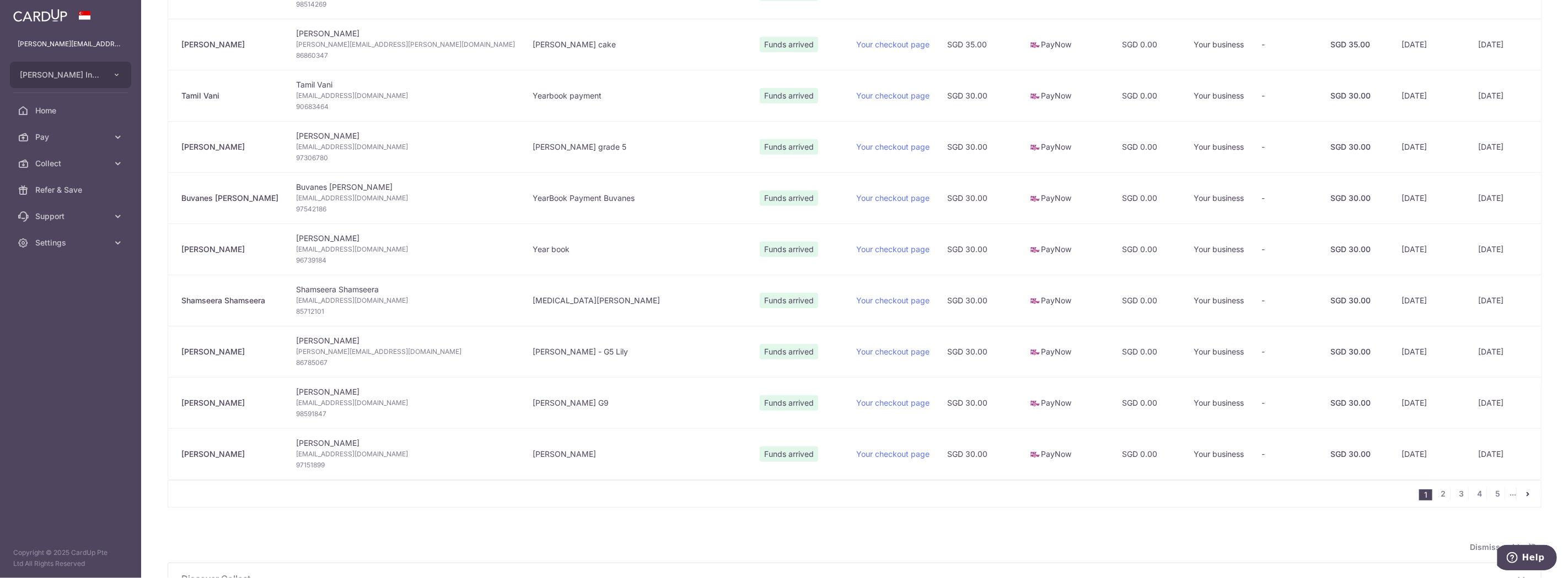
scroll to position [816, 0]
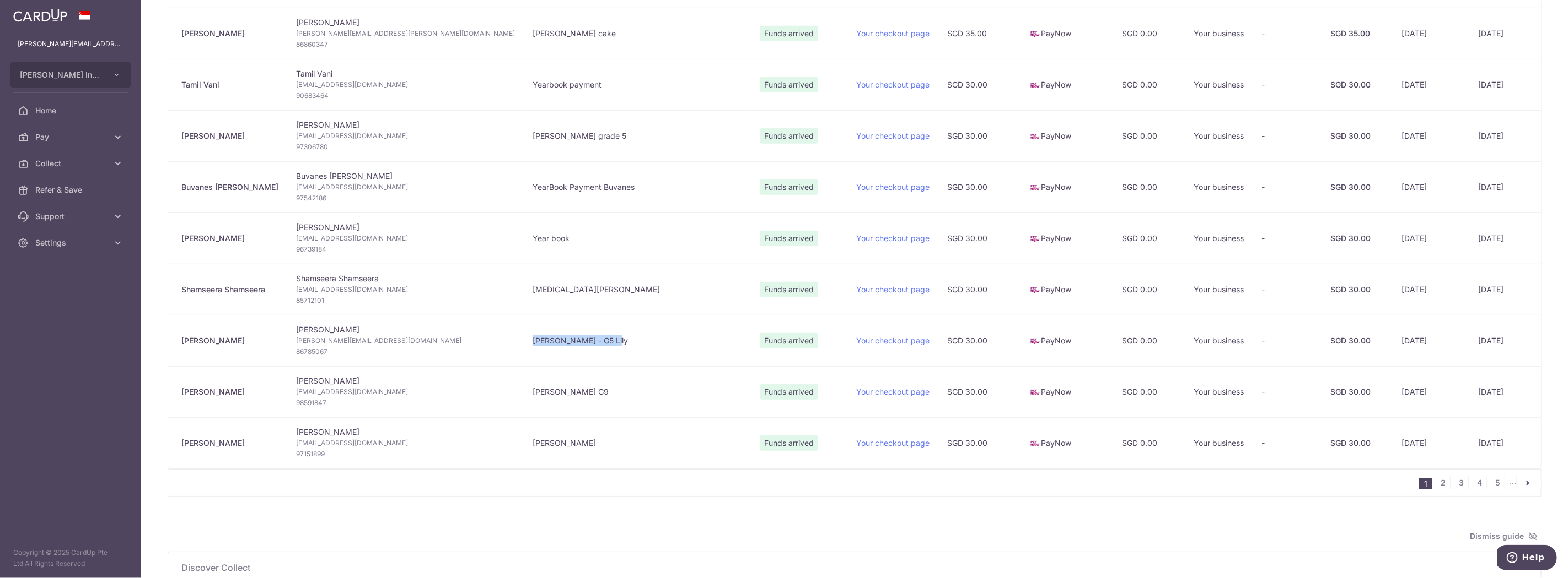
drag, startPoint x: 494, startPoint y: 339, endPoint x: 416, endPoint y: 354, distance: 79.4
click at [524, 354] on td "Edha Kapila - G5 Lily" at bounding box center [637, 340] width 227 height 52
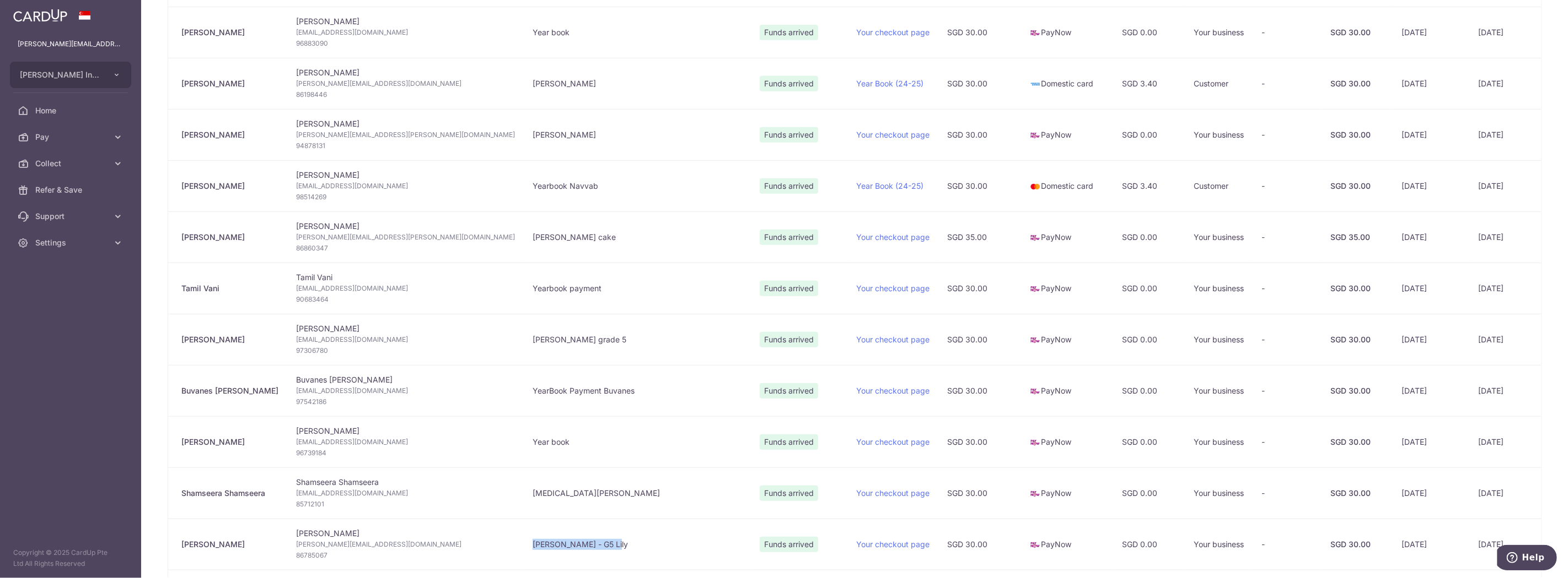
scroll to position [408, 0]
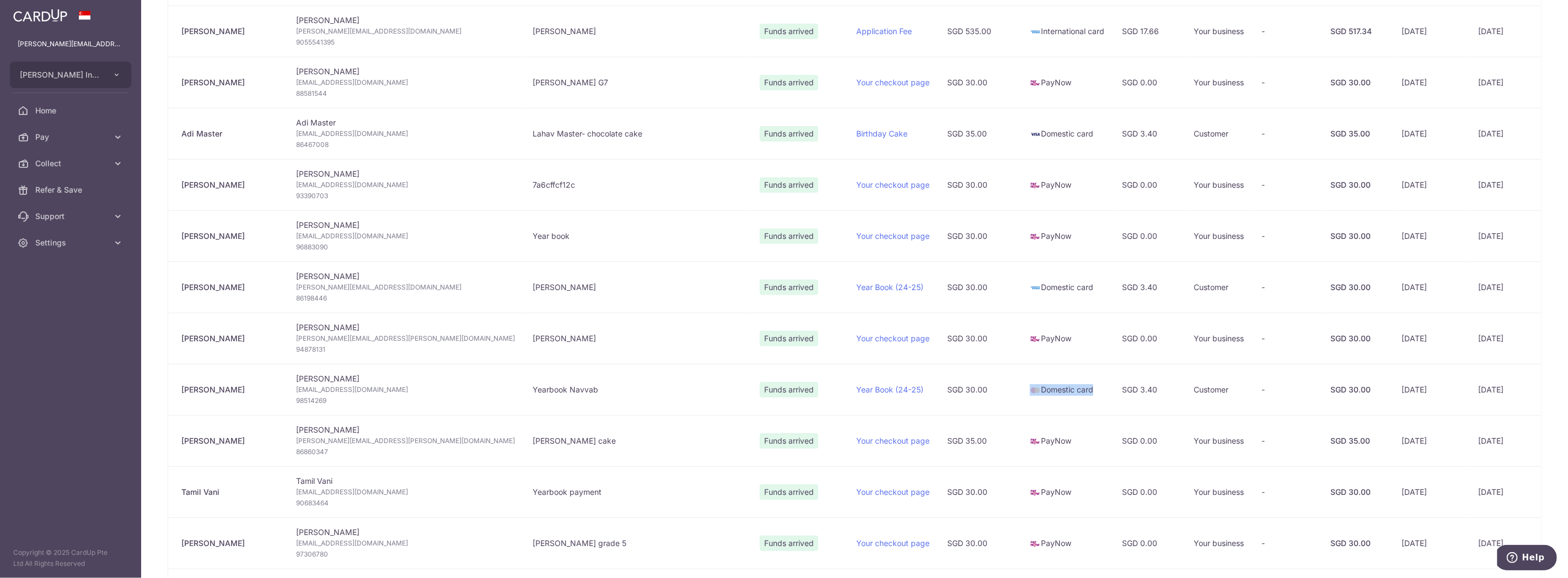
drag, startPoint x: 904, startPoint y: 390, endPoint x: 839, endPoint y: 398, distance: 65.5
click at [1021, 398] on td "Domestic card" at bounding box center [1067, 389] width 92 height 52
drag, startPoint x: 905, startPoint y: 287, endPoint x: 840, endPoint y: 292, distance: 65.2
click at [1021, 292] on td "Domestic card" at bounding box center [1067, 287] width 92 height 52
drag, startPoint x: 902, startPoint y: 144, endPoint x: 836, endPoint y: 135, distance: 66.6
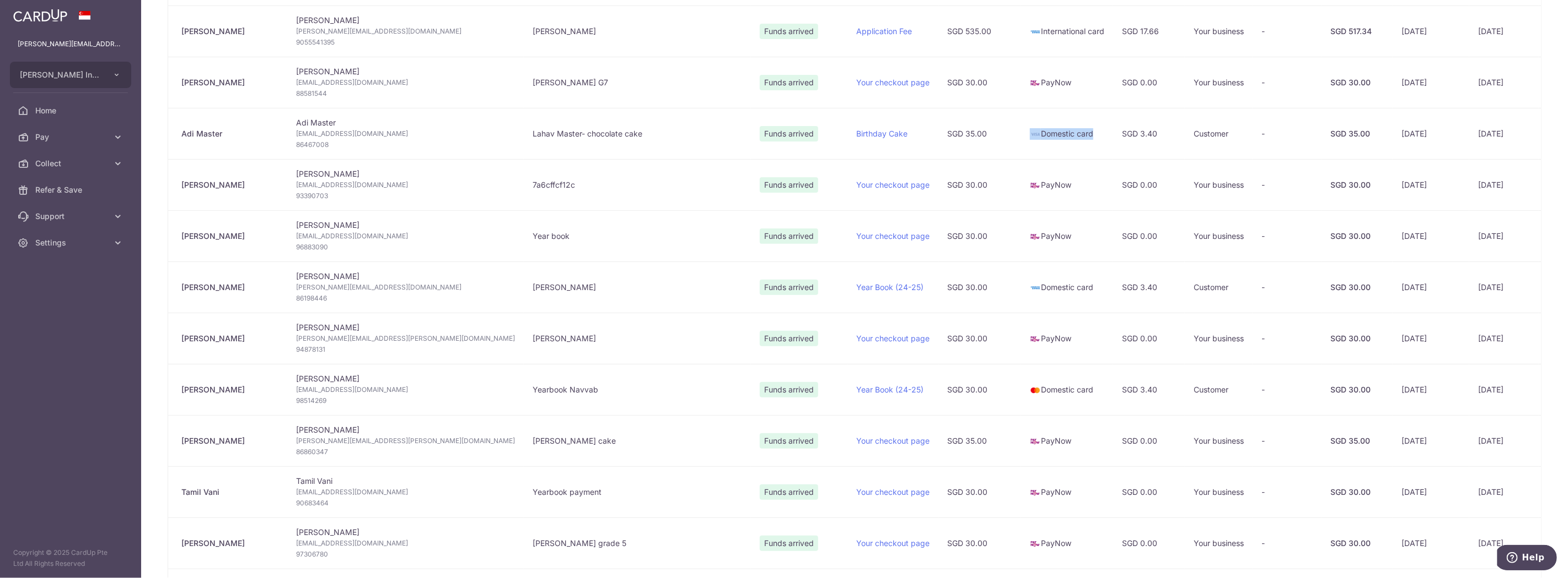
click at [1021, 135] on td "Domestic card" at bounding box center [1067, 133] width 92 height 52
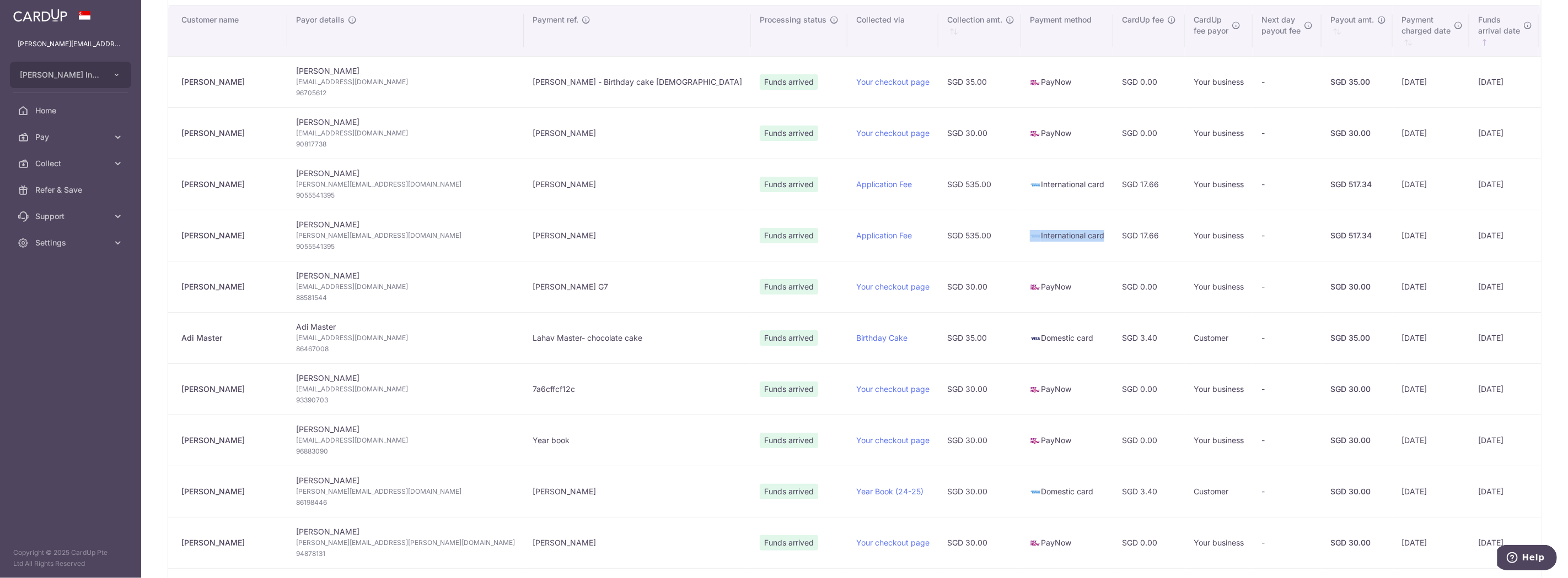
drag, startPoint x: 918, startPoint y: 238, endPoint x: 840, endPoint y: 236, distance: 78.0
click at [1021, 236] on td "International card" at bounding box center [1067, 235] width 92 height 52
drag, startPoint x: 917, startPoint y: 191, endPoint x: 831, endPoint y: 187, distance: 86.1
click at [1021, 187] on td "International card" at bounding box center [1067, 184] width 92 height 52
click at [1021, 201] on td "International card" at bounding box center [1067, 184] width 92 height 52
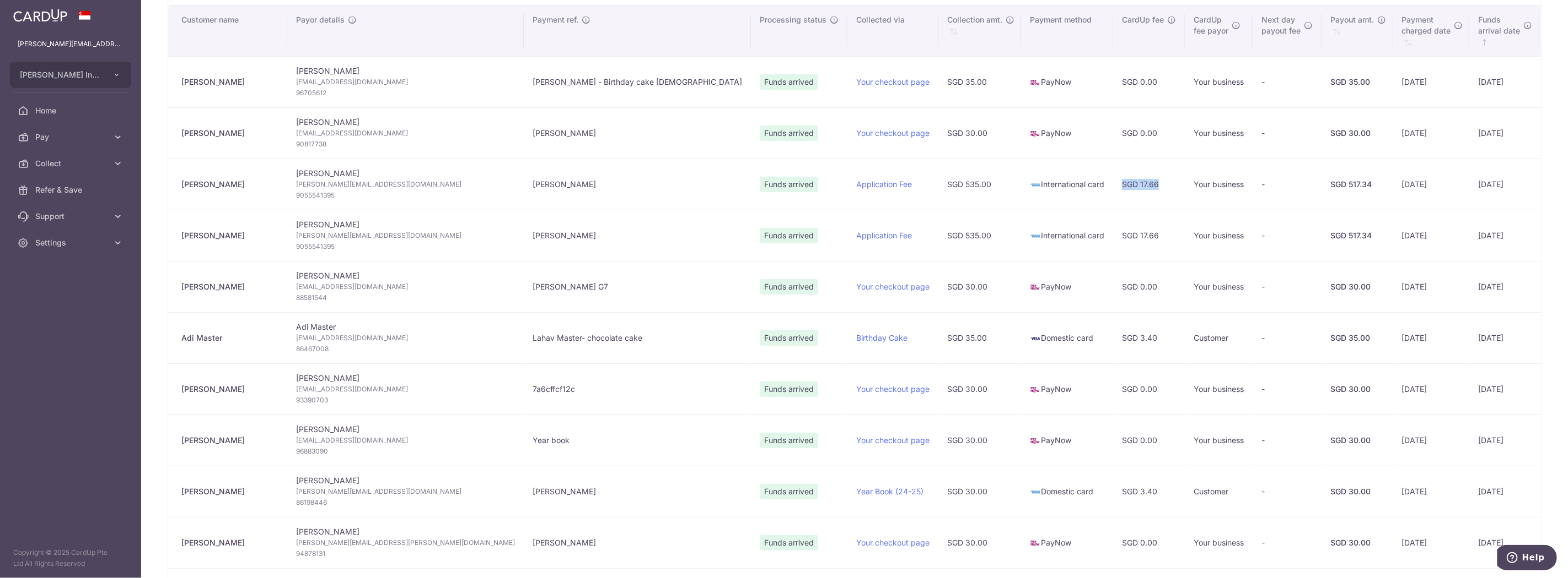
drag, startPoint x: 974, startPoint y: 183, endPoint x: 933, endPoint y: 195, distance: 42.7
click at [1113, 193] on td "SGD 17.66" at bounding box center [1148, 184] width 71 height 52
drag, startPoint x: 977, startPoint y: 239, endPoint x: 917, endPoint y: 226, distance: 61.4
click at [917, 226] on tr "Fumiko Miyao Fumiko Miyao fumiko.tabata.718@gmail.com 9055541395 Sorato Miyao F…" at bounding box center [941, 235] width 1545 height 52
click at [1021, 213] on td "International card" at bounding box center [1067, 235] width 92 height 52
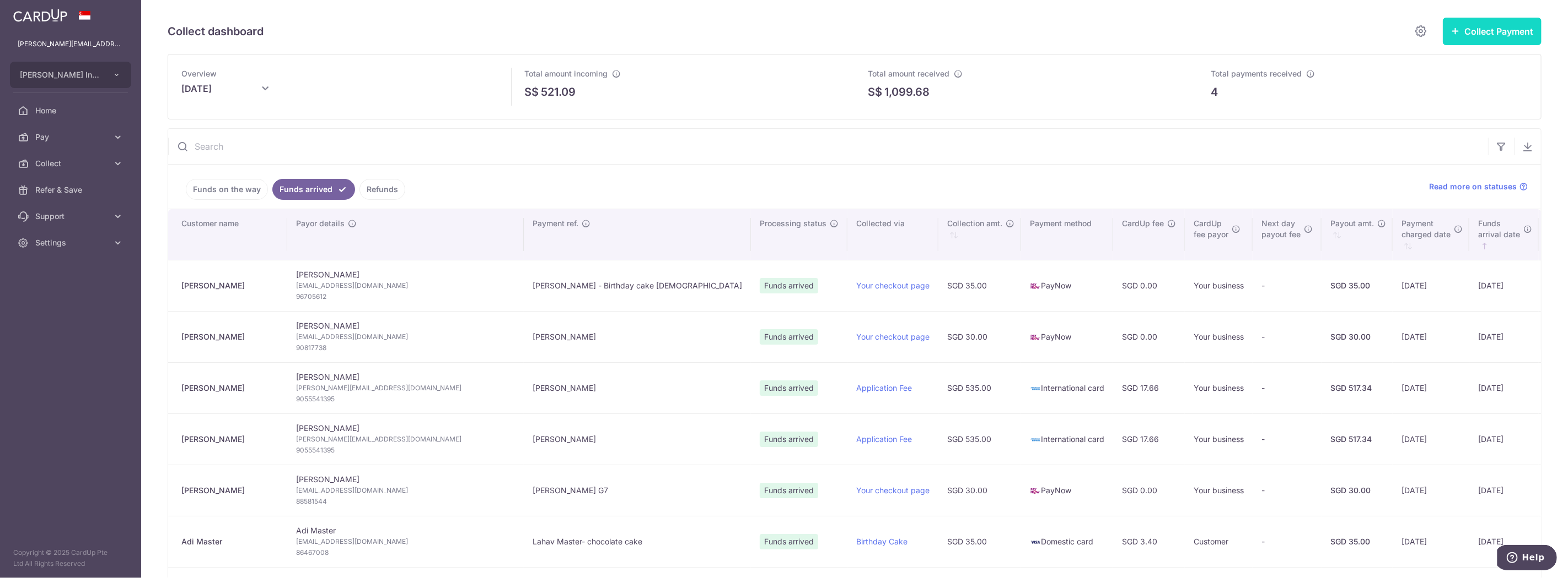
click at [1470, 23] on button "Collect Payment" at bounding box center [1492, 31] width 99 height 27
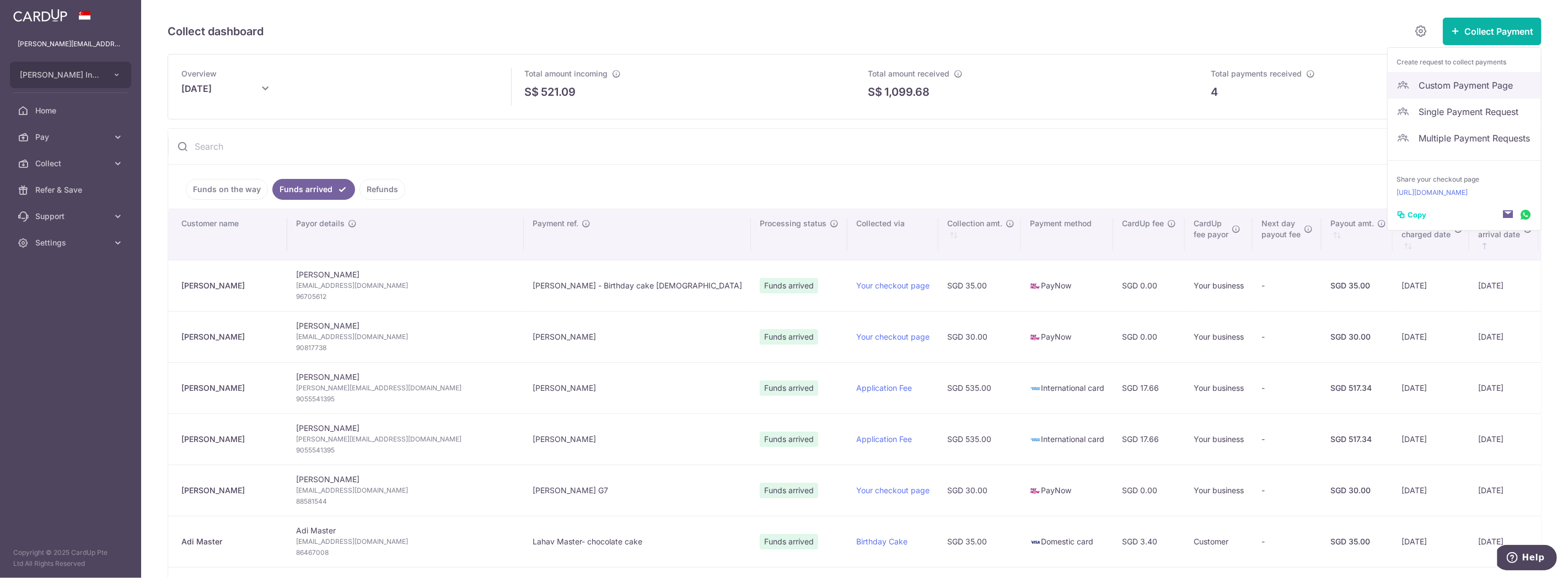
click at [1449, 86] on span "Custom Payment Page" at bounding box center [1475, 86] width 114 height 13
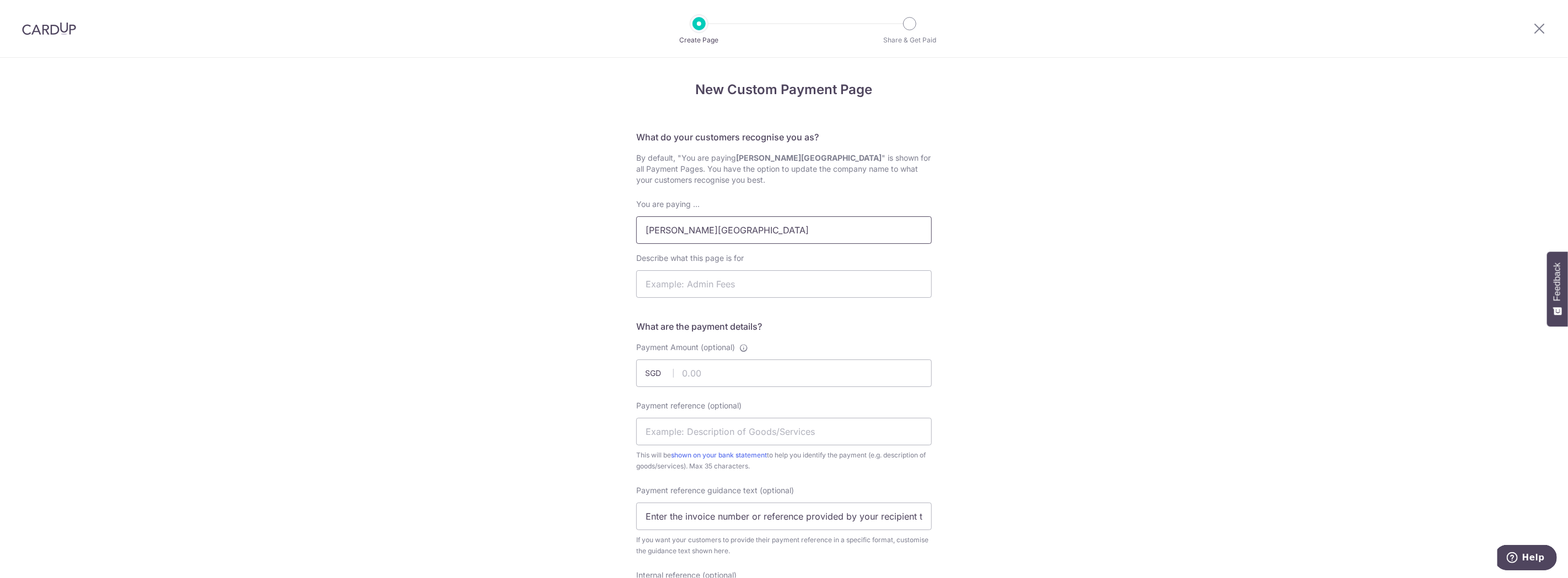
click at [882, 236] on input "Sir Manasseh Meyer International School" at bounding box center [784, 229] width 295 height 27
click at [1041, 221] on div "New Custom Payment Page What do your customers recognise you as? By default, "Y…" at bounding box center [784, 551] width 1568 height 986
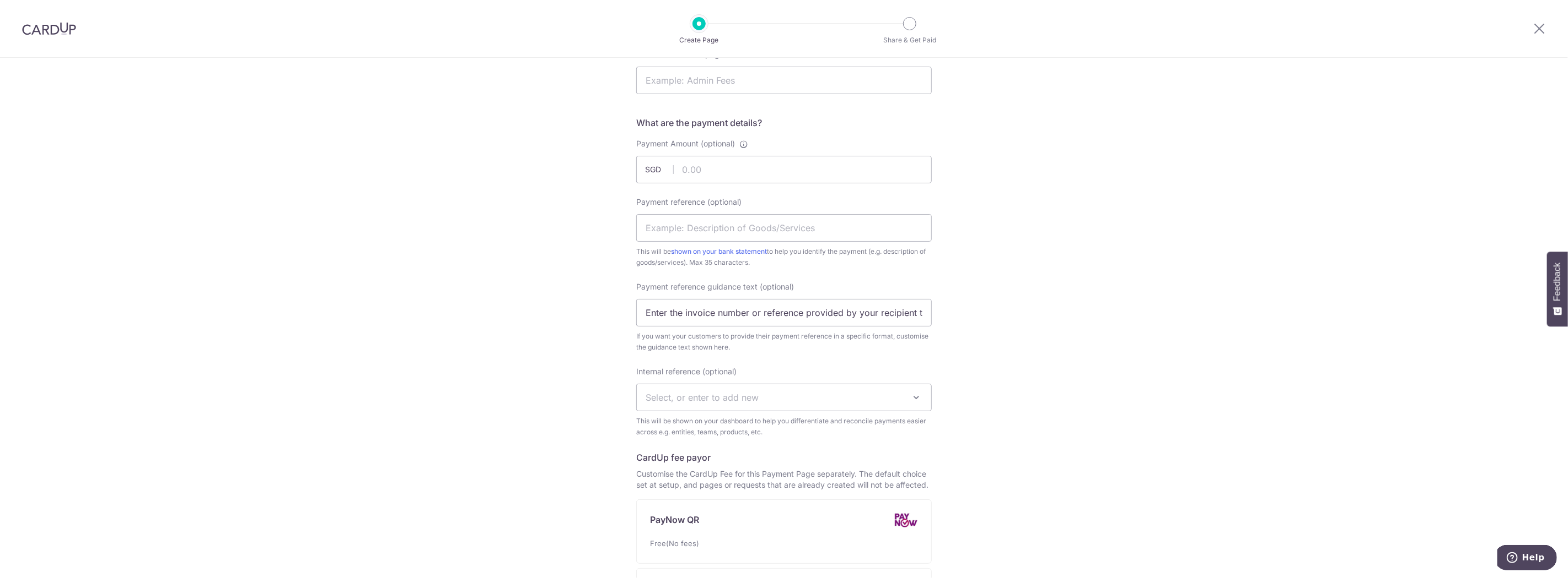
click at [725, 395] on span "Select, or enter to add new" at bounding box center [702, 398] width 113 height 11
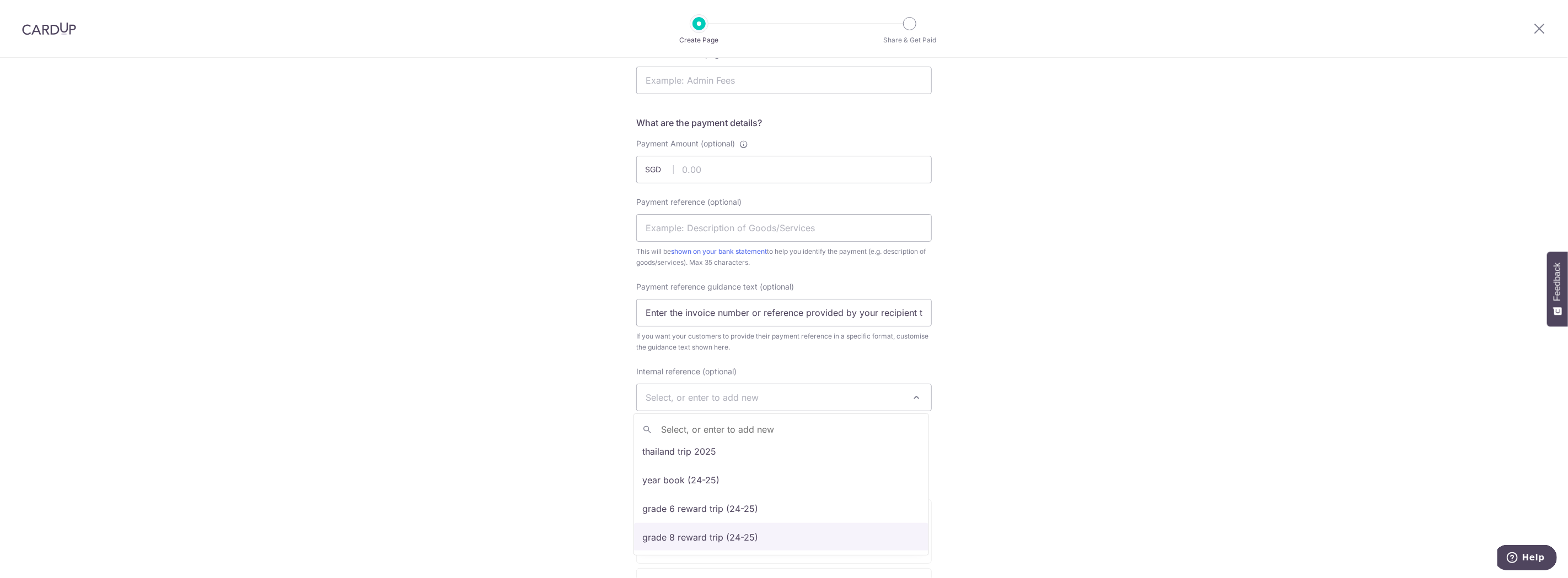
scroll to position [320, 0]
select select "swim meet at sjii on 4 sep 2025"
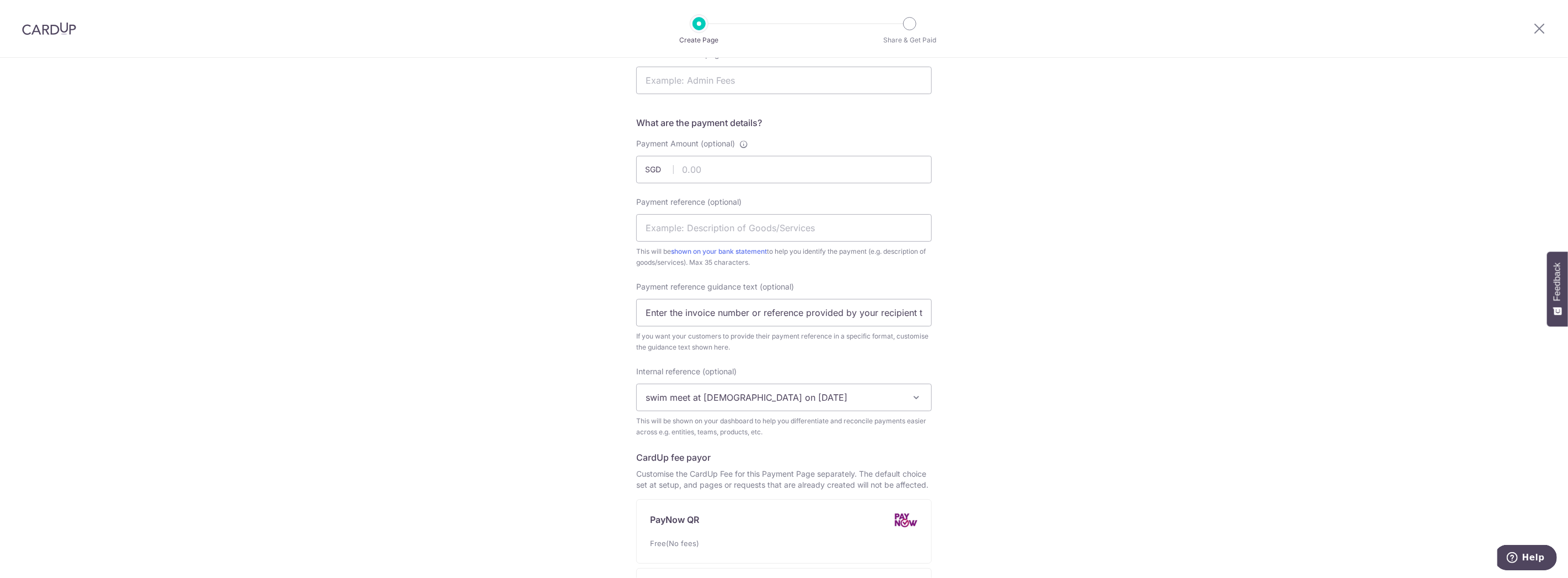
click at [1070, 322] on div "New Custom Payment Page What do your customers recognise you as? By default, "Y…" at bounding box center [784, 347] width 1568 height 986
click at [695, 318] on input "Enter the invoice number or reference provided by your recipient to help them i…" at bounding box center [784, 312] width 295 height 27
click at [1009, 287] on div "New Custom Payment Page What do your customers recognise you as? By default, "Y…" at bounding box center [784, 347] width 1568 height 986
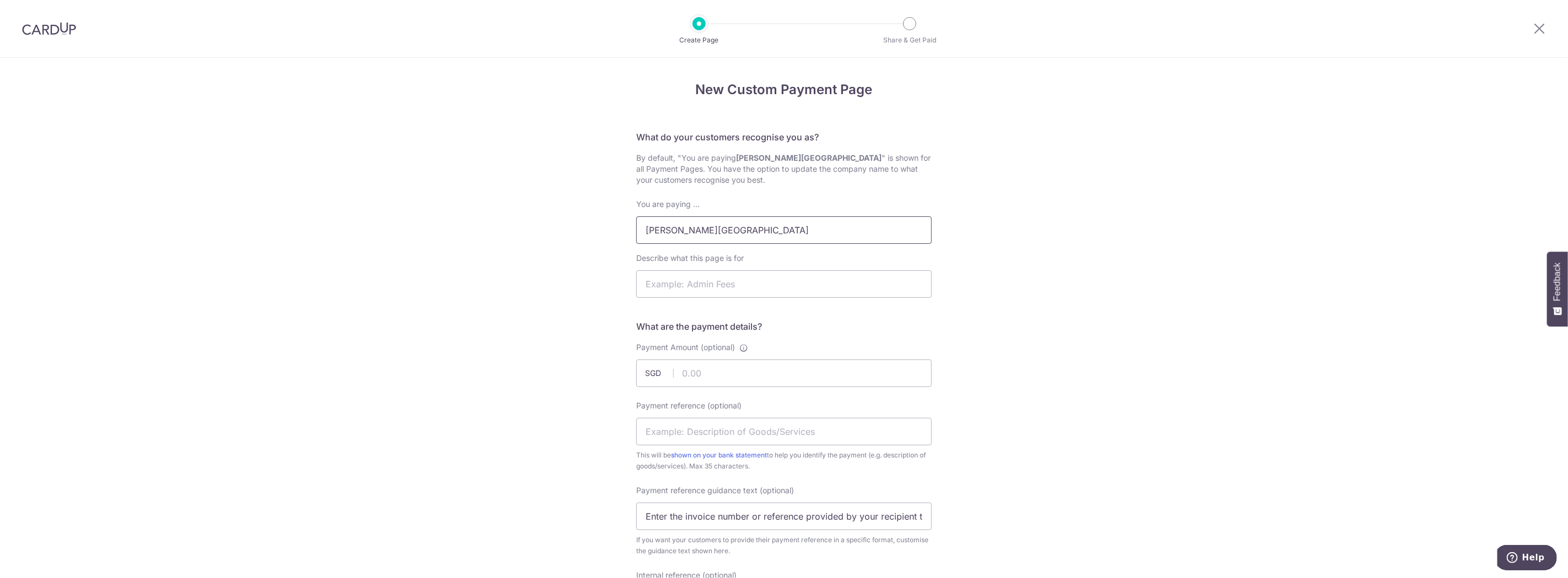
click at [856, 221] on input "Sir Manasseh Meyer International School" at bounding box center [784, 229] width 295 height 27
type input "[PERSON_NAME] International School for Swim Meet at SJII on [DATE]"
click at [761, 292] on input "Describe what this page is for" at bounding box center [784, 284] width 295 height 27
type input "Swim Meet at SJII on 4 Sep 2025"
click at [721, 372] on input "Payment Amount (optional)" at bounding box center [784, 373] width 295 height 27
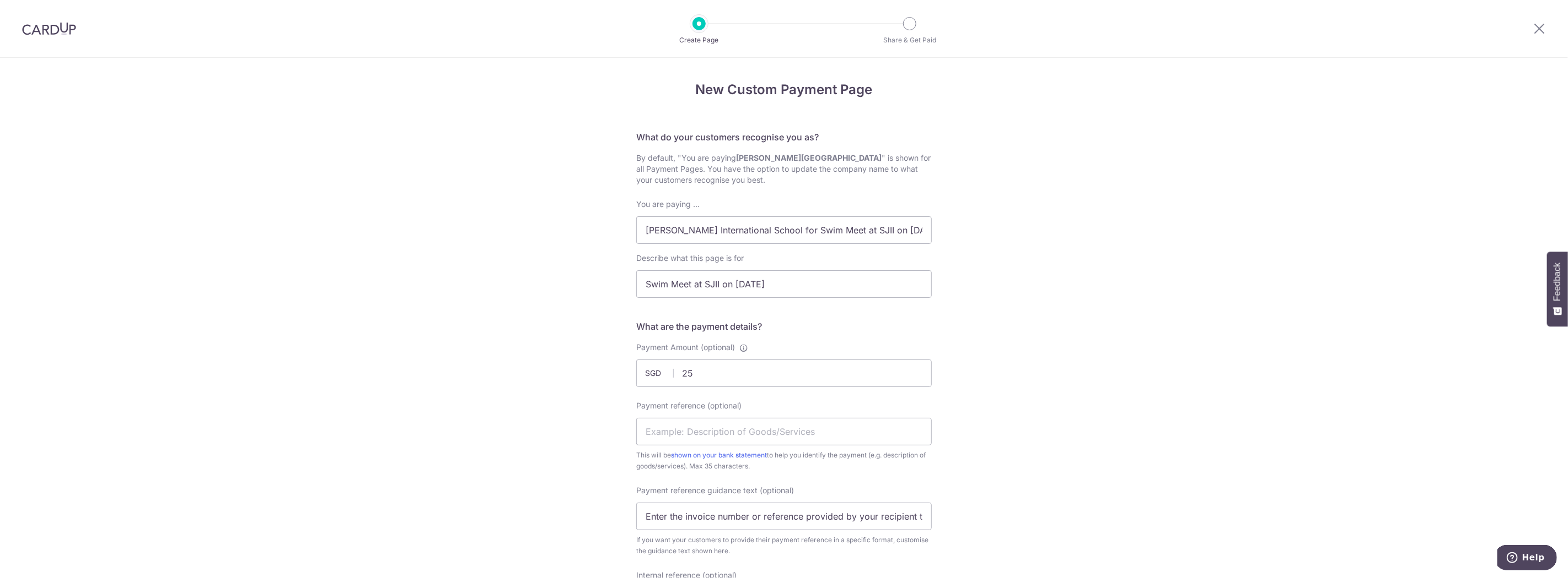
type input "25.00"
click at [1010, 344] on div "New Custom Payment Page What do your customers recognise you as? By default, "Y…" at bounding box center [784, 551] width 1568 height 986
drag, startPoint x: 897, startPoint y: 241, endPoint x: 1157, endPoint y: 280, distance: 262.9
click at [1157, 280] on div "New Custom Payment Page What do your customers recognise you as? By default, "Y…" at bounding box center [784, 551] width 1568 height 986
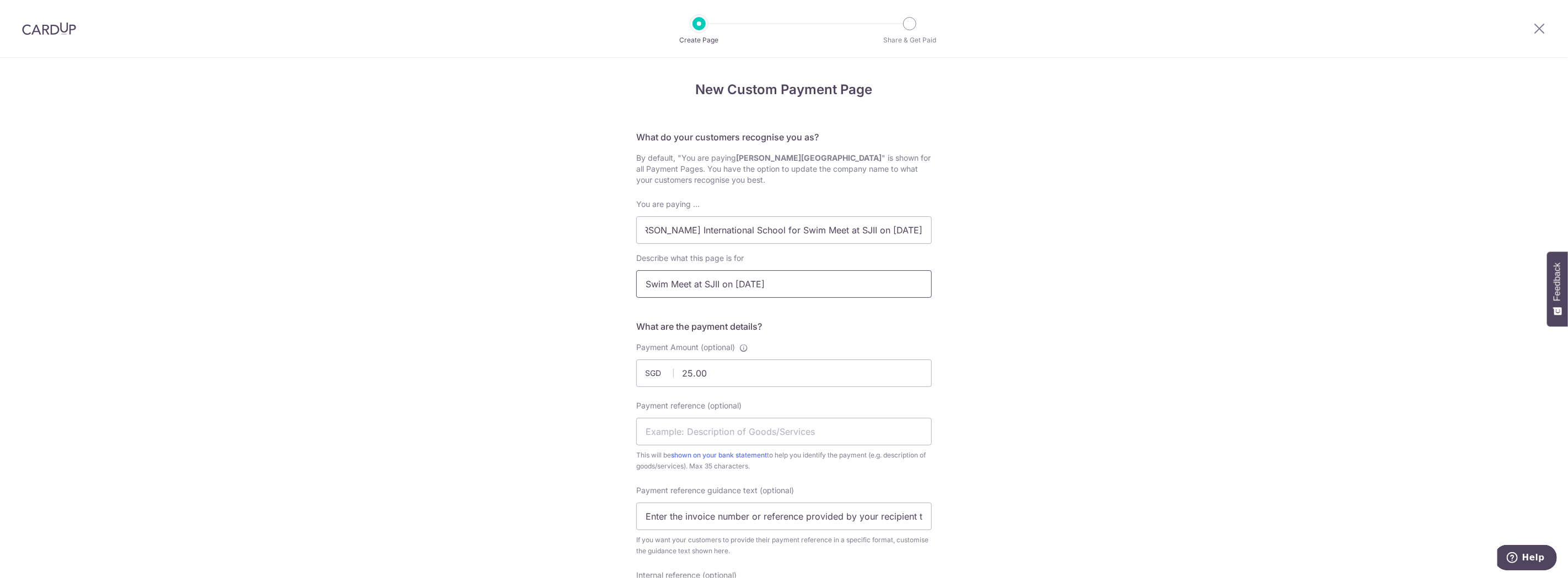
scroll to position [0, 0]
drag, startPoint x: 806, startPoint y: 289, endPoint x: 537, endPoint y: 265, distance: 270.1
click at [537, 265] on div "New Custom Payment Page What do your customers recognise you as? By default, "Y…" at bounding box center [784, 551] width 1568 height 986
click at [1228, 297] on div "New Custom Payment Page What do your customers recognise you as? By default, "Y…" at bounding box center [784, 551] width 1568 height 986
click at [750, 437] on input "Payment reference (optional)" at bounding box center [784, 431] width 295 height 27
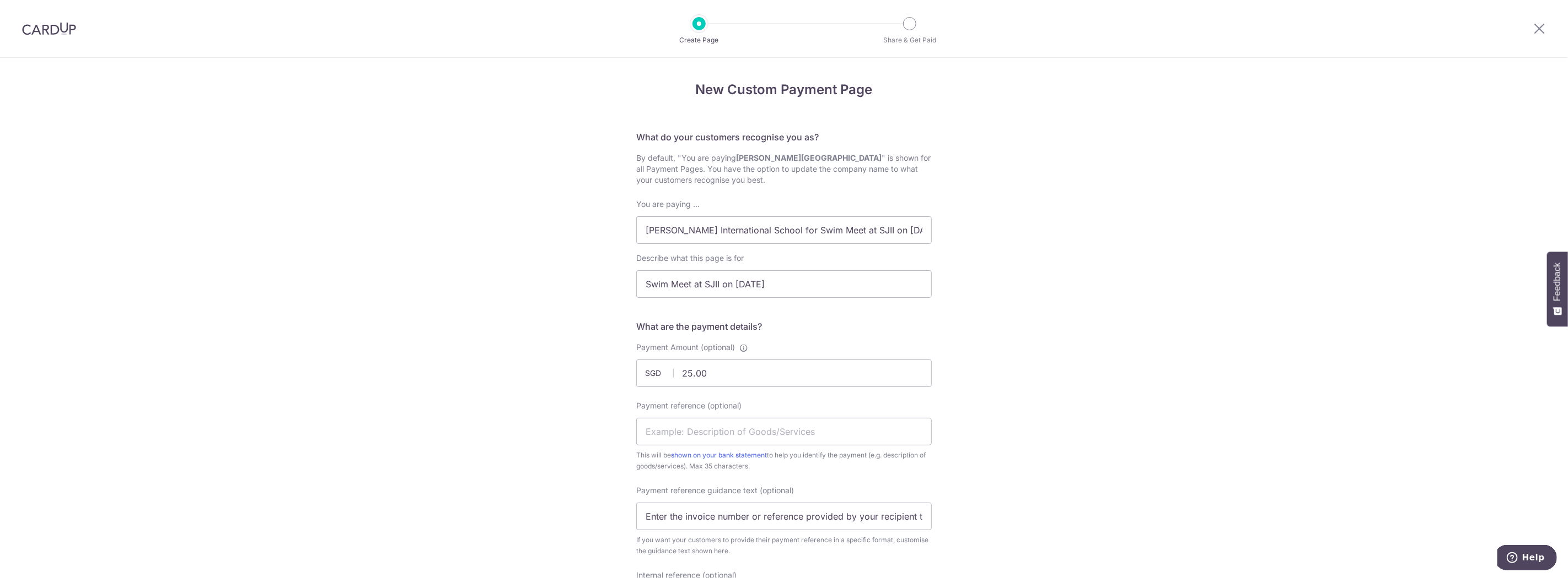
click at [1074, 376] on div "New Custom Payment Page What do your customers recognise you as? By default, "Y…" at bounding box center [784, 551] width 1568 height 986
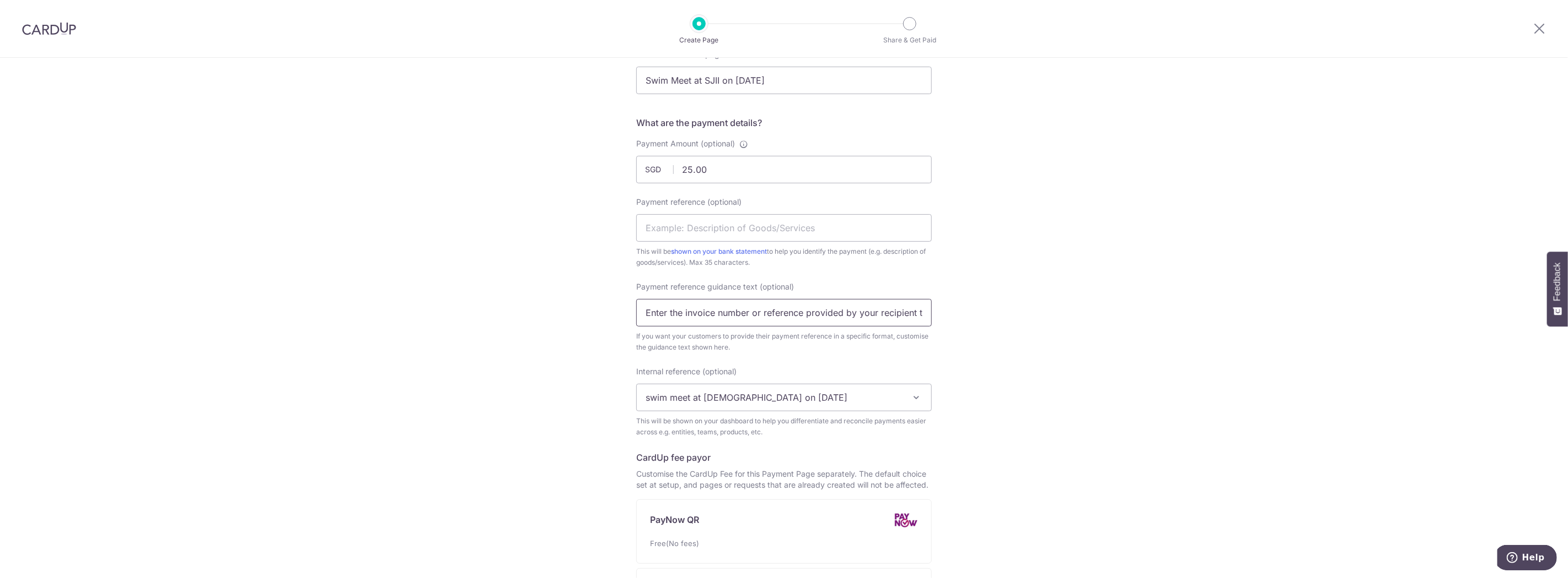
click at [708, 320] on input "Enter the invoice number or reference provided by your recipient to help them i…" at bounding box center [784, 312] width 295 height 27
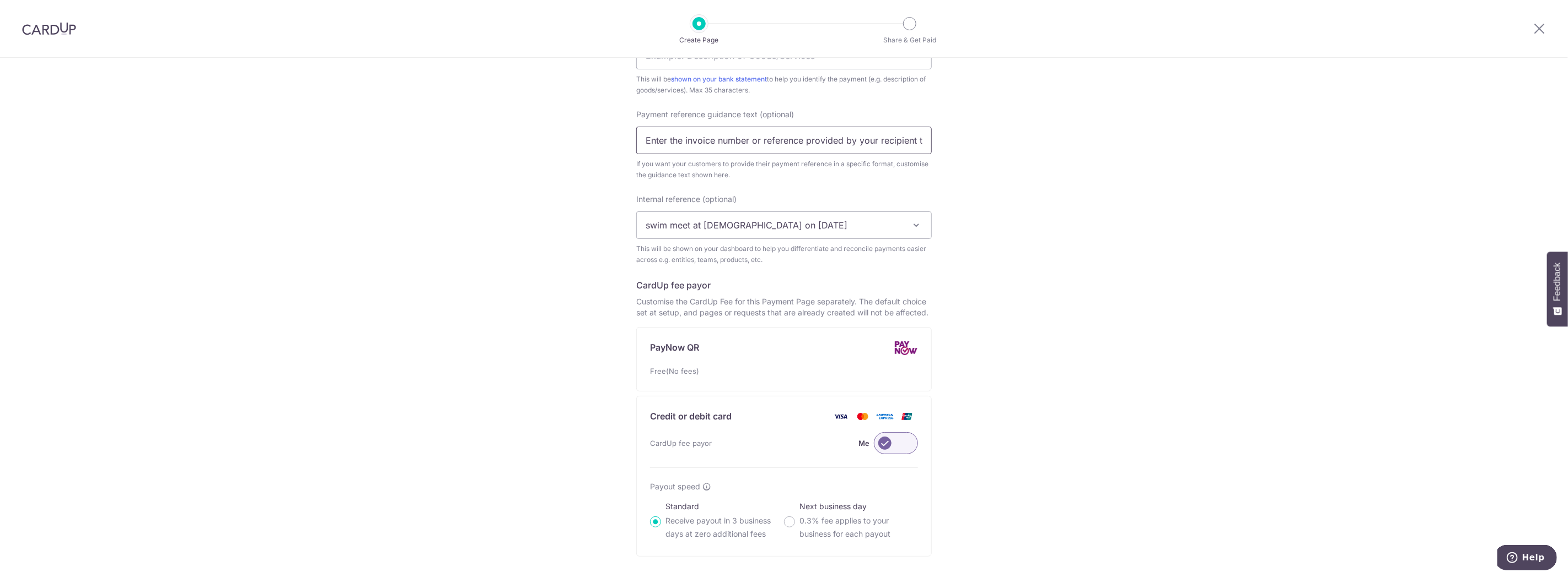
scroll to position [408, 0]
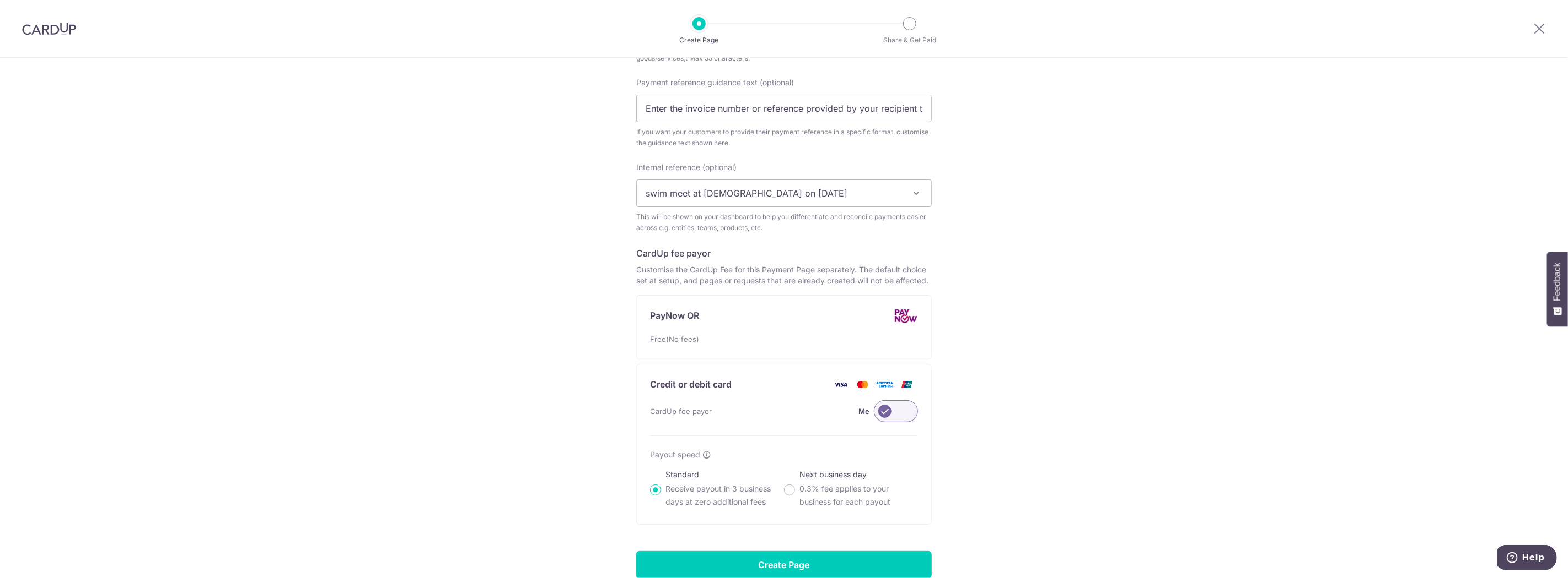
click at [891, 409] on label at bounding box center [895, 411] width 44 height 22
click at [0, 0] on input "Me" at bounding box center [0, 0] width 0 height 0
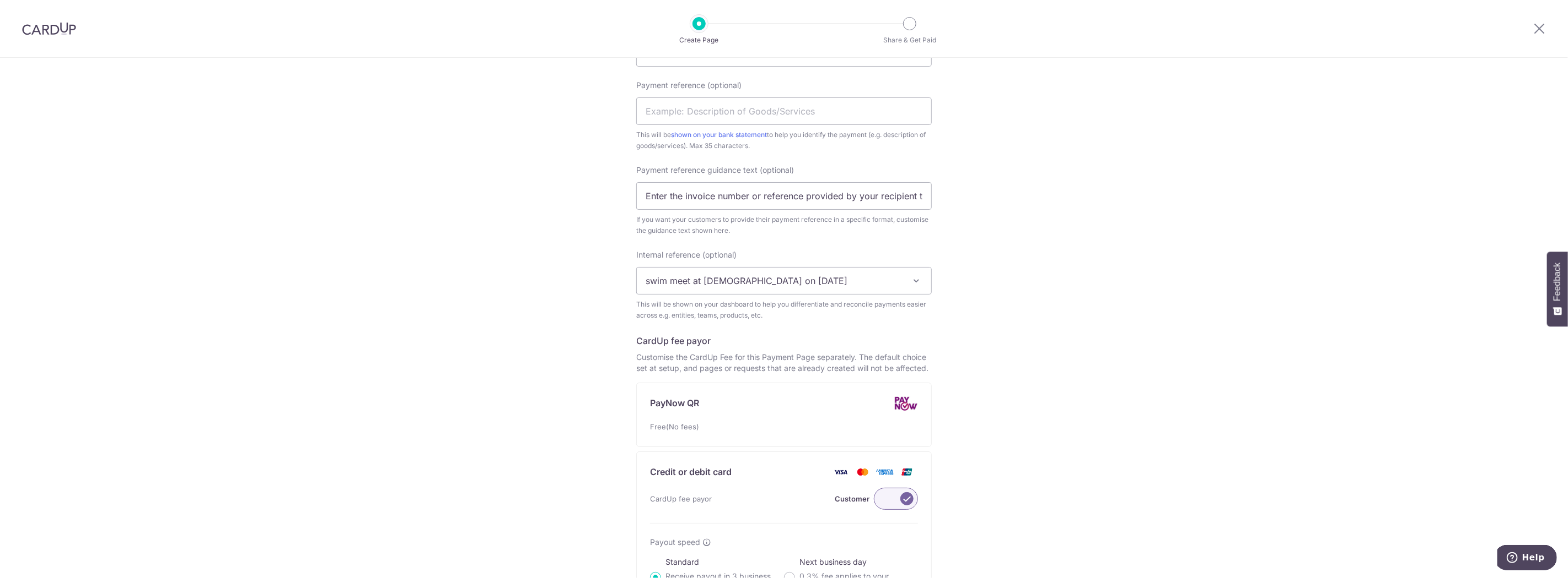
scroll to position [464, 0]
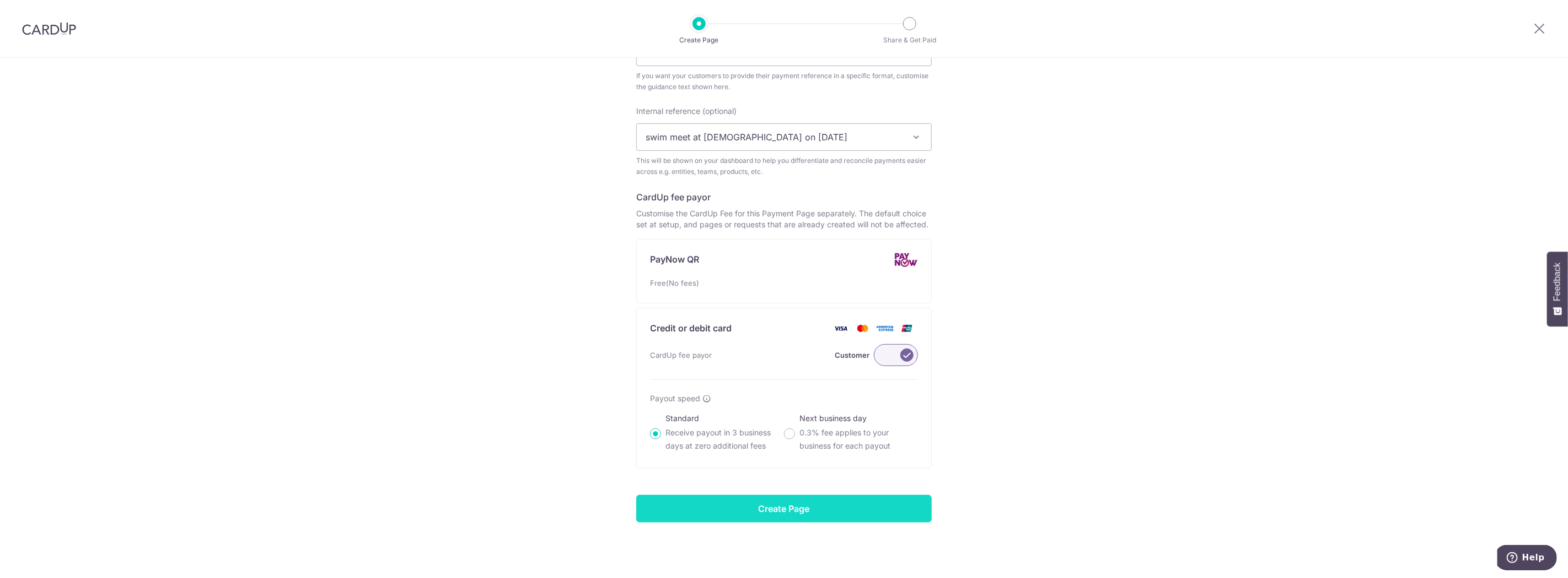
click at [788, 504] on input "Create Page" at bounding box center [784, 508] width 295 height 27
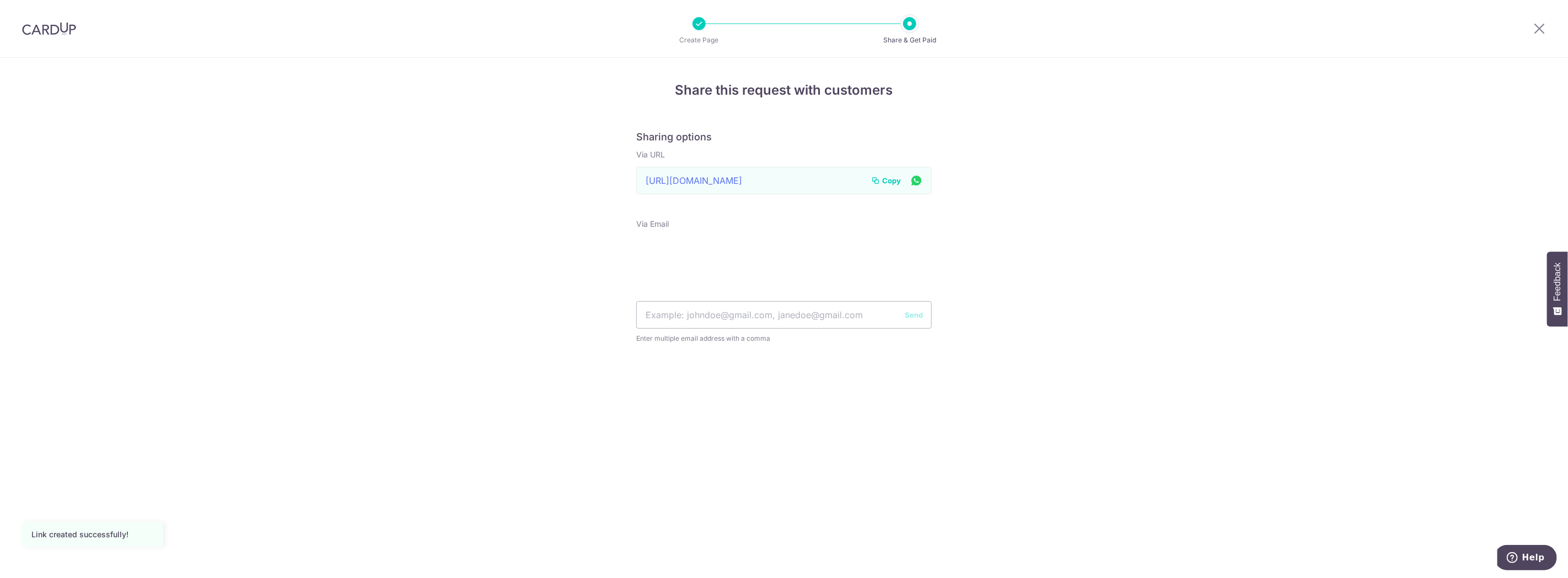
click at [888, 177] on span "Copy" at bounding box center [892, 180] width 19 height 11
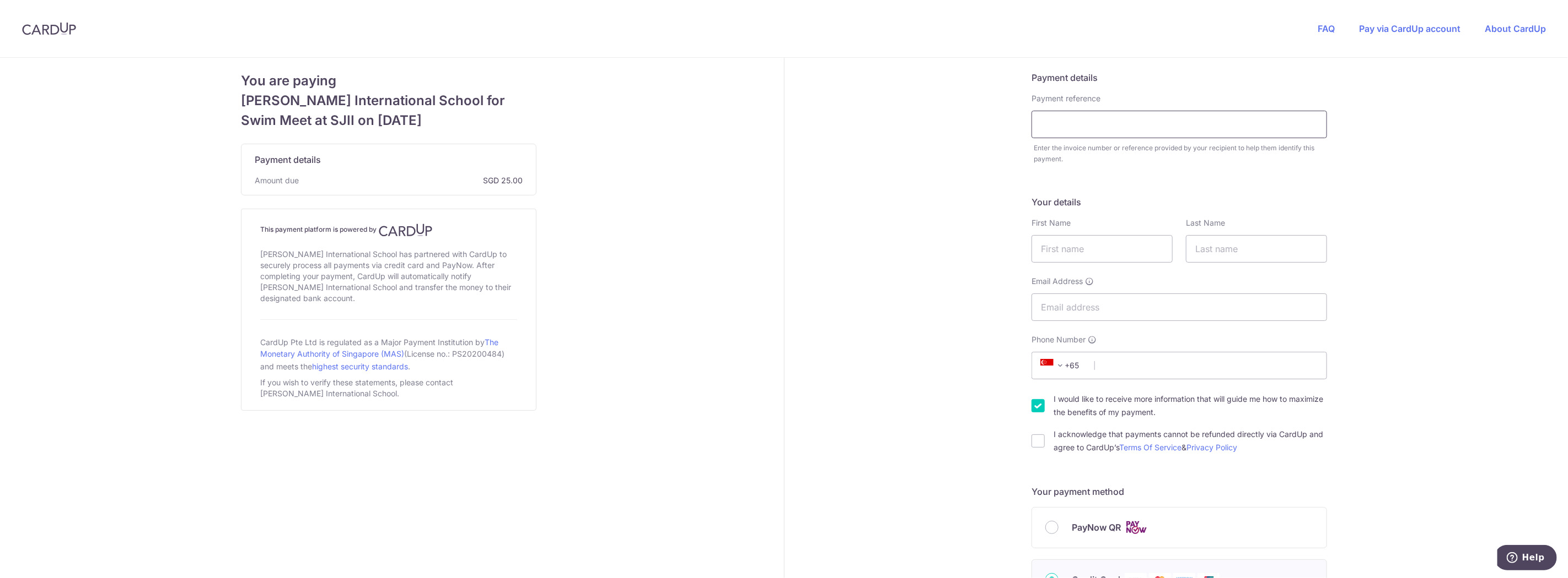
click at [1105, 128] on input "text" at bounding box center [1180, 124] width 295 height 27
click at [1071, 254] on input "text" at bounding box center [1102, 248] width 141 height 27
drag, startPoint x: 1307, startPoint y: 262, endPoint x: 1083, endPoint y: 302, distance: 227.5
click at [1302, 263] on div "Your details First Name Last Name Email Address Phone Number +376 +971 +93 +126…" at bounding box center [1180, 324] width 295 height 258
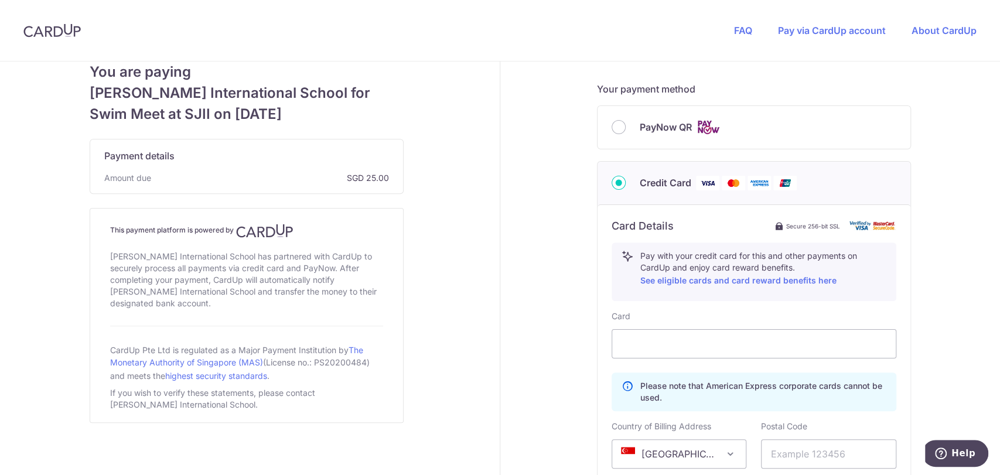
scroll to position [434, 0]
